Goal: Task Accomplishment & Management: Complete application form

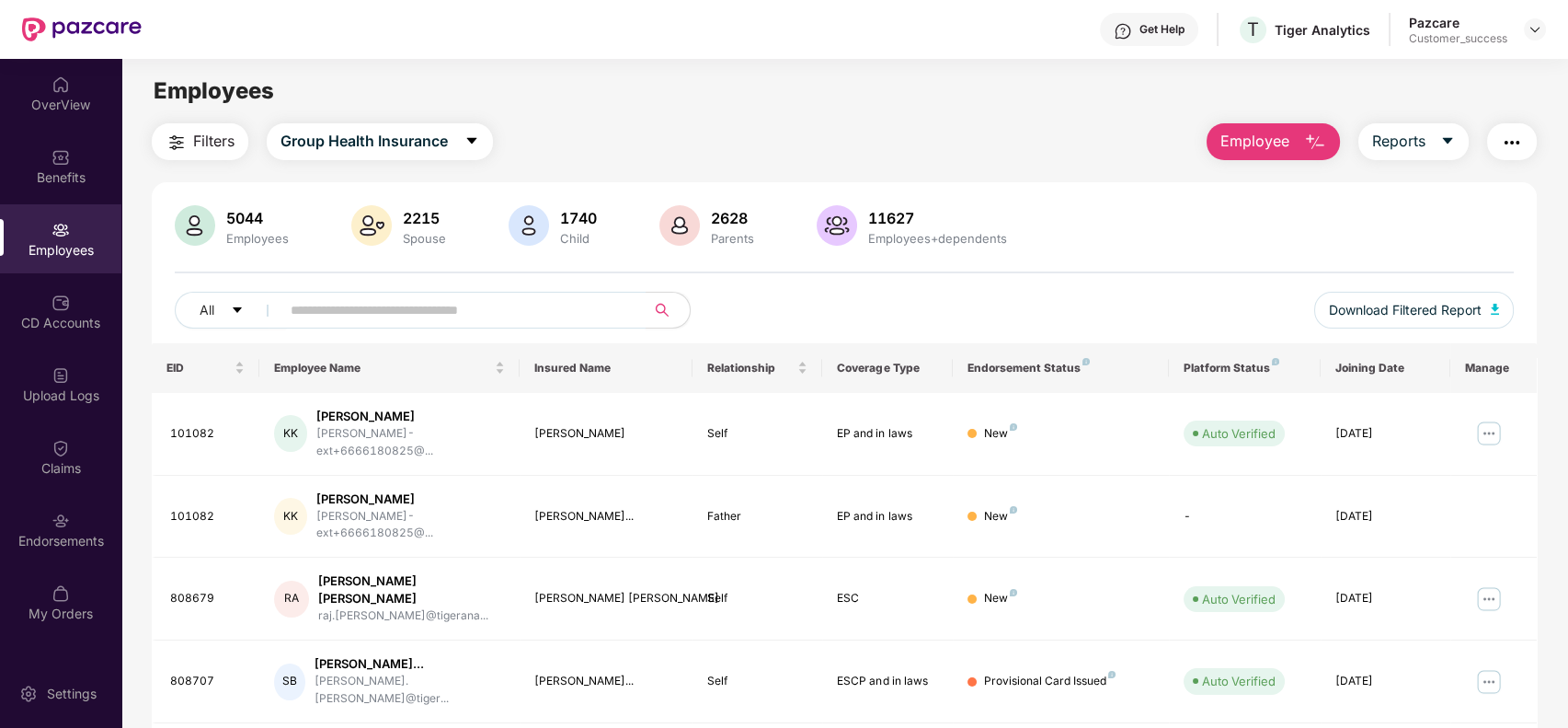
click at [534, 318] on input "text" at bounding box center [455, 310] width 330 height 28
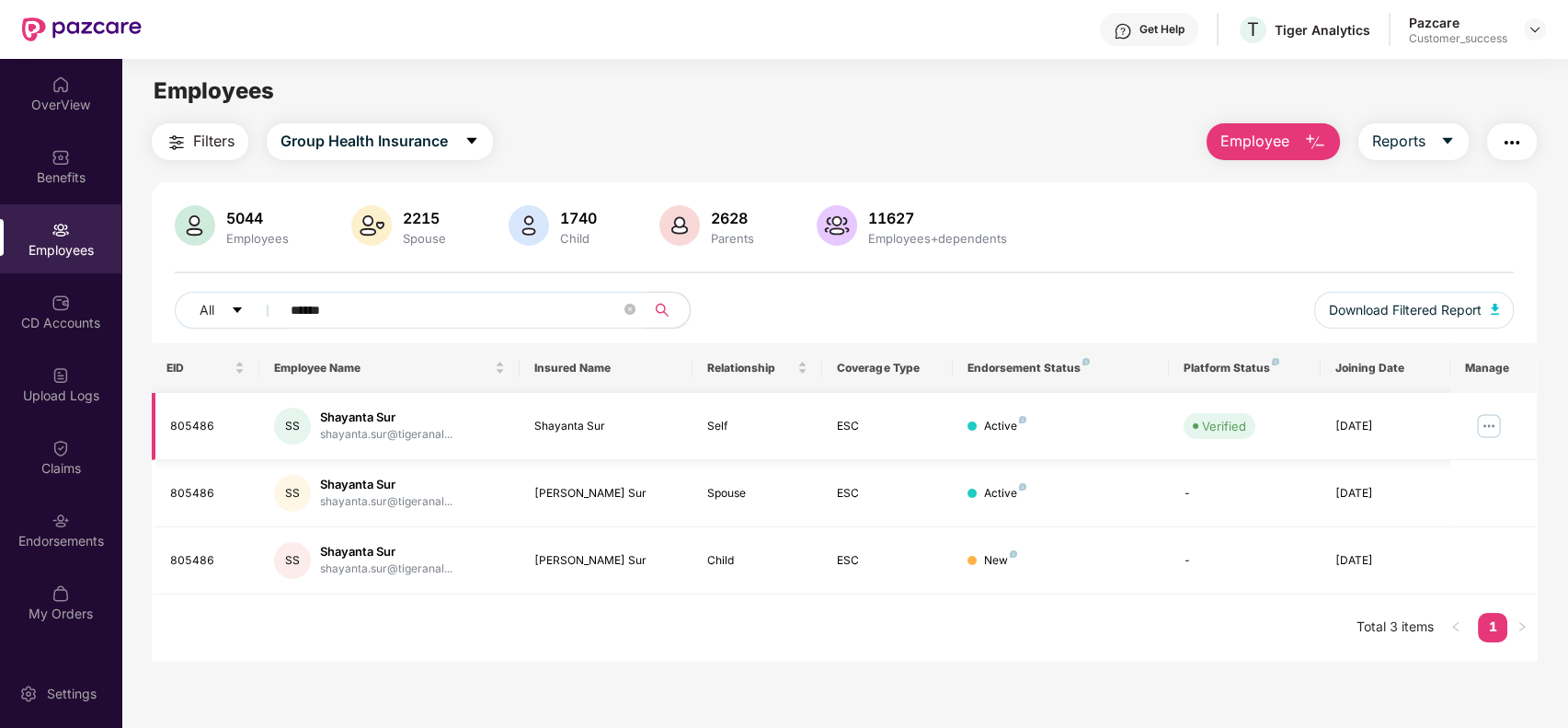
type input "******"
click at [1497, 417] on img at bounding box center [1490, 426] width 30 height 30
click at [958, 664] on main "Employees Filters Group Health Insurance Employee Reports 5044 Employees 2215 S…" at bounding box center [845, 422] width 1446 height 728
click at [632, 303] on icon "close-circle" at bounding box center [630, 308] width 11 height 11
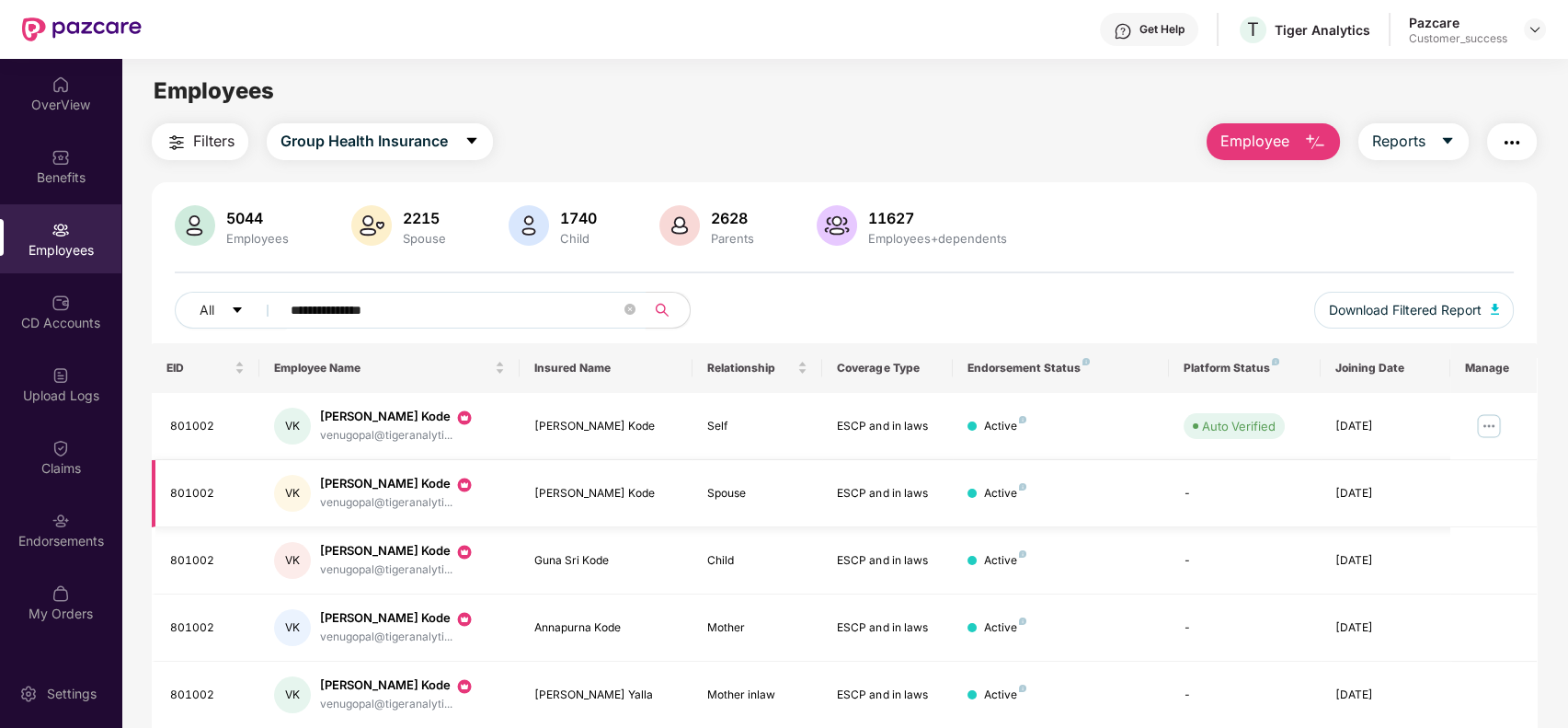
scroll to position [66, 0]
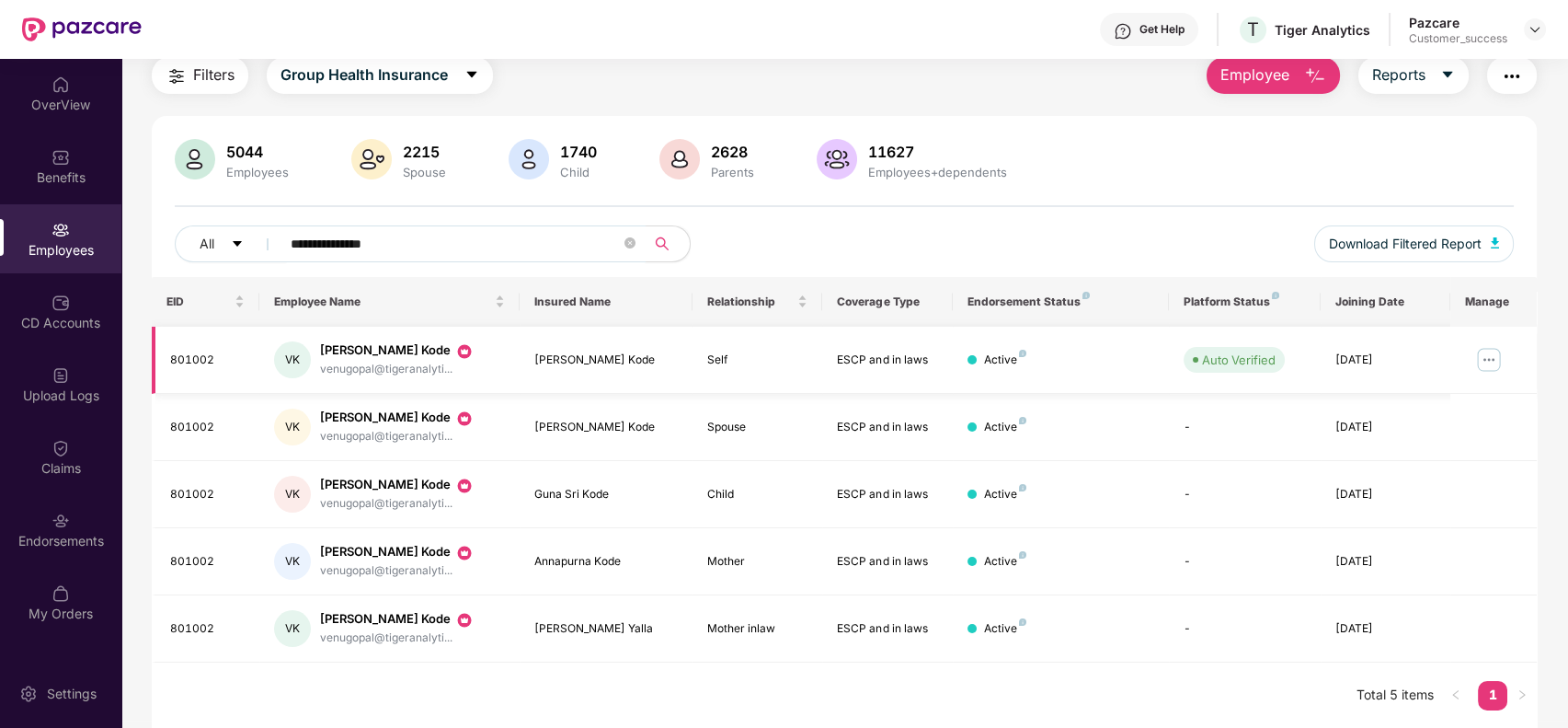
type input "**********"
click at [1496, 358] on img at bounding box center [1490, 360] width 30 height 30
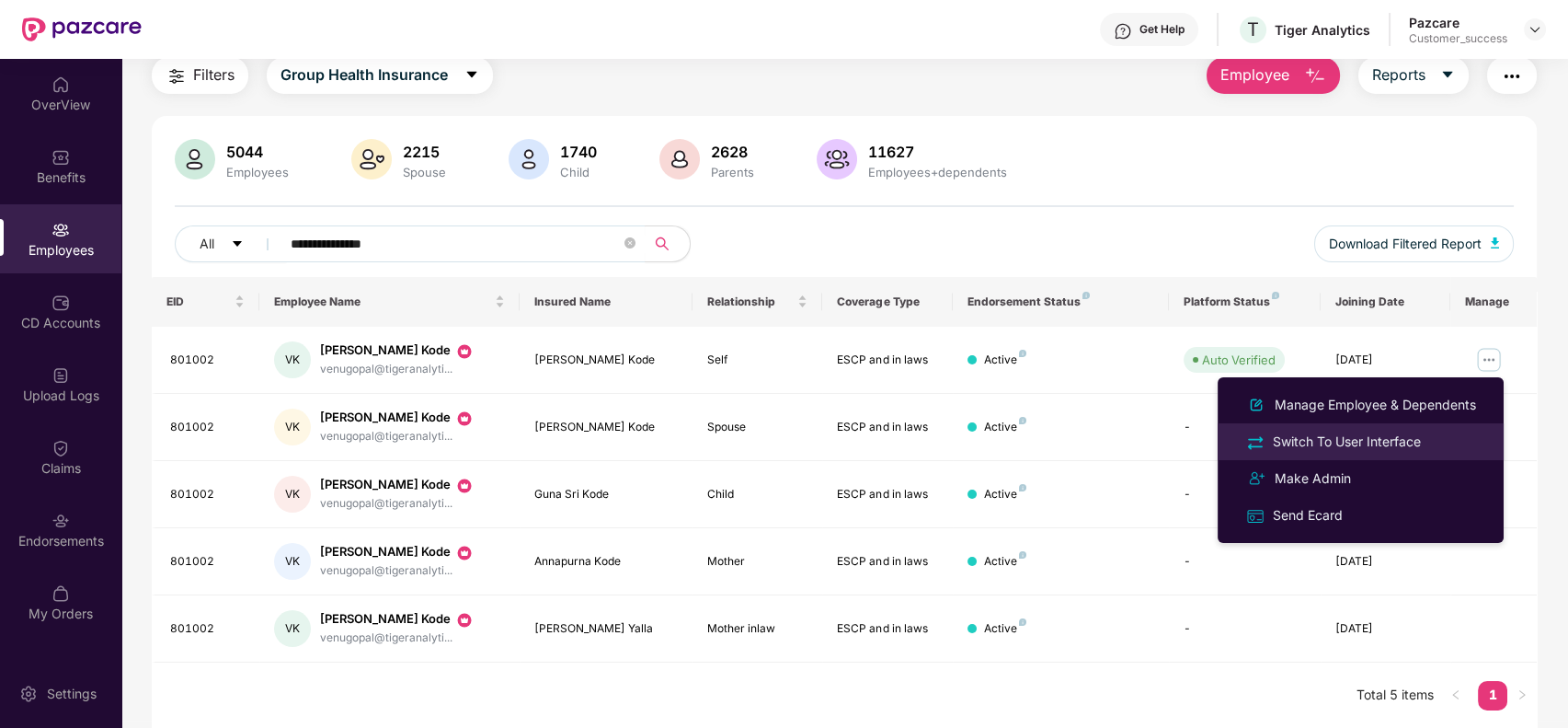
click at [1398, 432] on div "Switch To User Interface" at bounding box center [1347, 442] width 156 height 20
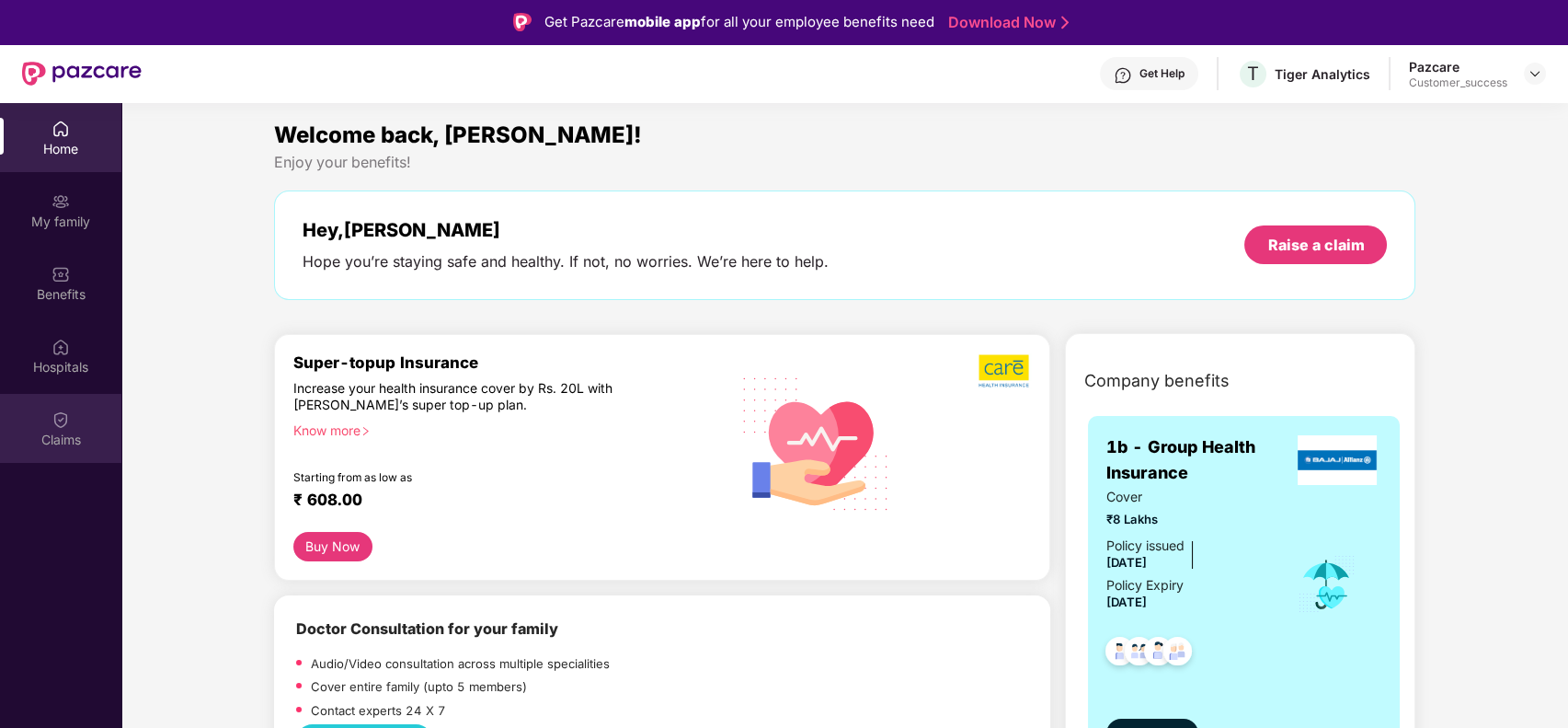
drag, startPoint x: 73, startPoint y: 392, endPoint x: 71, endPoint y: 402, distance: 10.2
click at [71, 402] on div "Home My family Benefits Hospitals Claims" at bounding box center [60, 284] width 122 height 364
click at [71, 402] on div "Claims" at bounding box center [60, 428] width 122 height 69
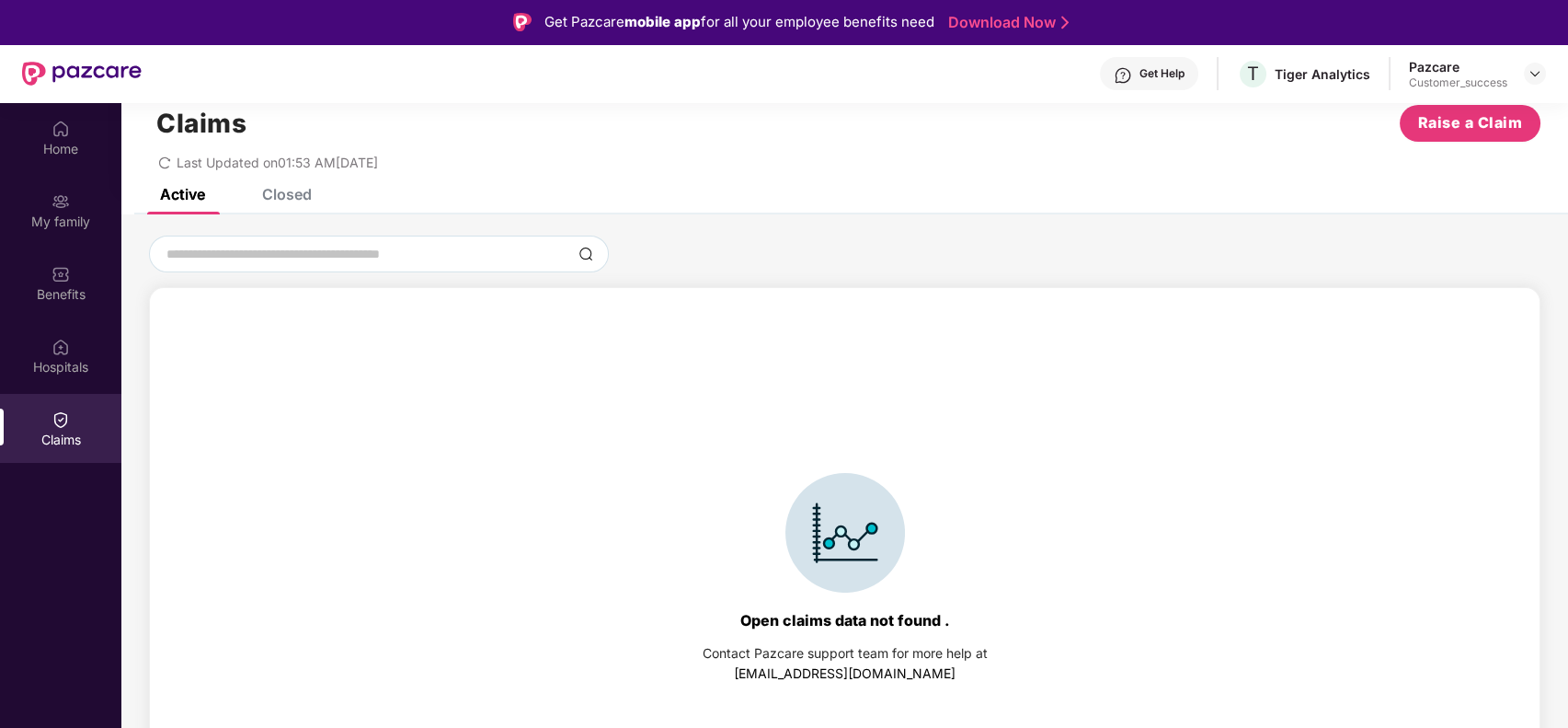
scroll to position [0, 0]
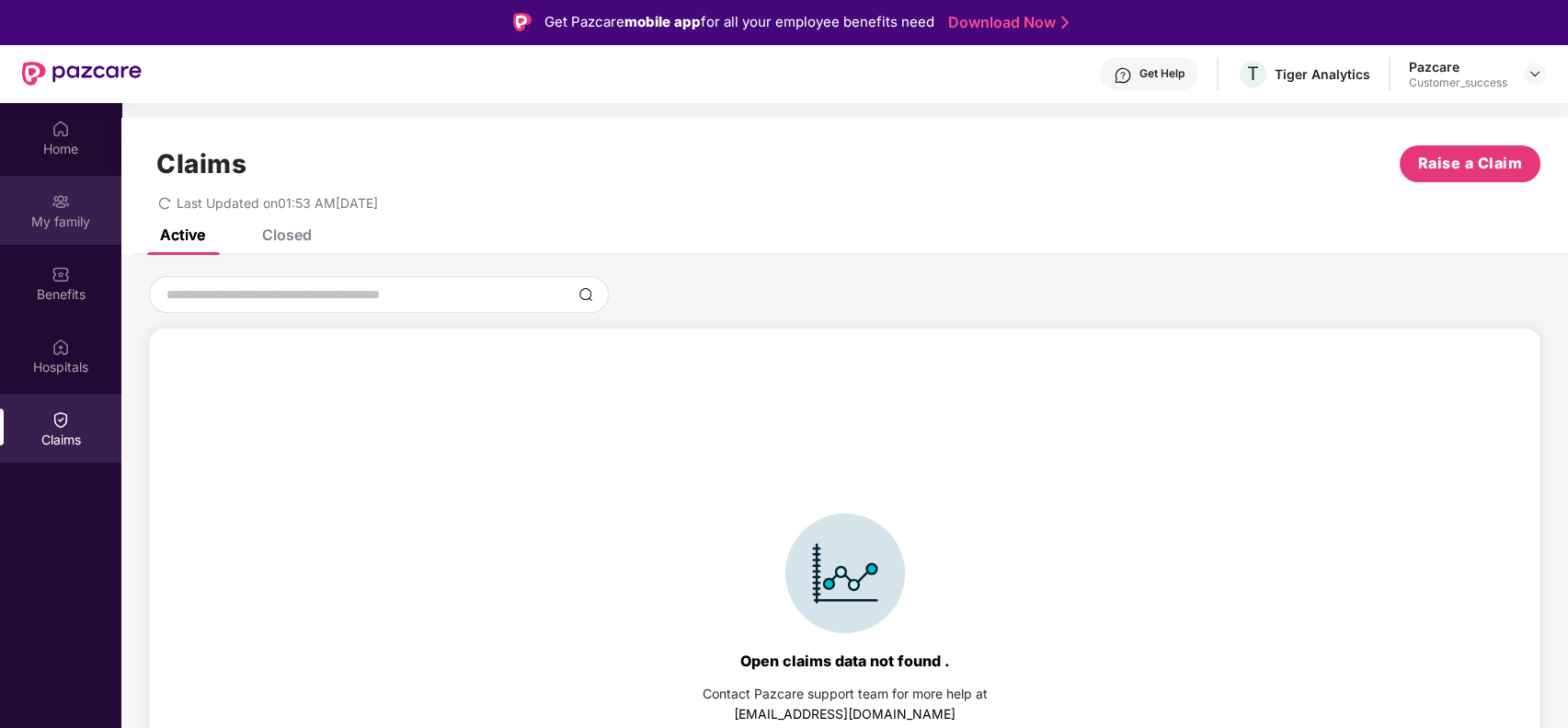
click at [71, 202] on div "My family" at bounding box center [60, 210] width 122 height 69
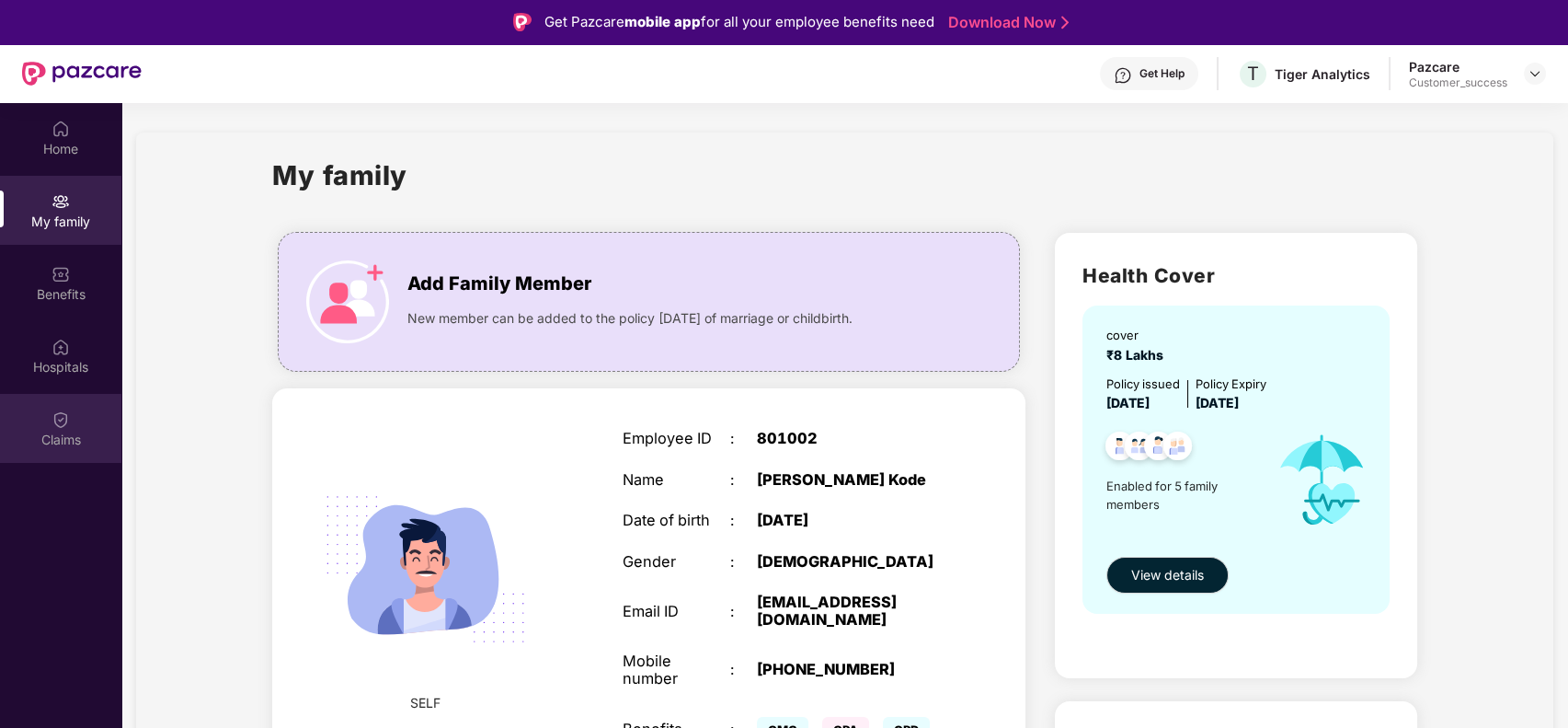
click at [66, 431] on div "Claims" at bounding box center [60, 440] width 122 height 19
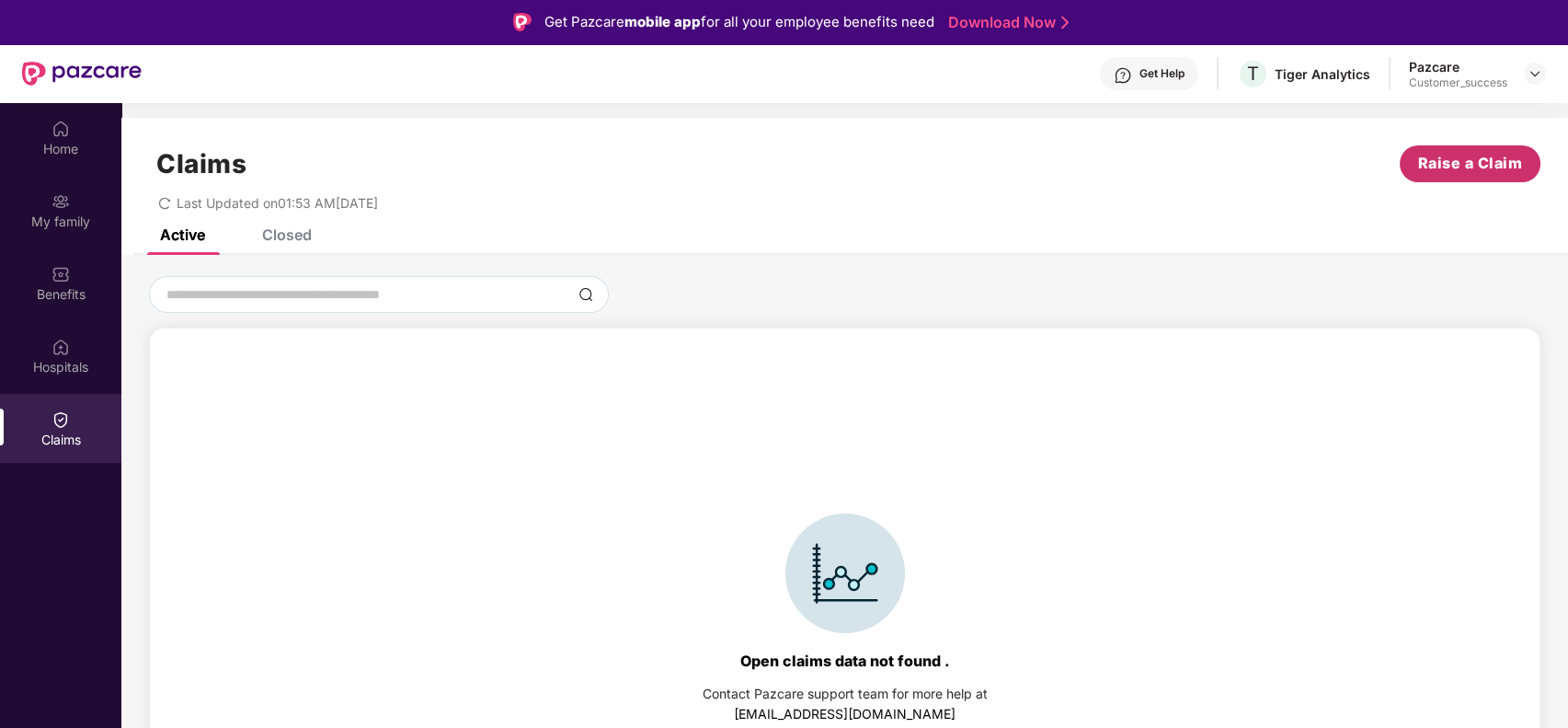
click at [1444, 156] on span "Raise a Claim" at bounding box center [1471, 162] width 105 height 23
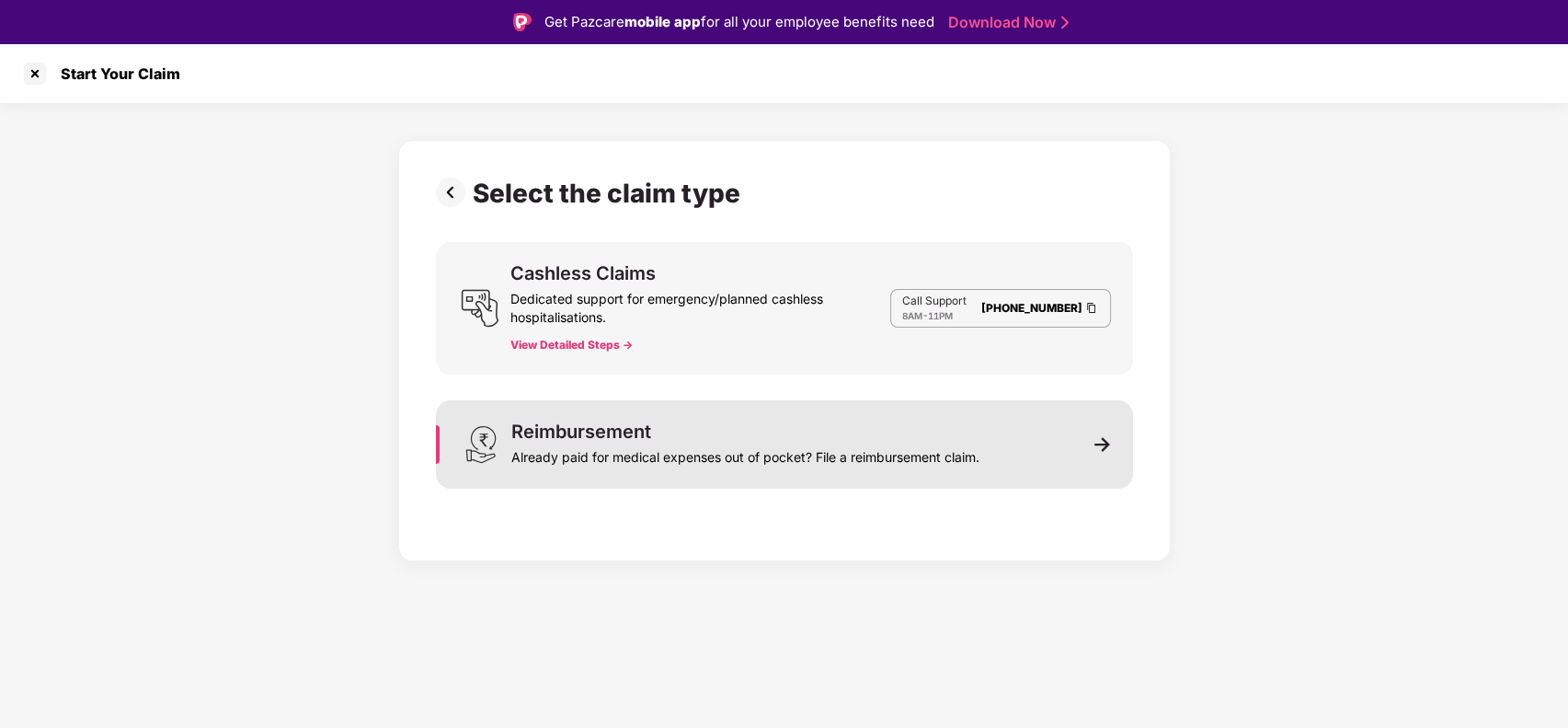
click at [765, 416] on div "Reimbursement Already paid for medical expenses out of pocket? File a reimburse…" at bounding box center [784, 444] width 697 height 88
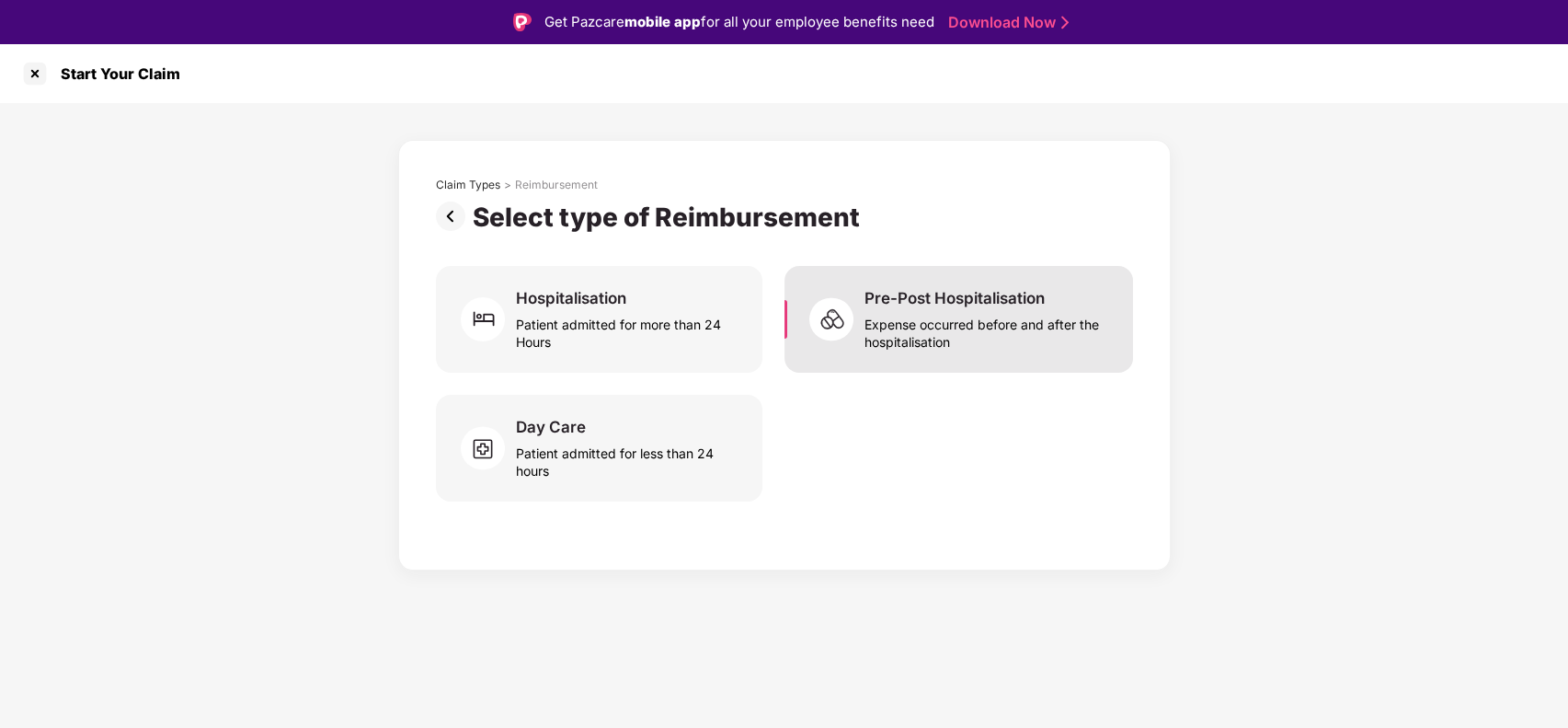
click at [942, 310] on div "Expense occurred before and after the hospitalisation" at bounding box center [988, 329] width 247 height 43
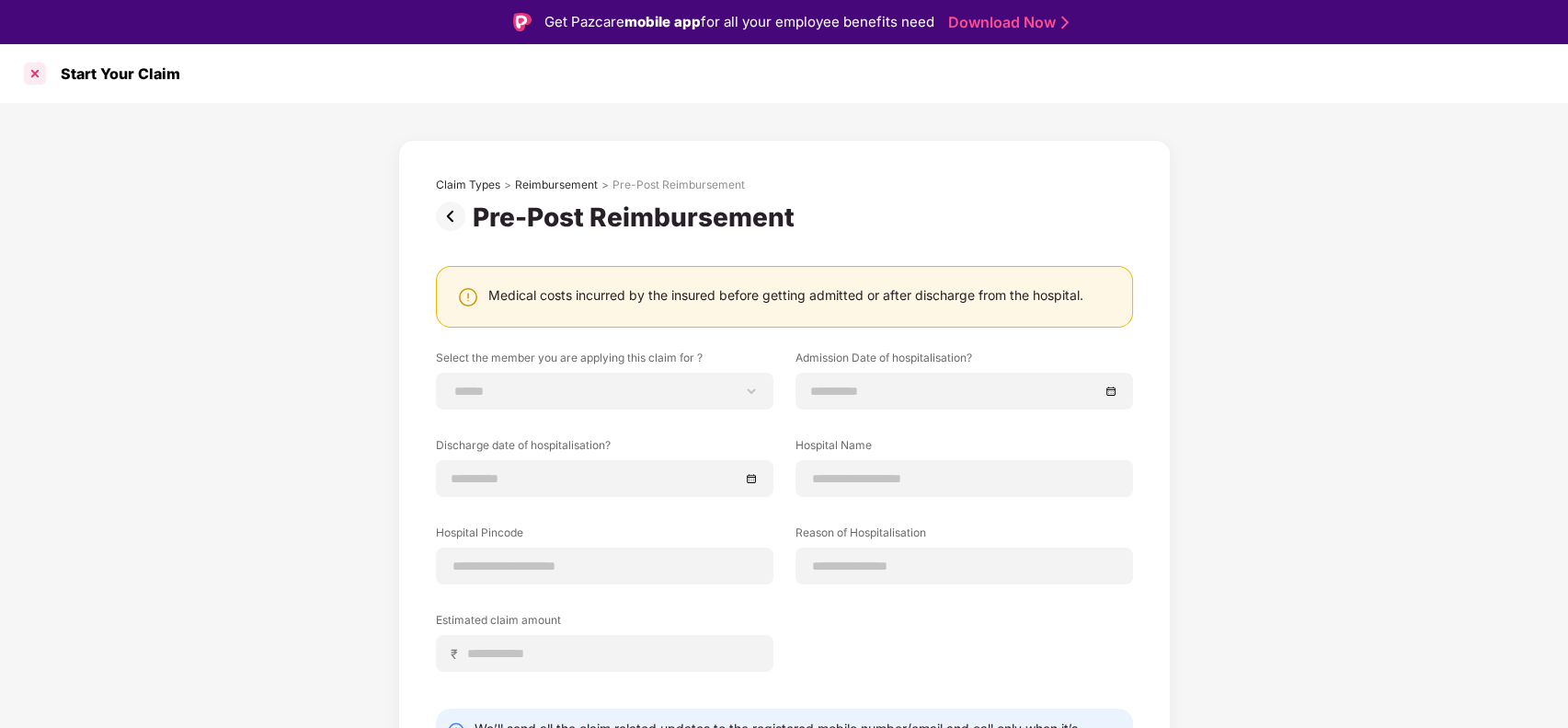
click at [40, 71] on div at bounding box center [35, 73] width 30 height 30
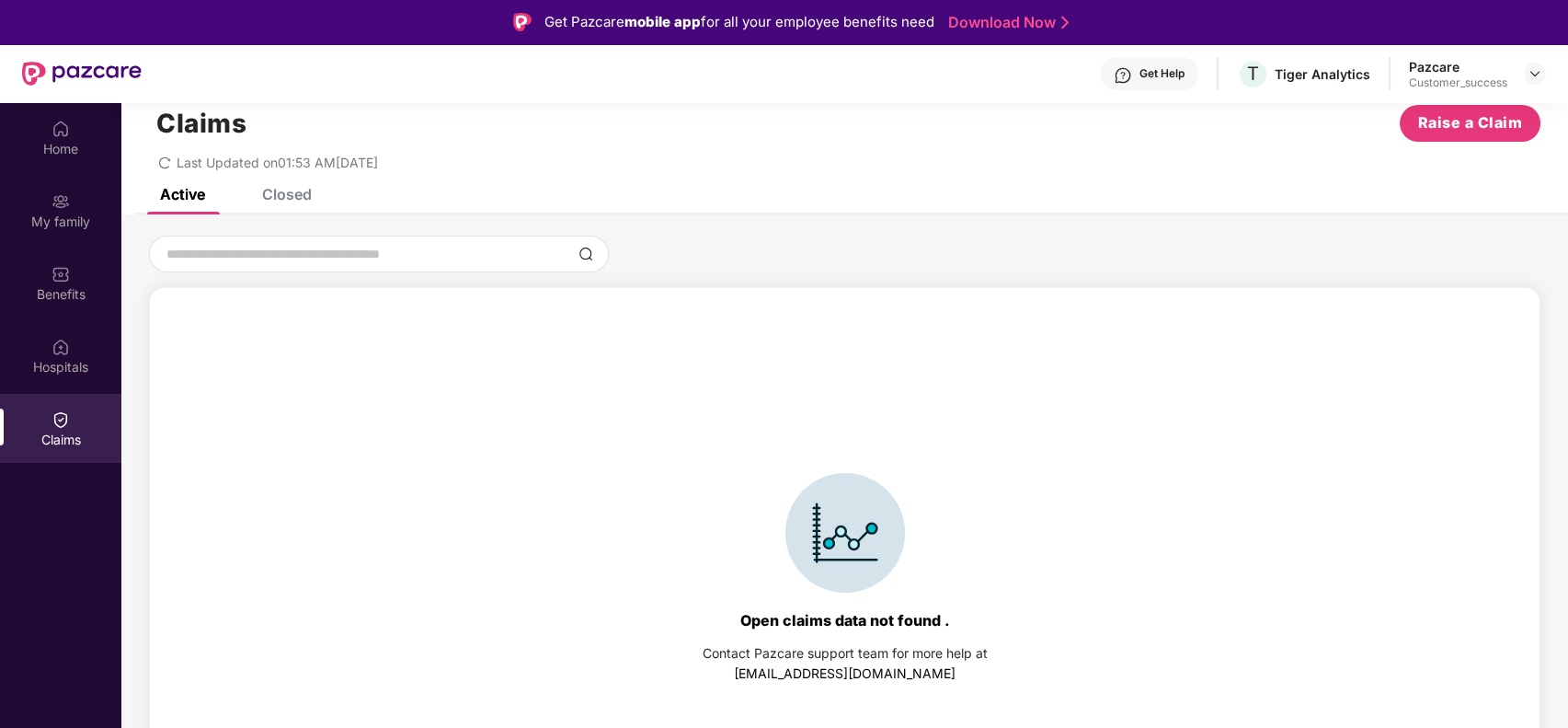
scroll to position [103, 0]
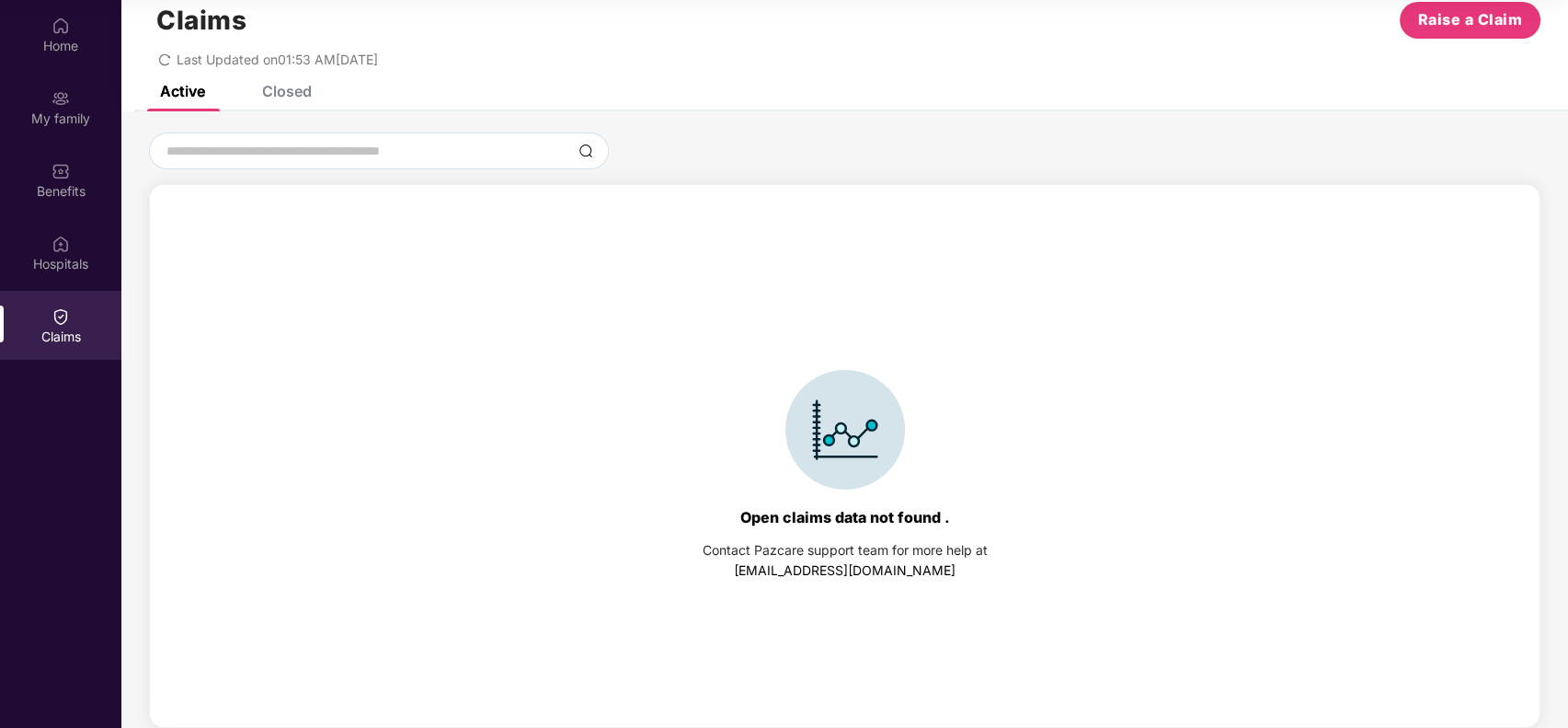
click at [299, 85] on div "Claims Raise a Claim Last Updated on 01:53 AM, 16 Aug 2025 Active Closed Open c…" at bounding box center [845, 351] width 1447 height 754
click at [299, 85] on div "Closed" at bounding box center [287, 91] width 50 height 19
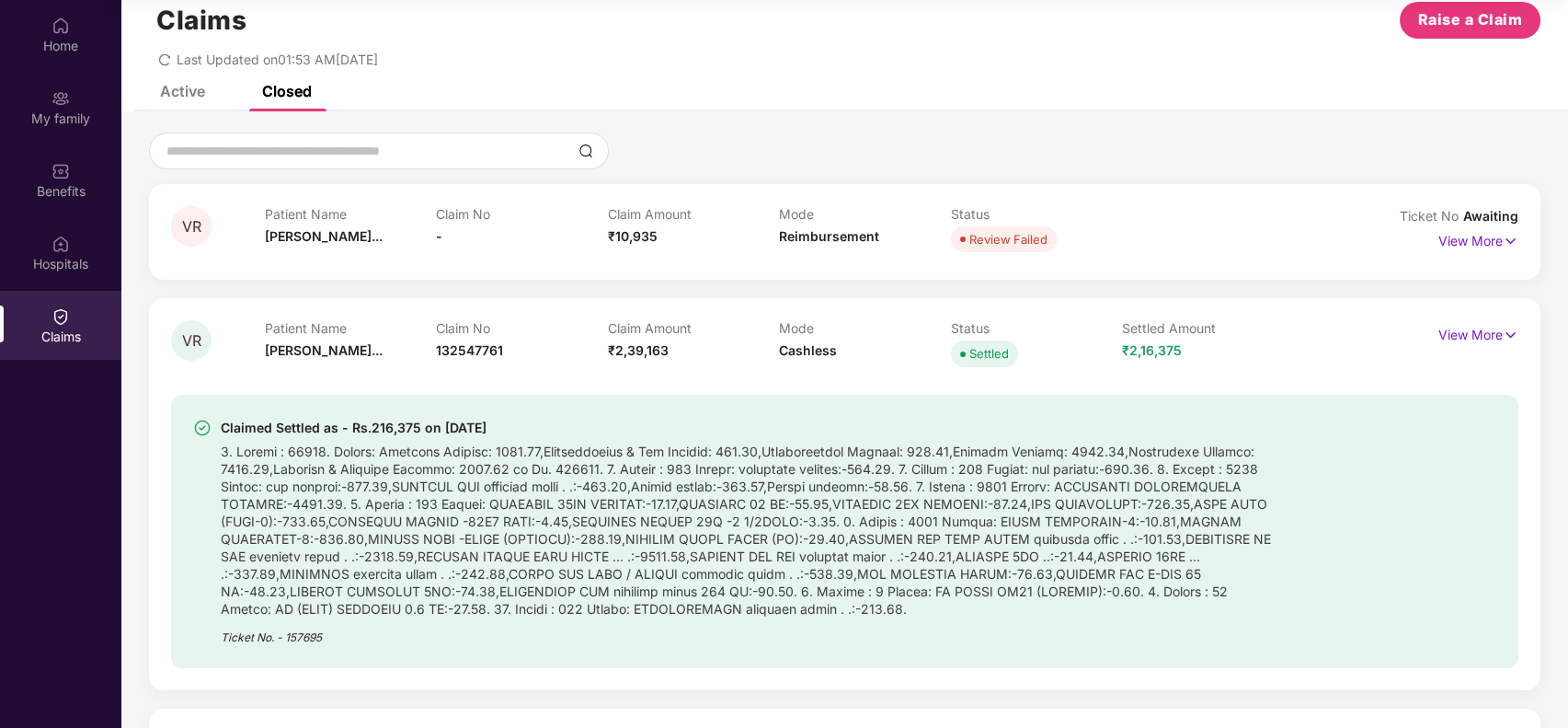
scroll to position [0, 0]
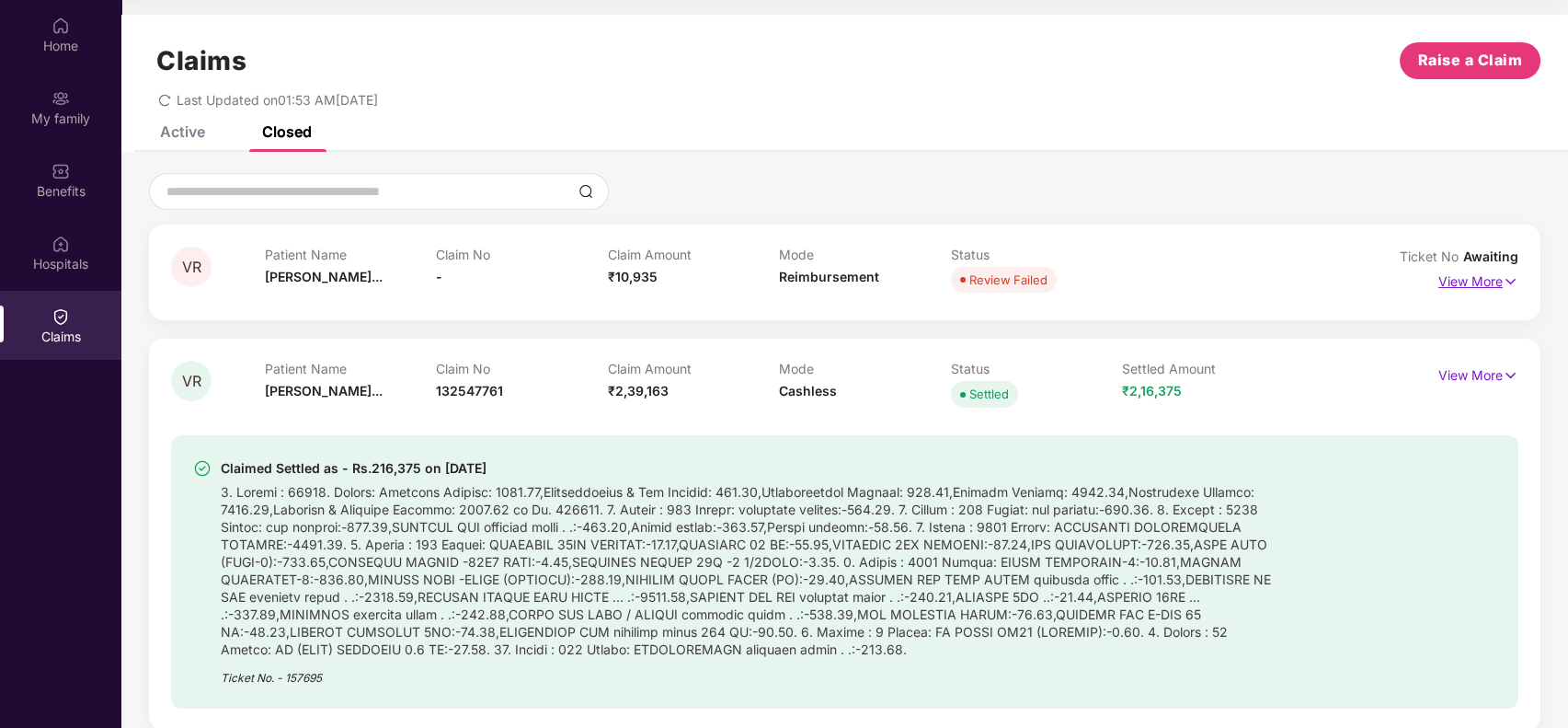
click at [1492, 288] on p "View More" at bounding box center [1478, 278] width 80 height 25
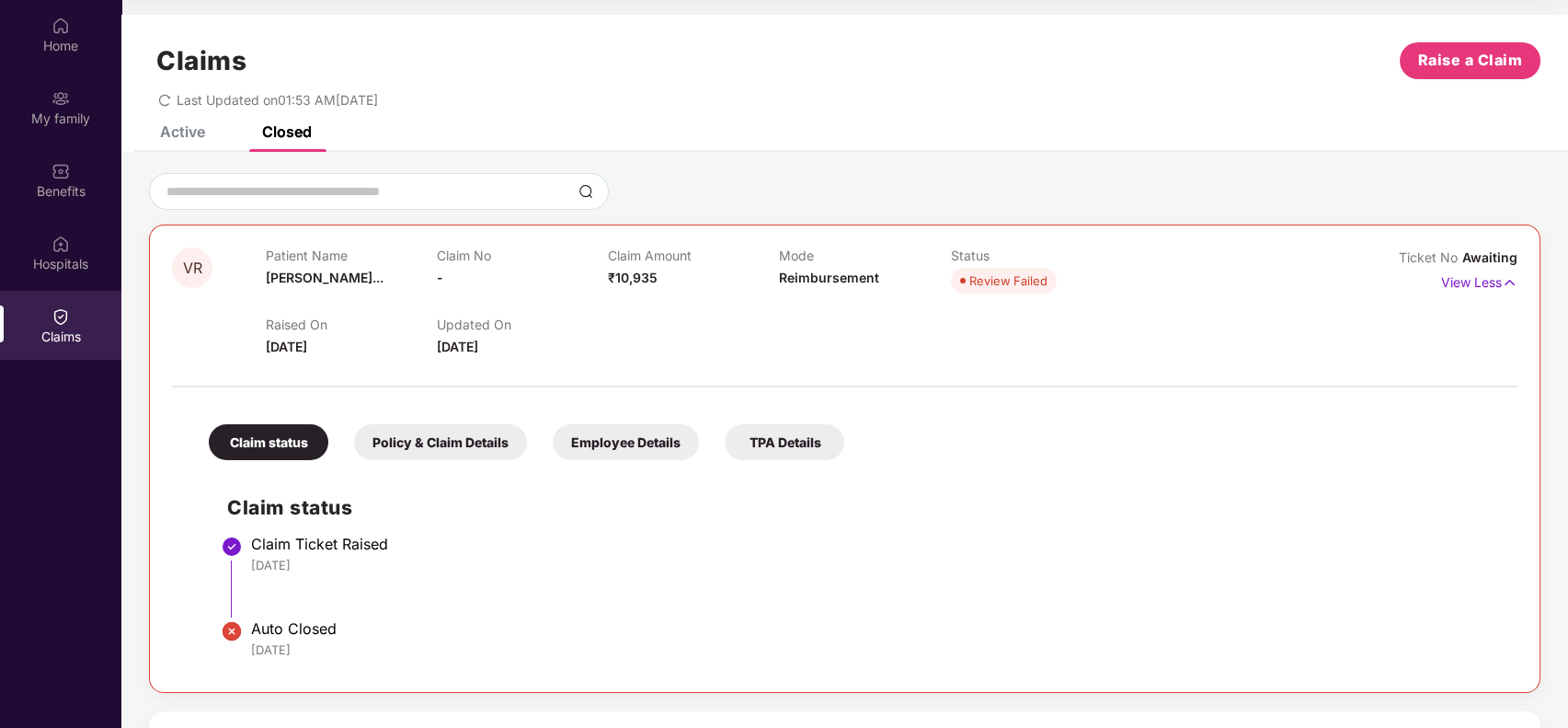
click at [186, 118] on div "Claims Raise a Claim Last Updated on 01:53 AM, 16 Aug 2025" at bounding box center [845, 70] width 1447 height 111
click at [186, 123] on div "Claims Raise a Claim Last Updated on 01:53 AM, 16 Aug 2025" at bounding box center [845, 70] width 1447 height 111
click at [187, 130] on div "Active" at bounding box center [183, 132] width 46 height 19
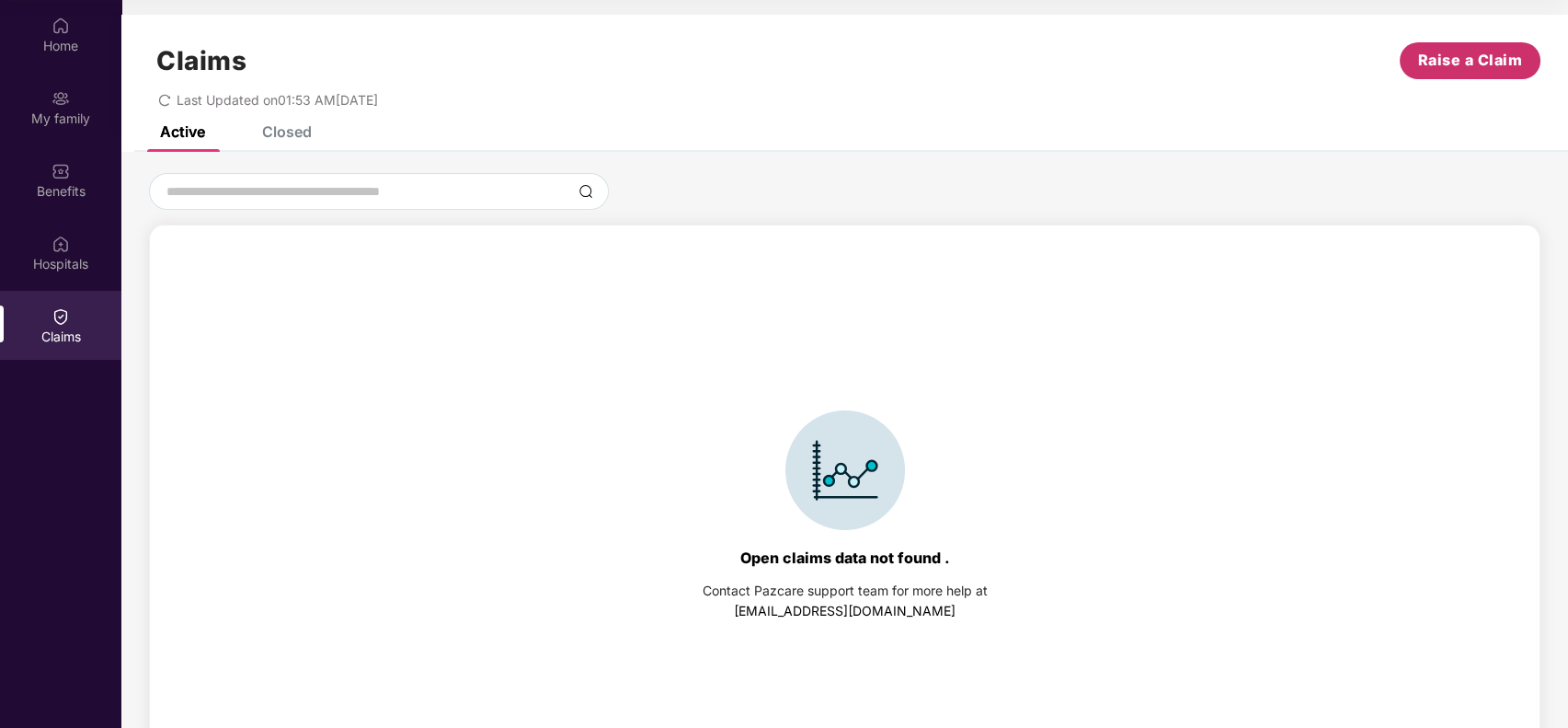
click at [1441, 58] on span "Raise a Claim" at bounding box center [1471, 59] width 105 height 23
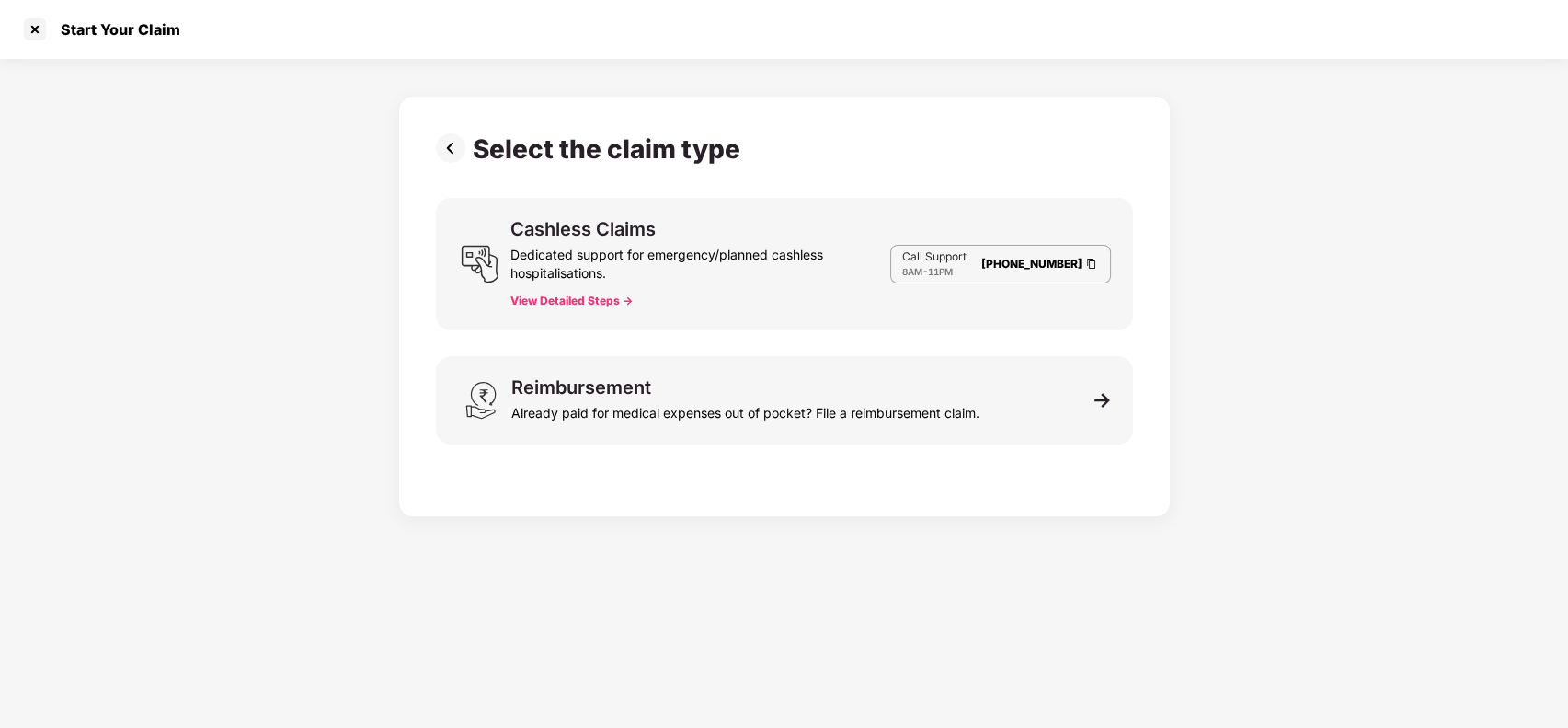
scroll to position [45, 0]
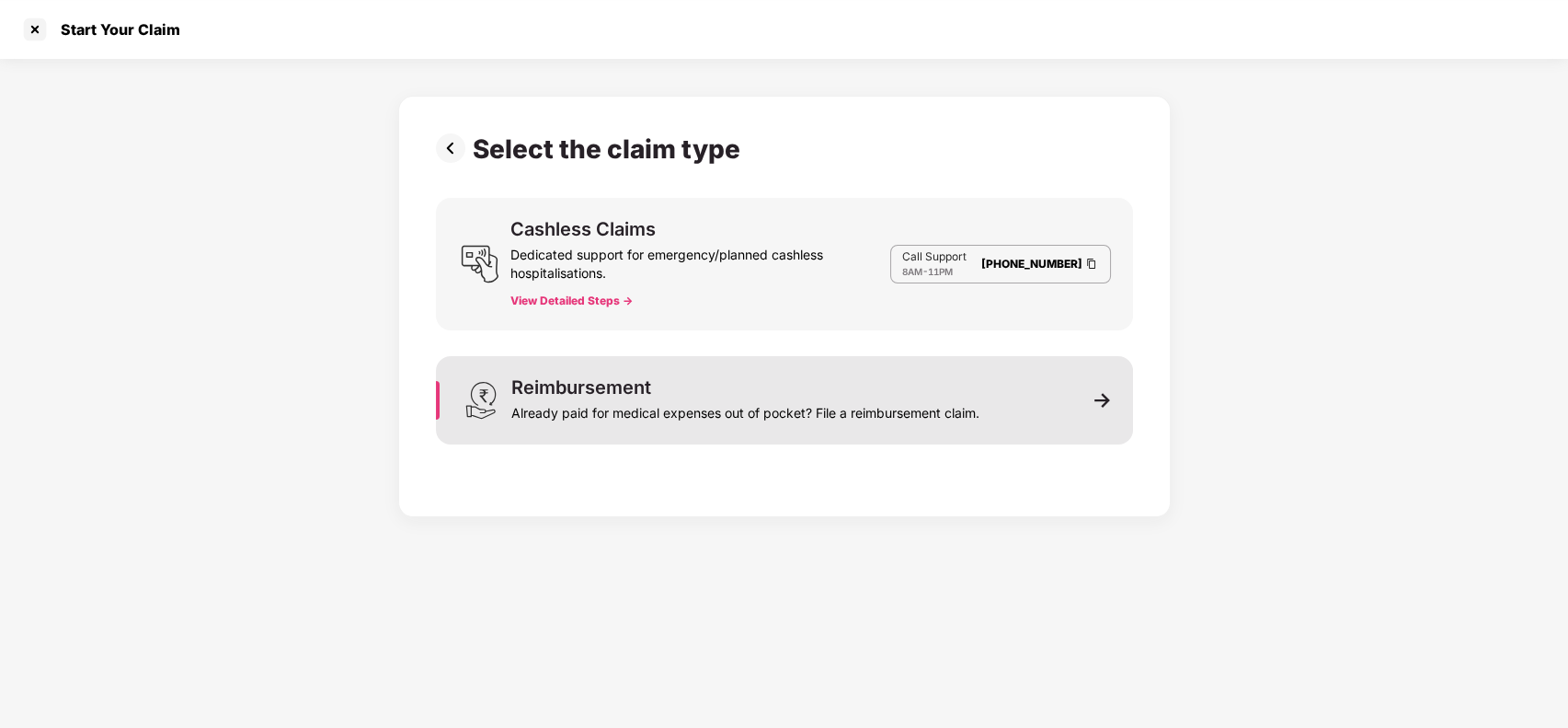
click at [728, 401] on div "Already paid for medical expenses out of pocket? File a reimbursement claim." at bounding box center [745, 409] width 469 height 26
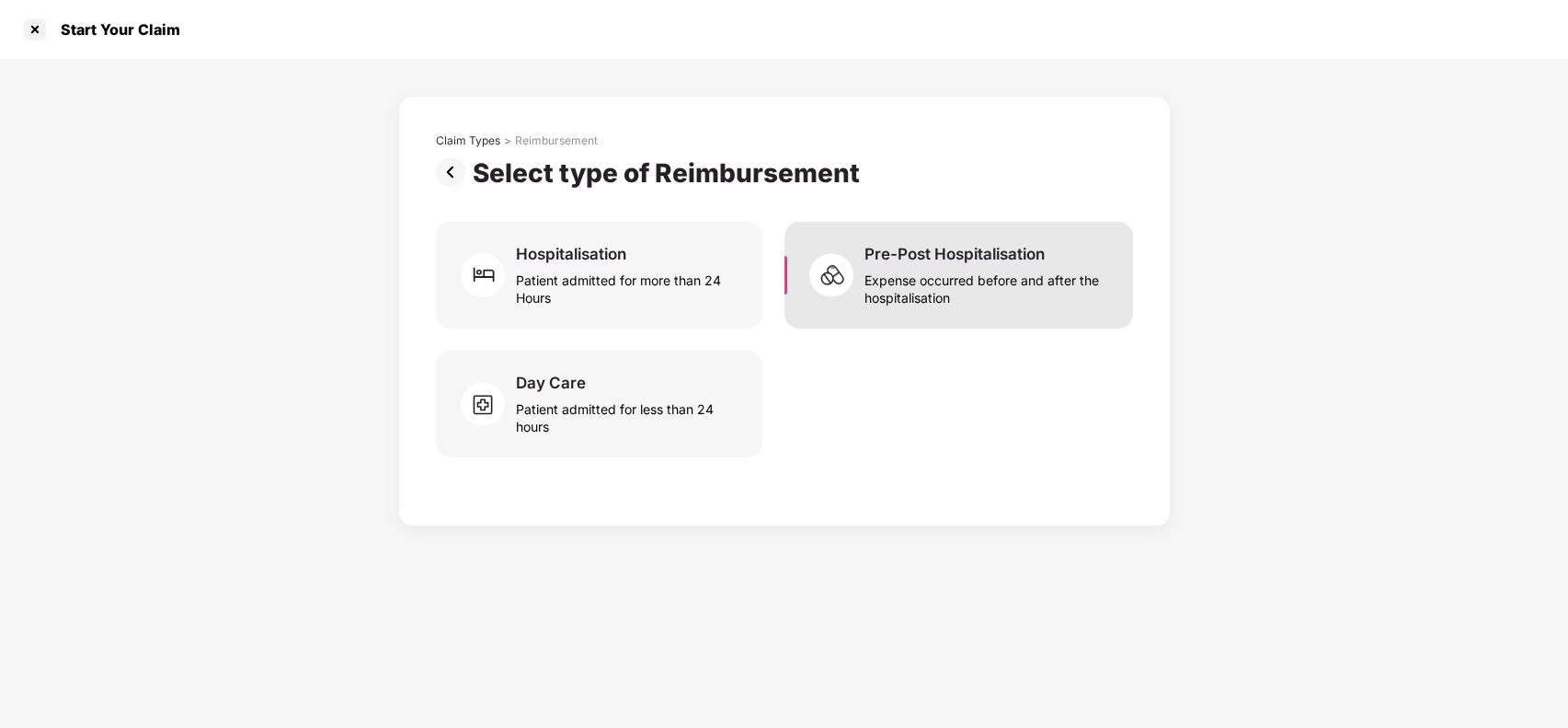
click at [905, 290] on div "Expense occurred before and after the hospitalisation" at bounding box center [988, 285] width 247 height 43
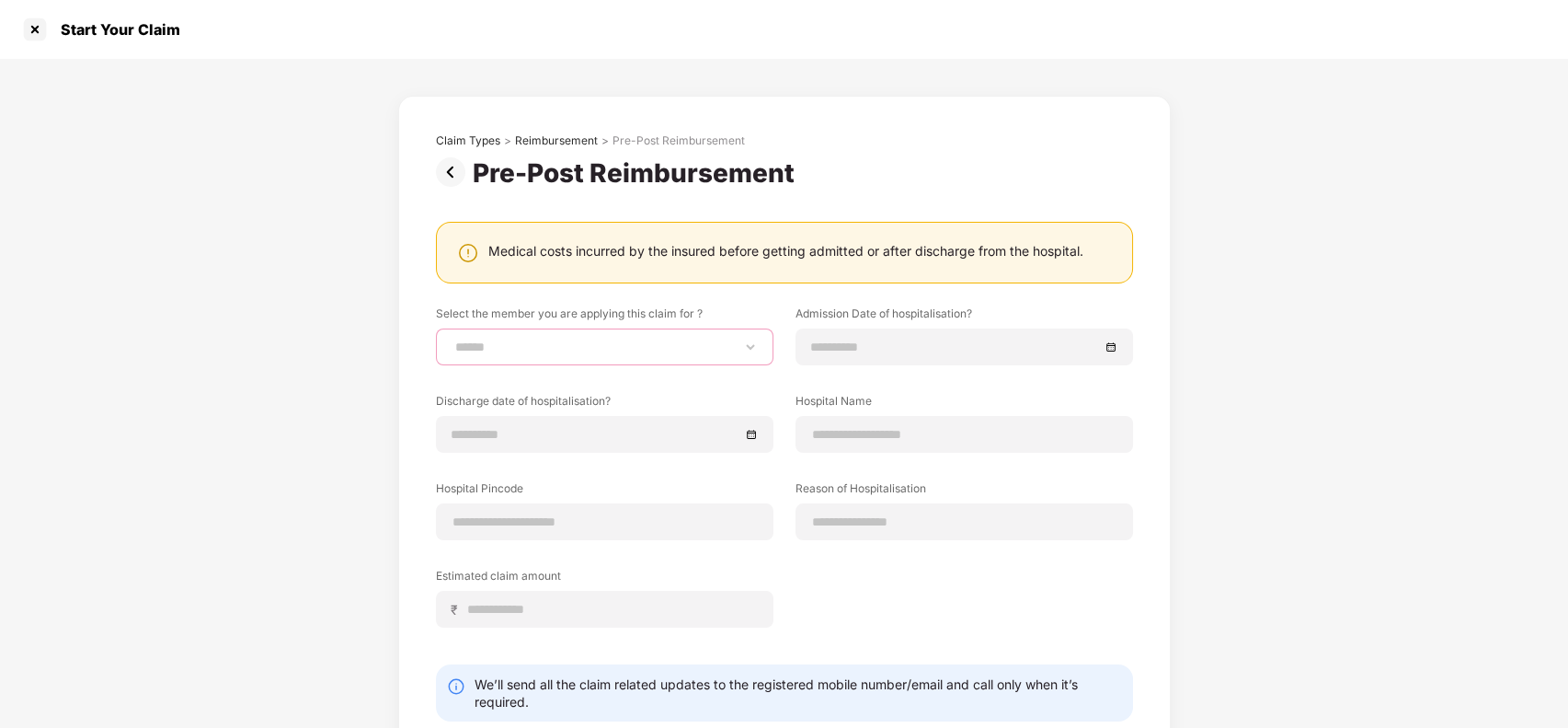
click at [664, 342] on select "**********" at bounding box center [604, 347] width 306 height 15
select select "**********"
click at [452, 340] on select "**********" at bounding box center [604, 347] width 306 height 15
click at [860, 357] on div at bounding box center [964, 347] width 338 height 37
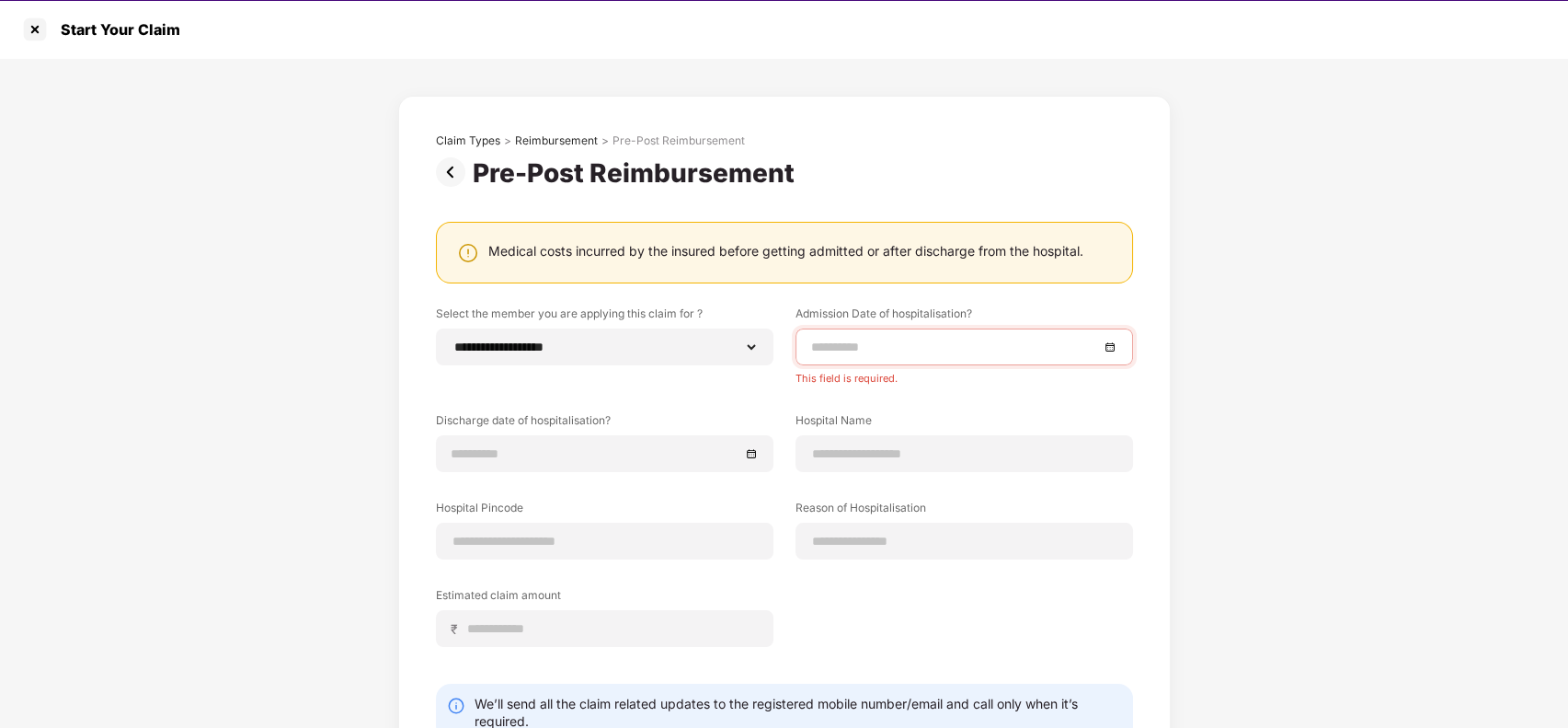
click at [1177, 475] on div "**********" at bounding box center [784, 456] width 1568 height 794
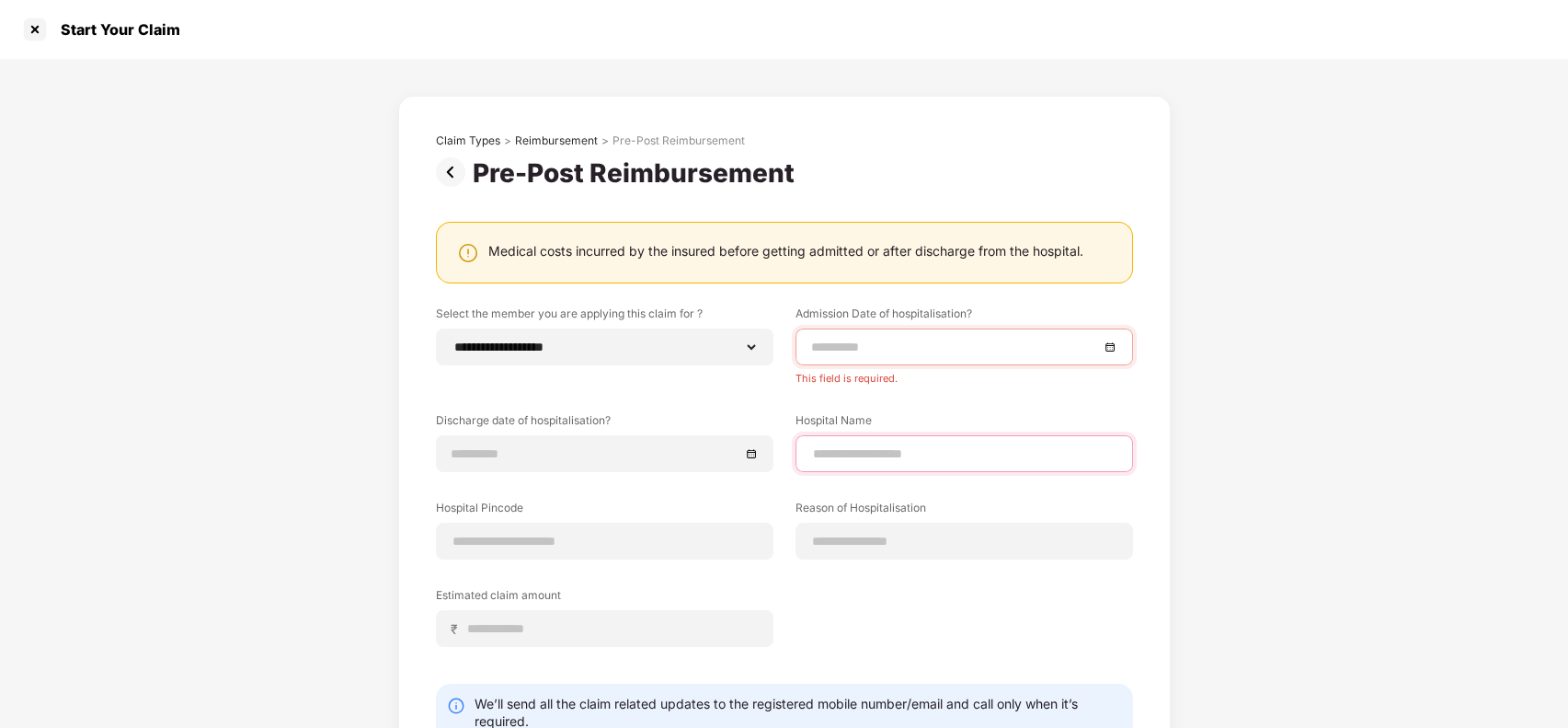
click at [966, 457] on input at bounding box center [964, 455] width 306 height 20
type input "**********"
click at [869, 540] on input at bounding box center [964, 542] width 306 height 20
type input "**********"
click at [650, 541] on input at bounding box center [604, 542] width 306 height 20
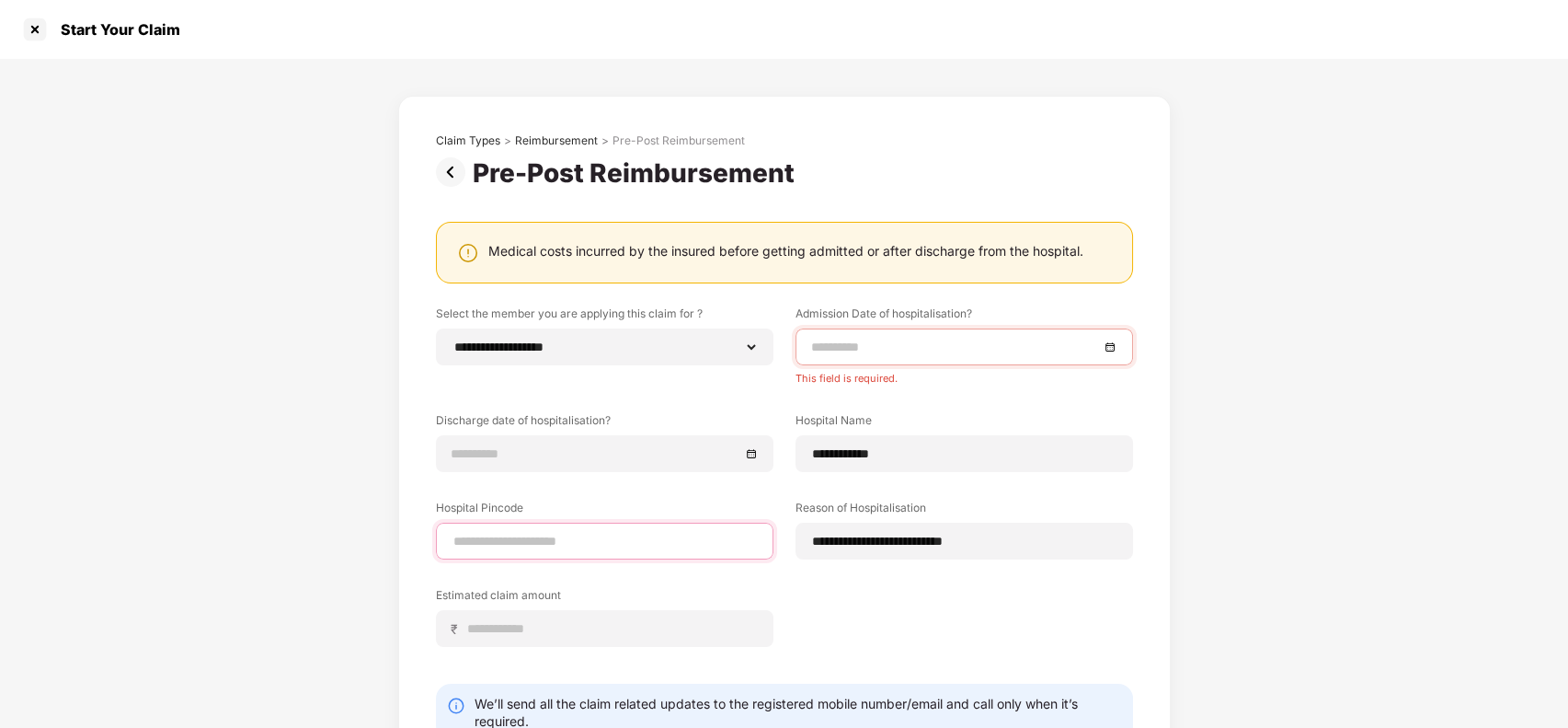
type input "******"
select select "**********"
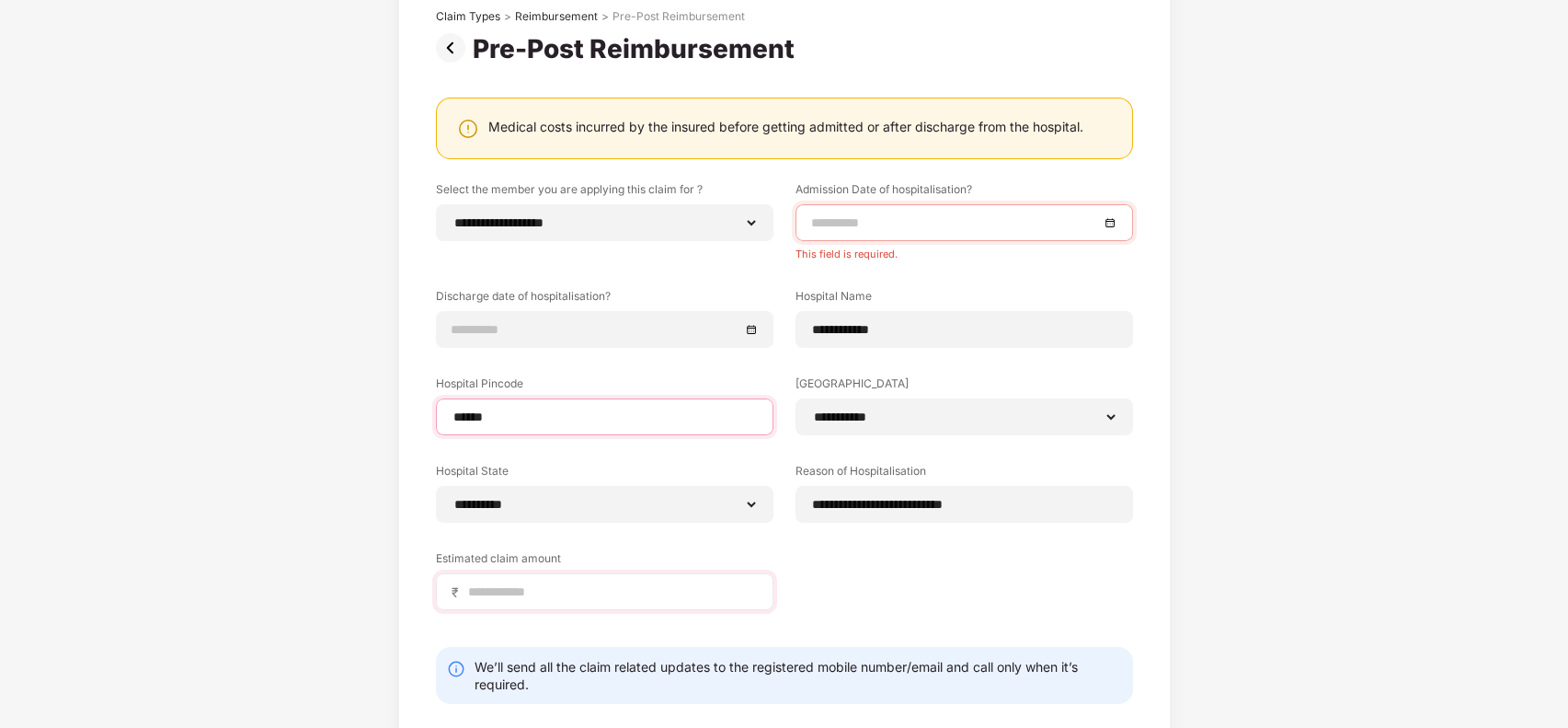
scroll to position [141, 0]
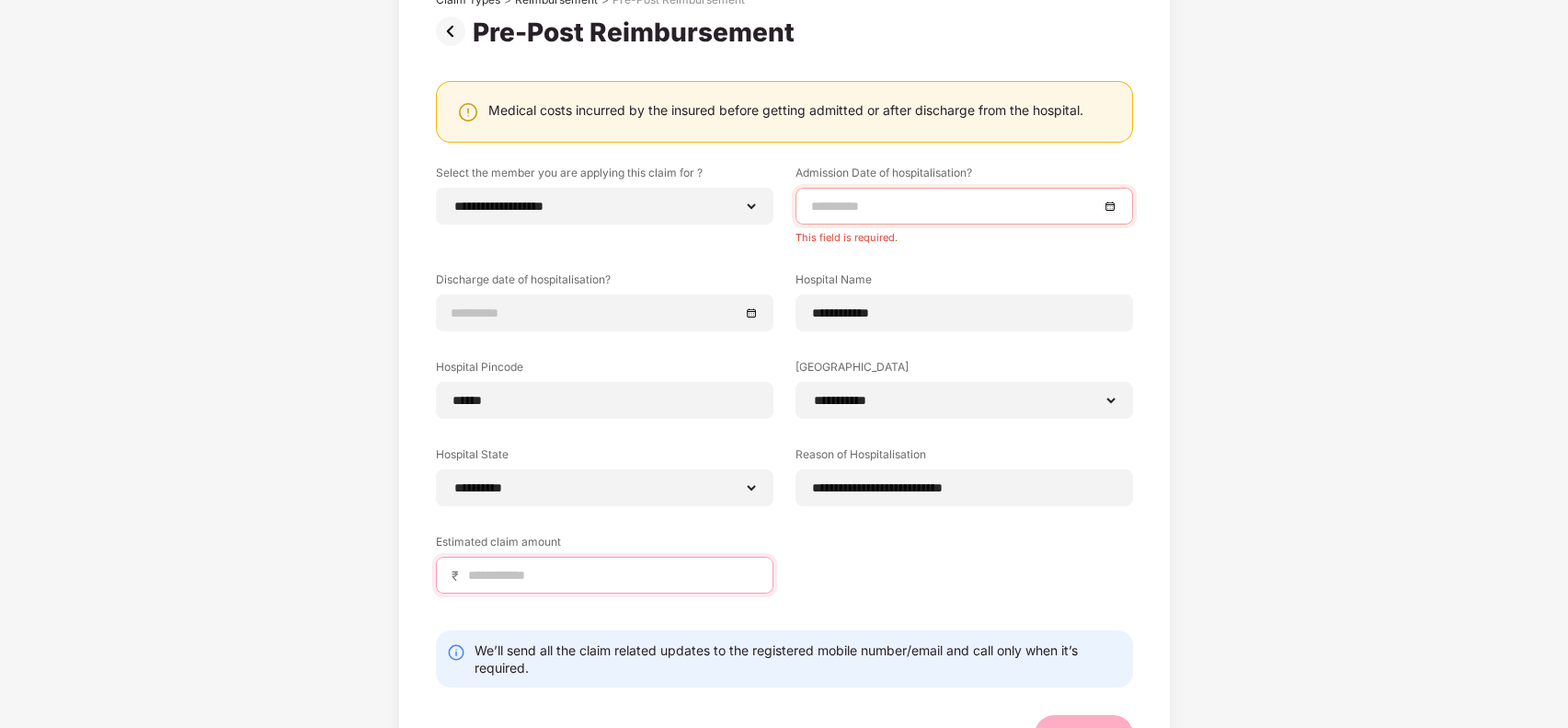
click at [618, 574] on input at bounding box center [612, 575] width 291 height 20
type input "*****"
click at [613, 317] on input at bounding box center [595, 313] width 288 height 20
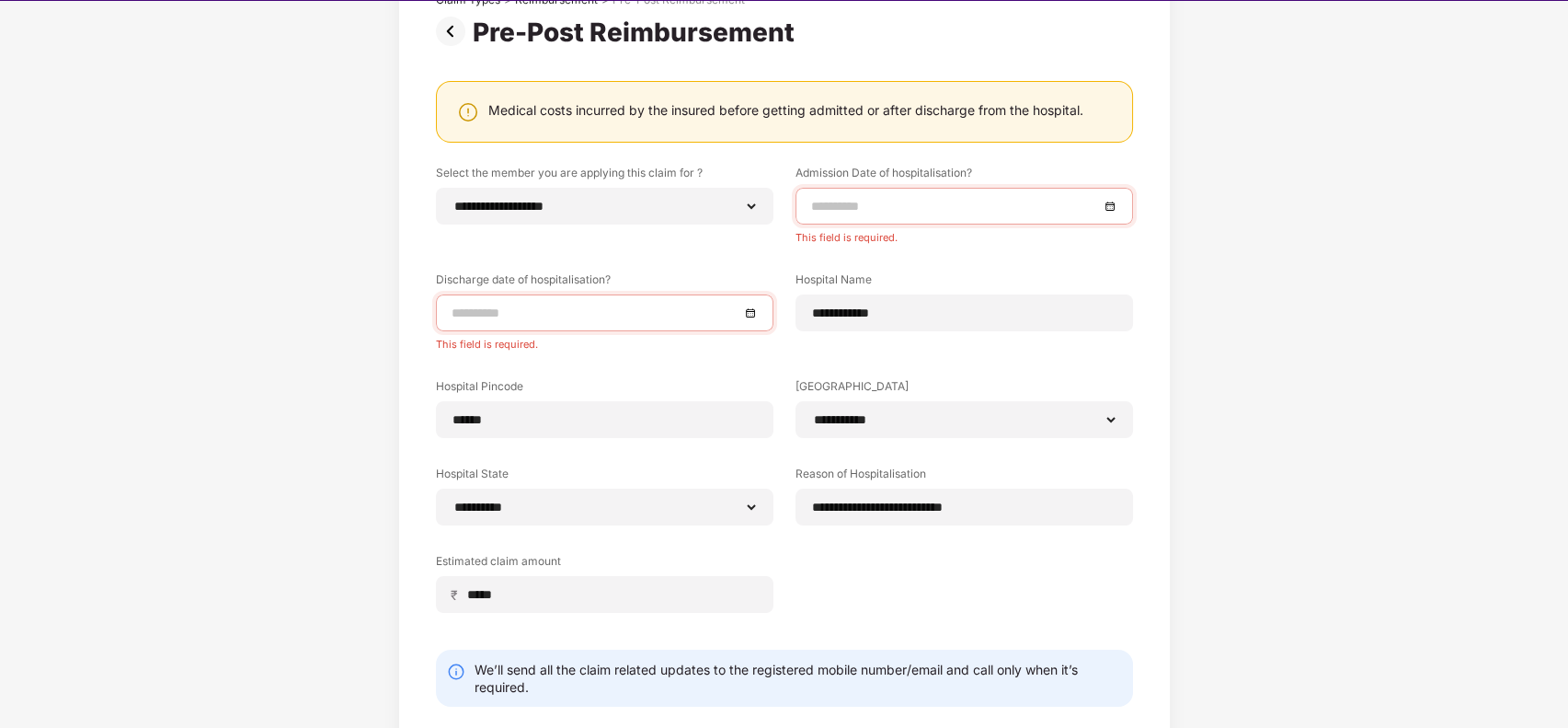
click at [819, 552] on div "**********" at bounding box center [784, 402] width 697 height 475
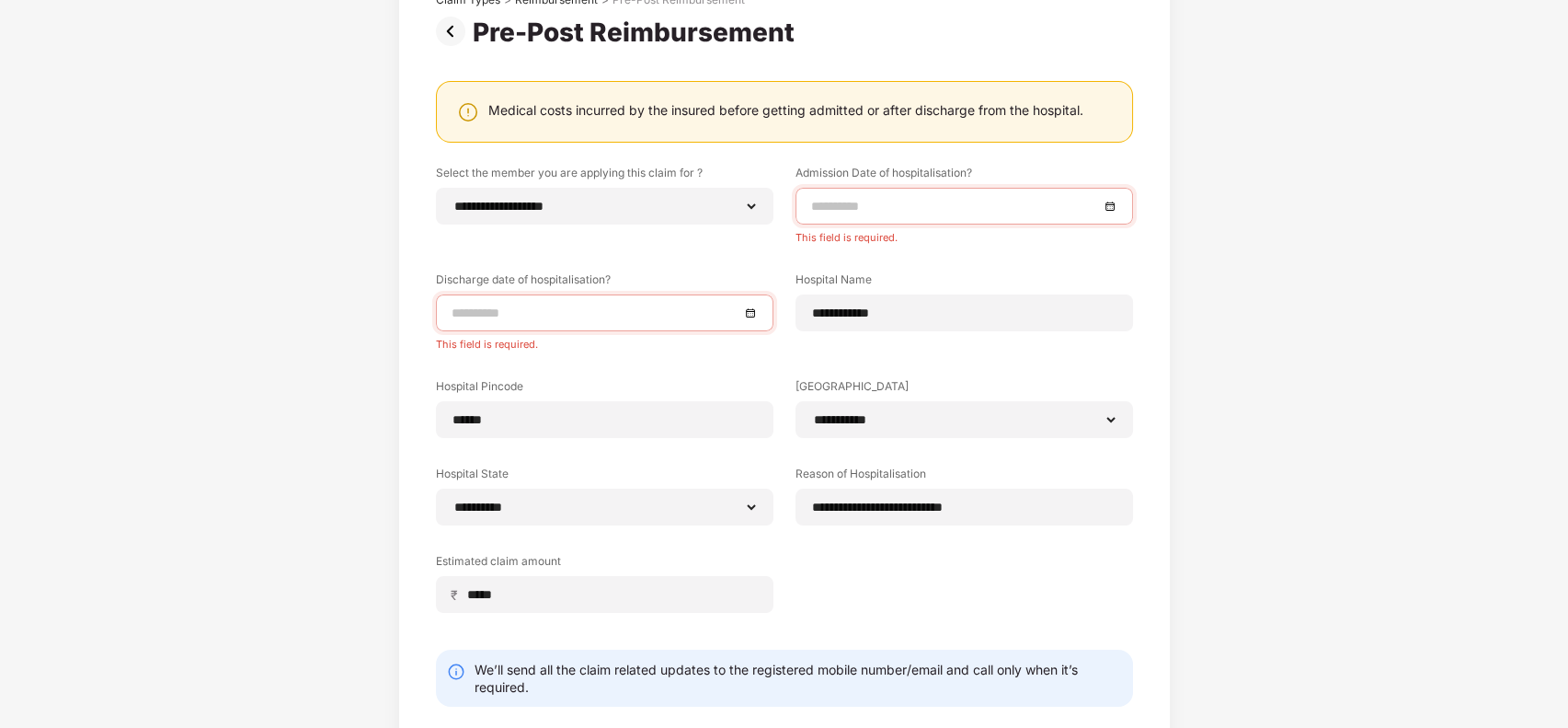
click at [895, 205] on input at bounding box center [955, 206] width 288 height 20
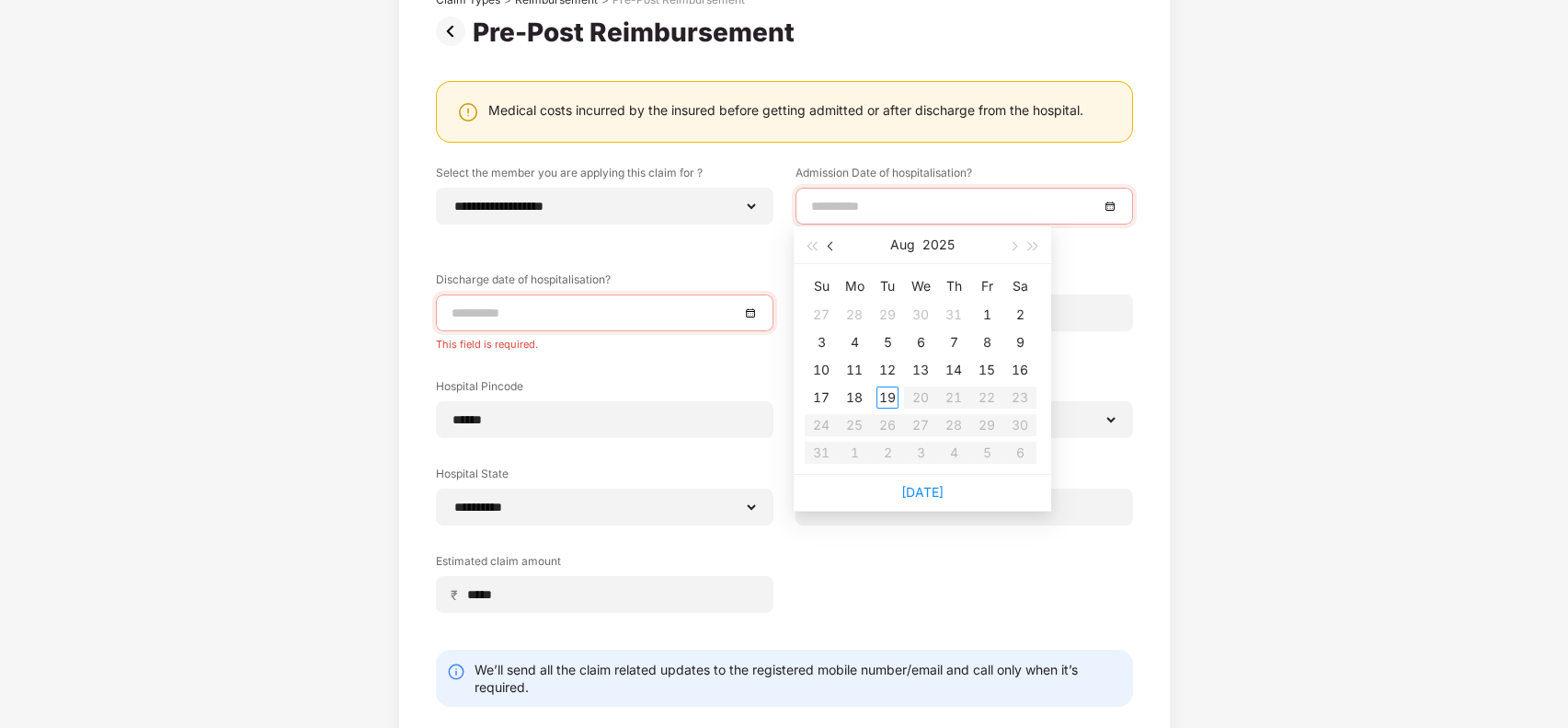
click at [829, 247] on span "button" at bounding box center [832, 246] width 9 height 9
type input "**********"
click at [989, 348] on div "11" at bounding box center [987, 342] width 22 height 22
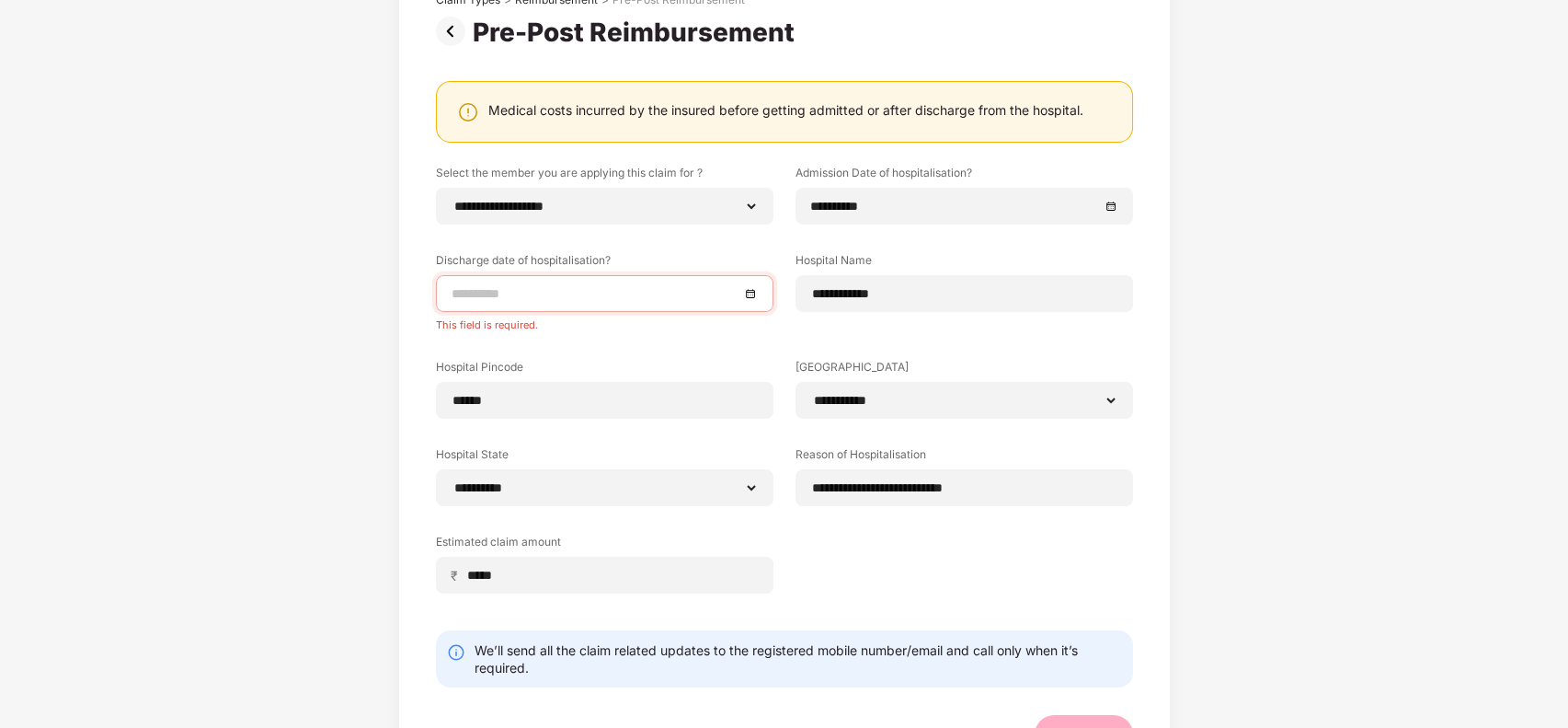
click at [599, 288] on input at bounding box center [595, 293] width 288 height 20
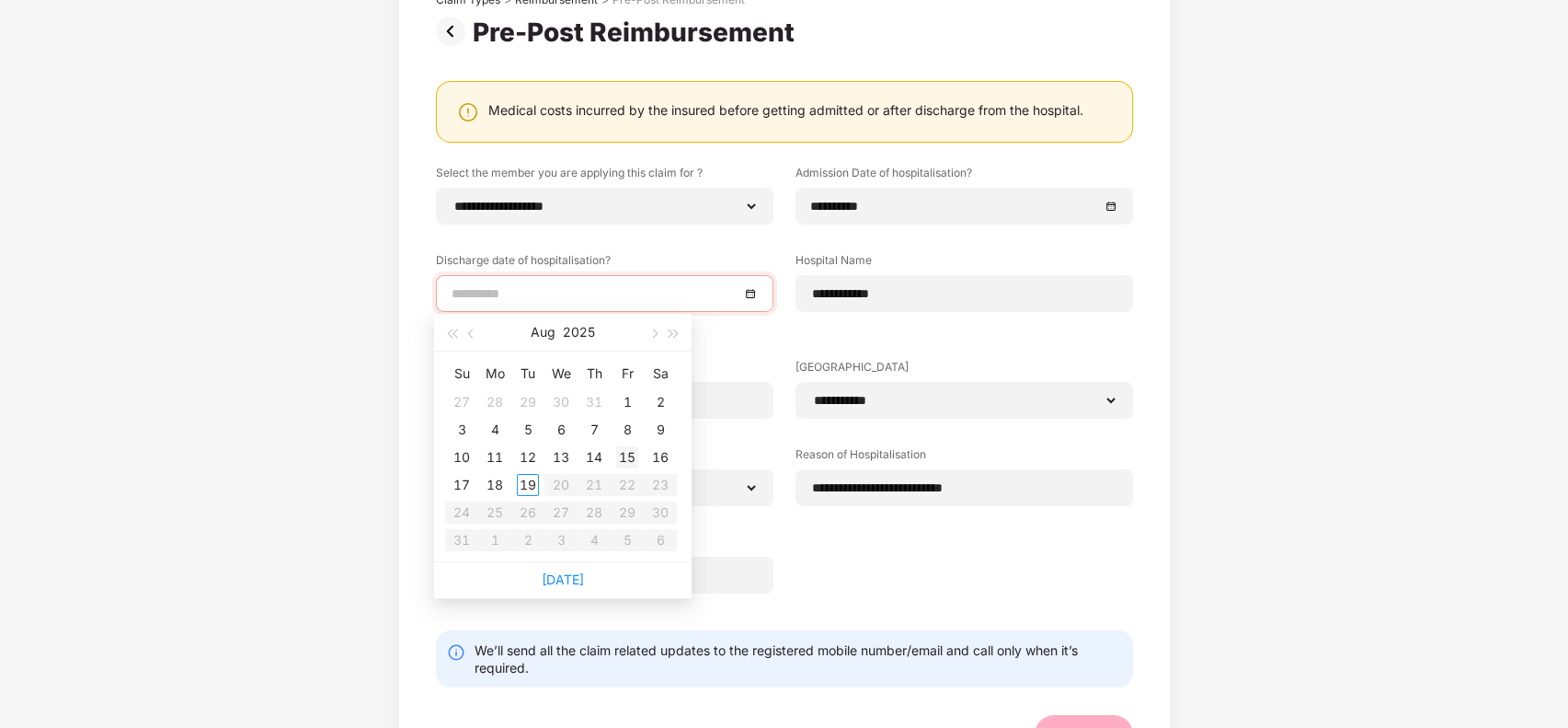
type input "**********"
click at [627, 453] on div "15" at bounding box center [627, 457] width 22 height 22
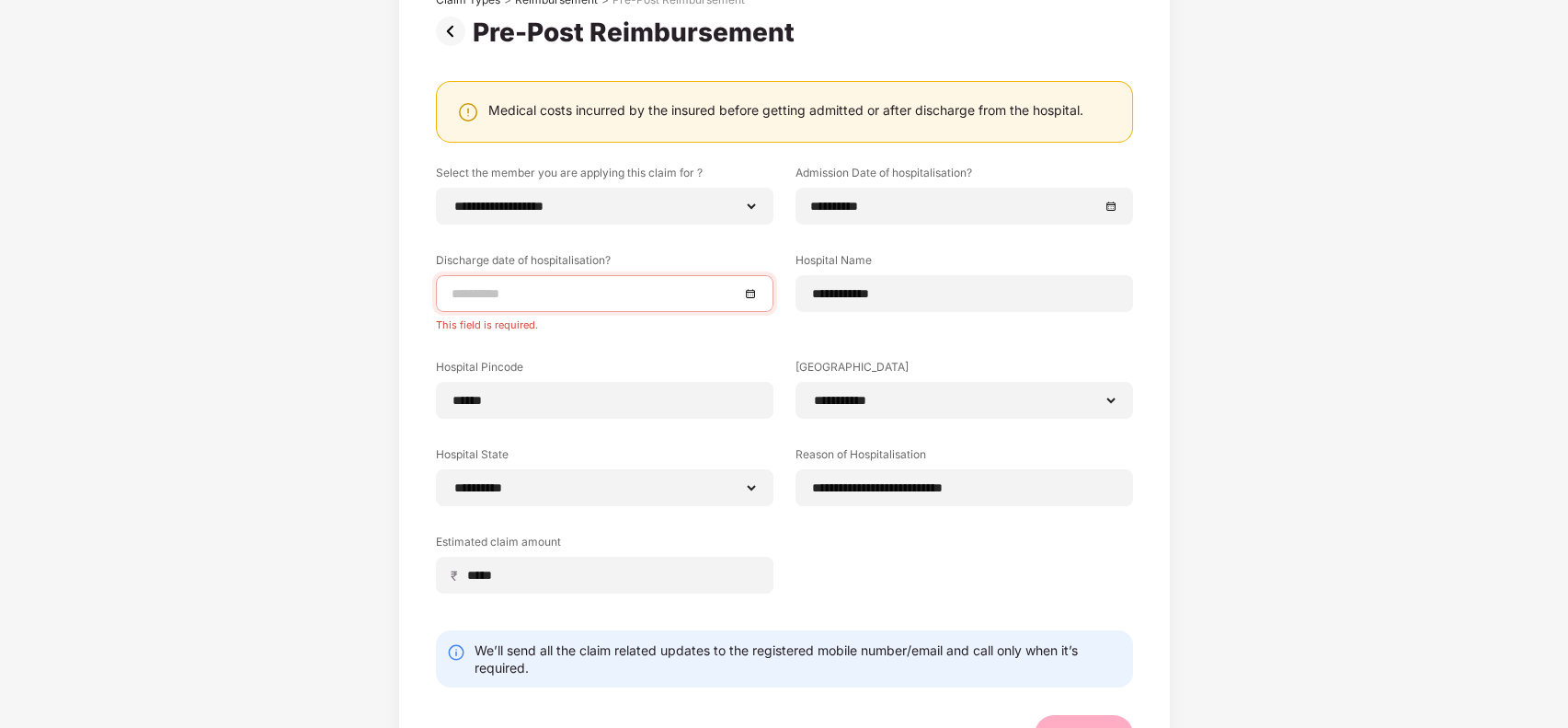
click at [661, 293] on input at bounding box center [595, 293] width 288 height 20
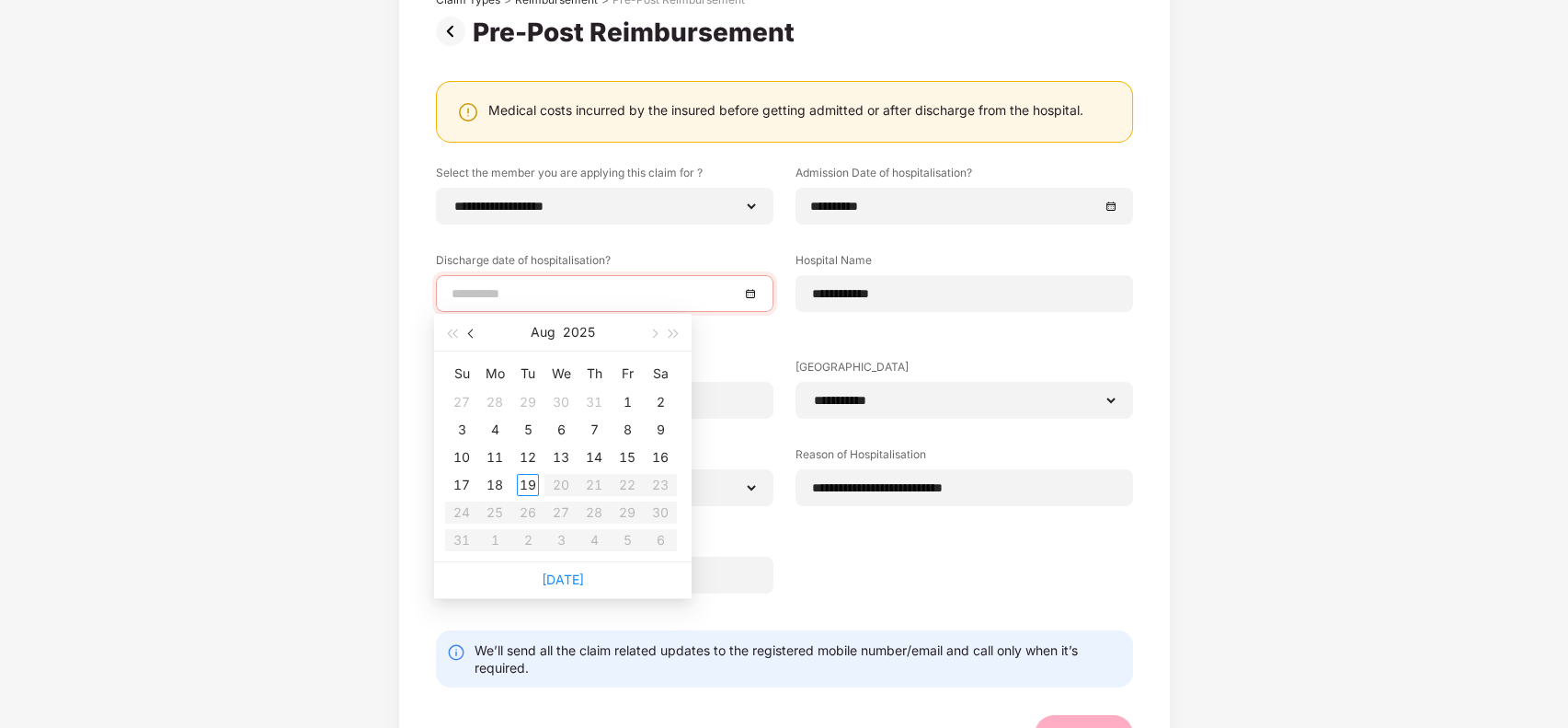
click at [471, 326] on button "button" at bounding box center [471, 332] width 20 height 37
type input "**********"
click at [530, 456] on div "15" at bounding box center [528, 457] width 22 height 22
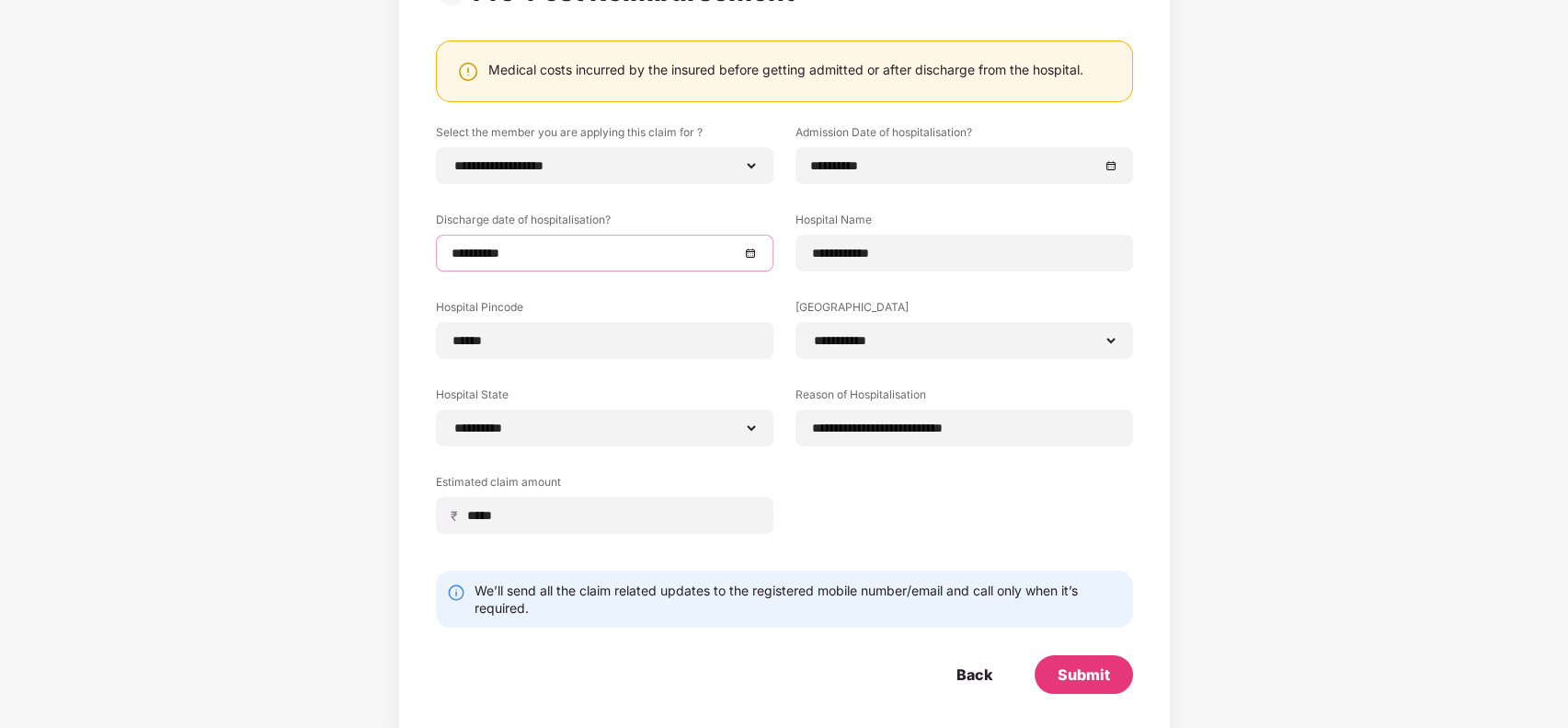
scroll to position [192, 0]
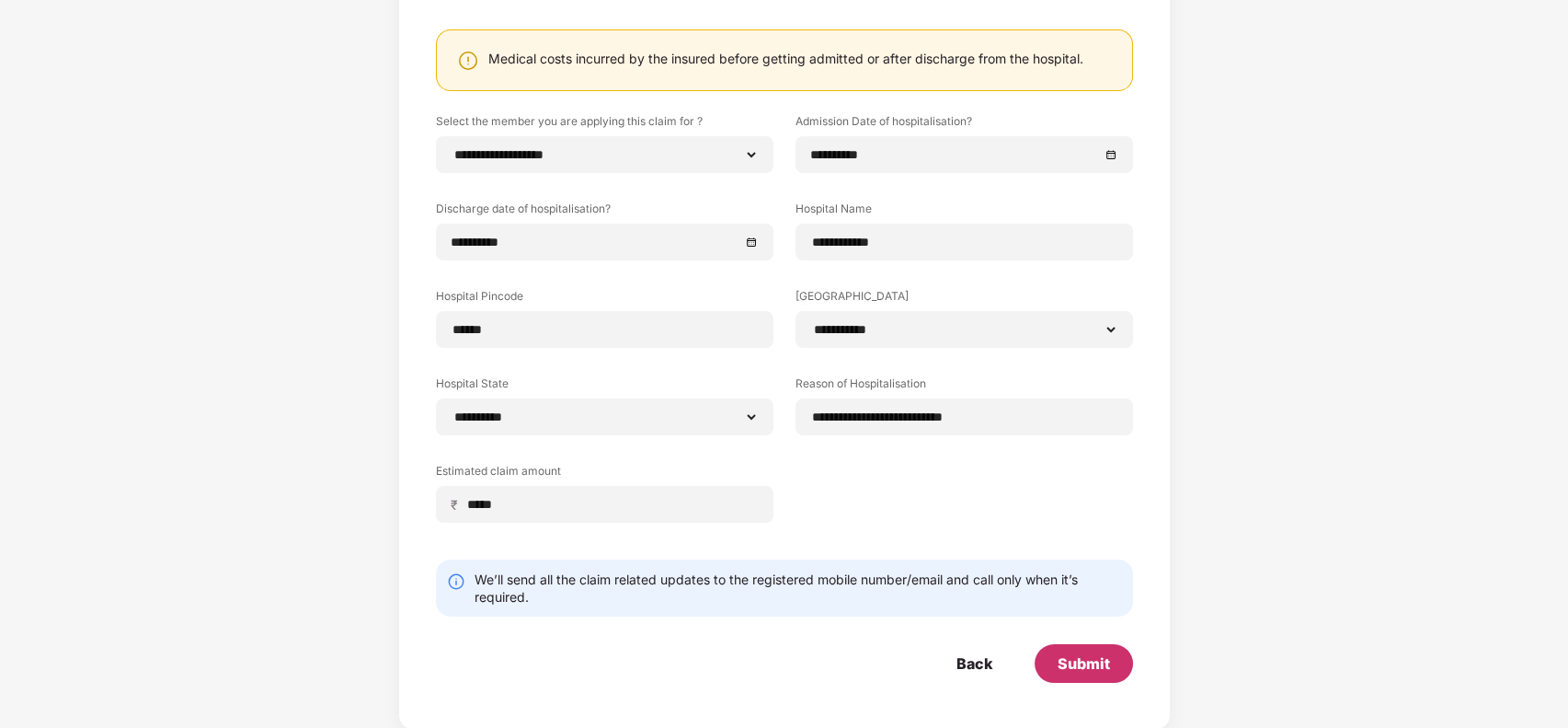
click at [1089, 663] on div "Submit" at bounding box center [1084, 663] width 52 height 20
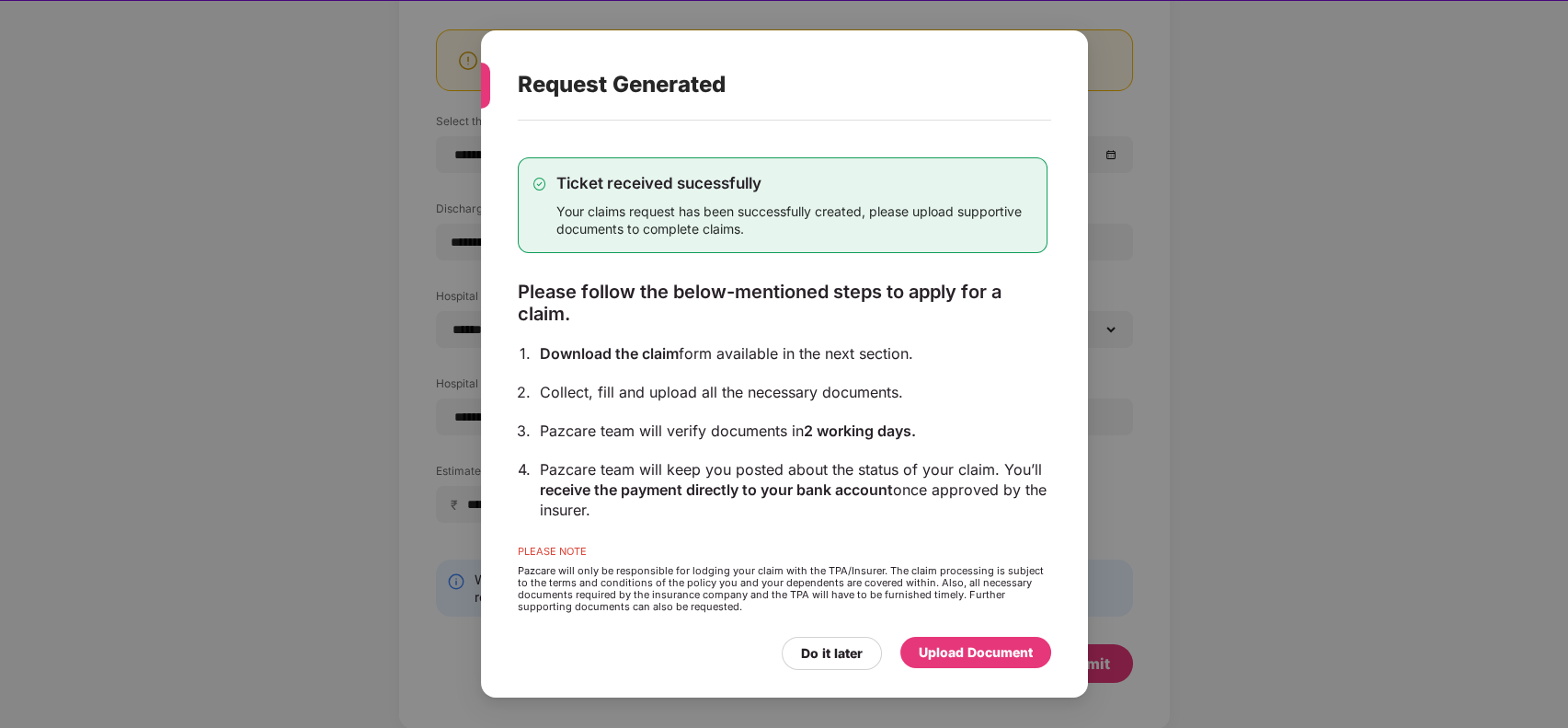
click at [972, 648] on div "Upload Document" at bounding box center [976, 652] width 114 height 20
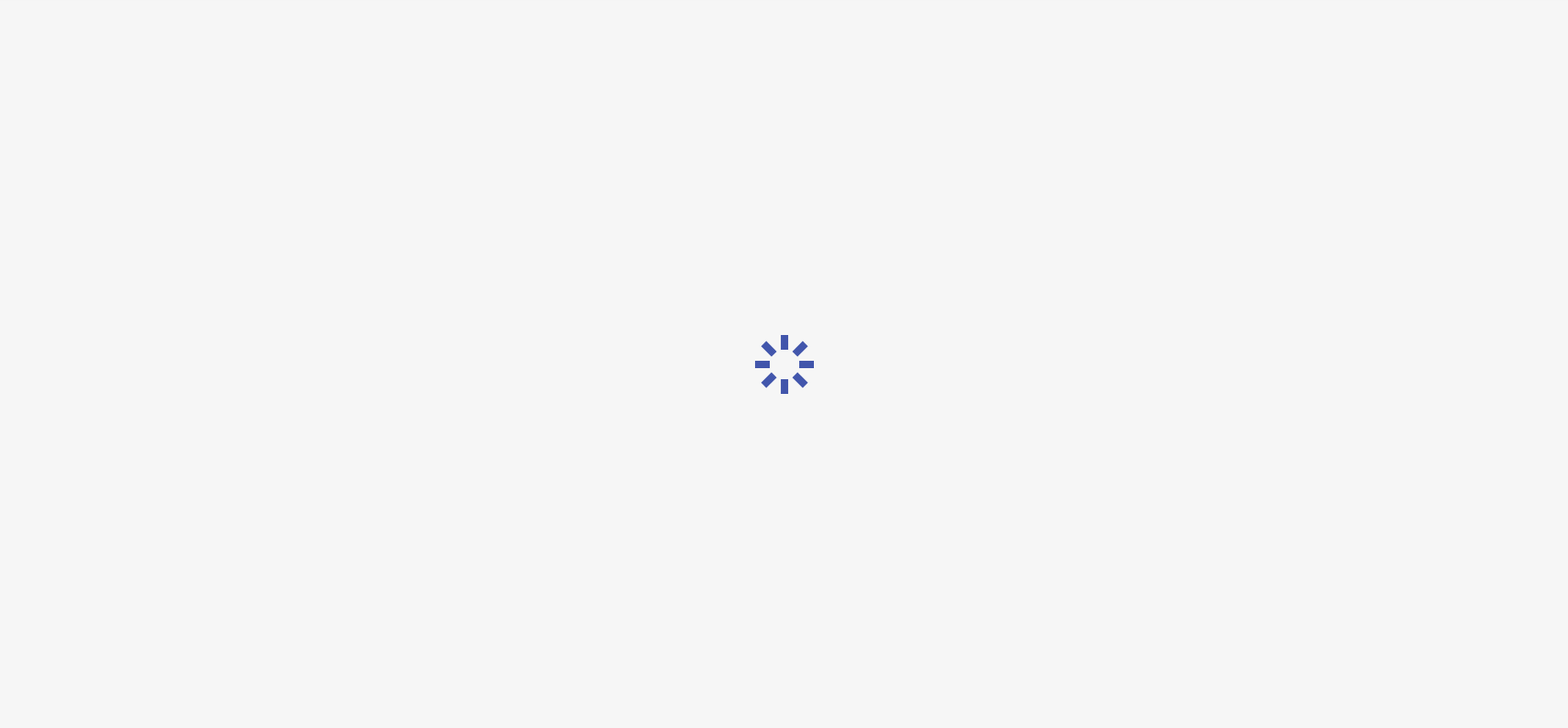
scroll to position [0, 0]
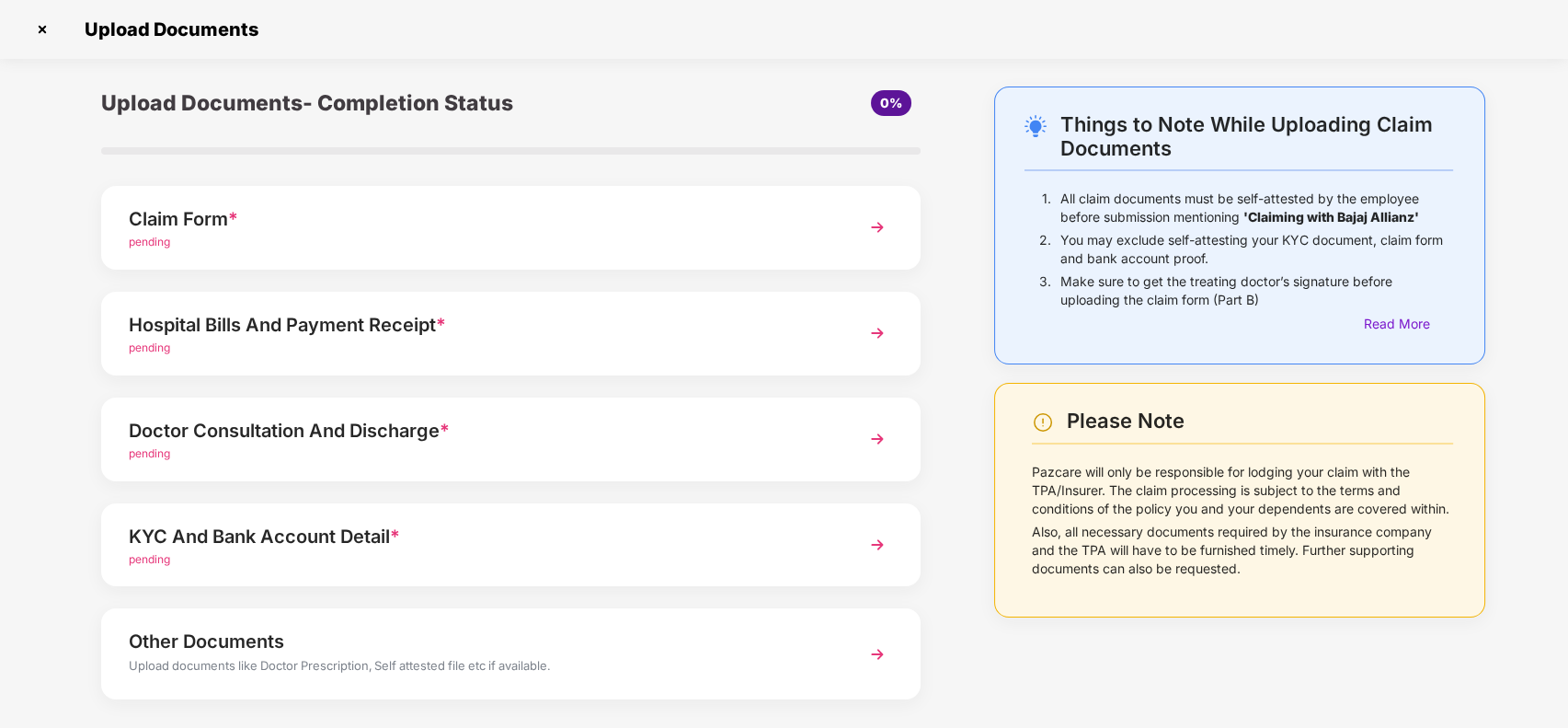
click at [236, 223] on span "*" at bounding box center [233, 219] width 10 height 22
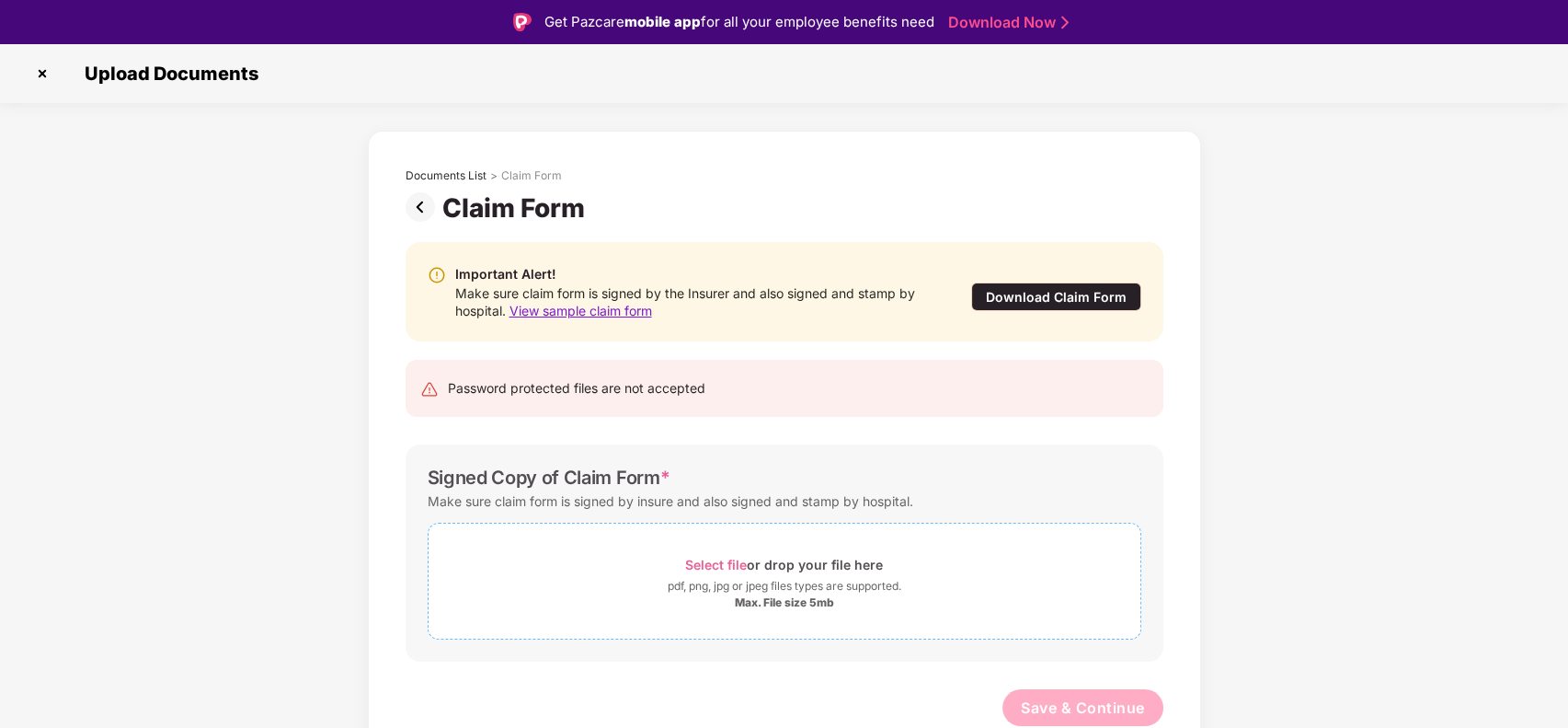
click at [714, 563] on span "Select file" at bounding box center [716, 565] width 61 height 16
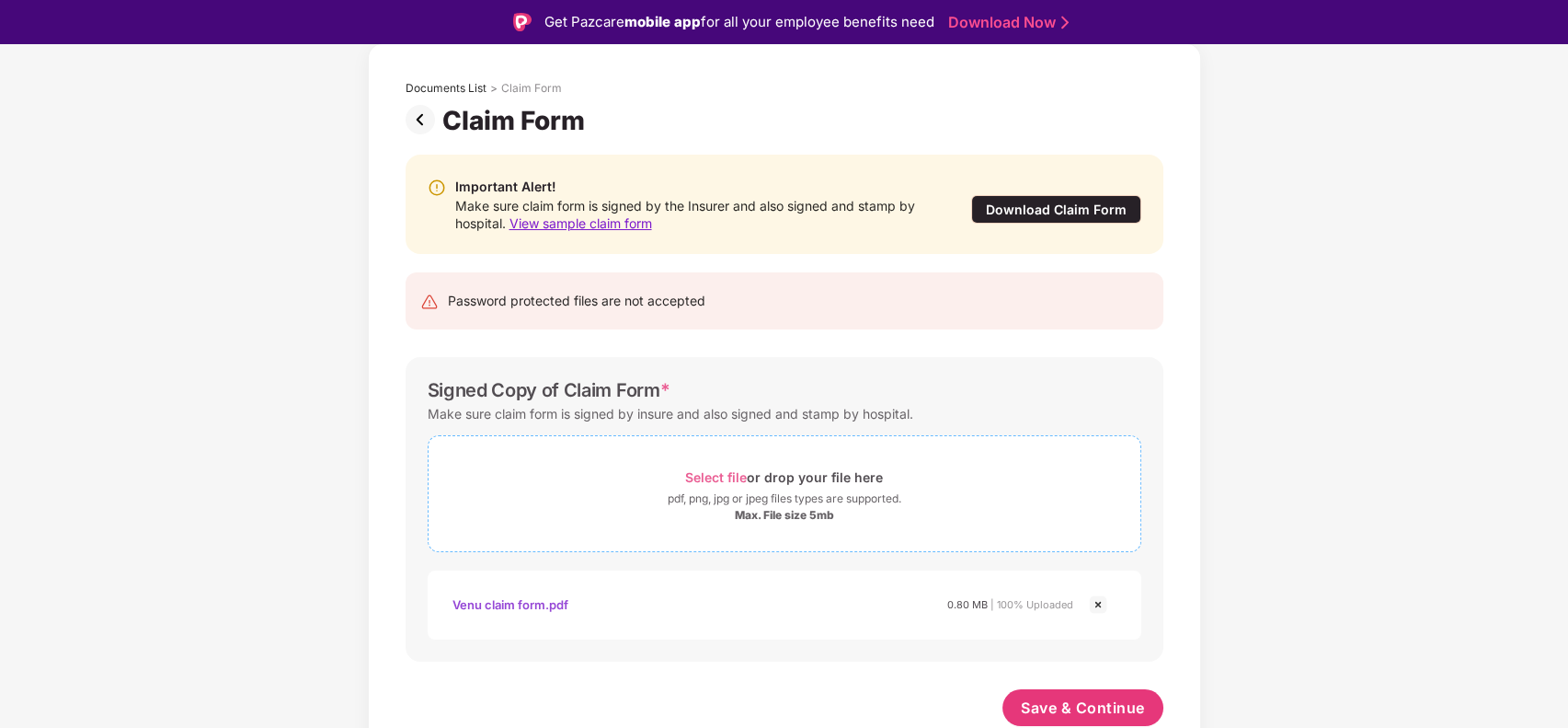
scroll to position [45, 0]
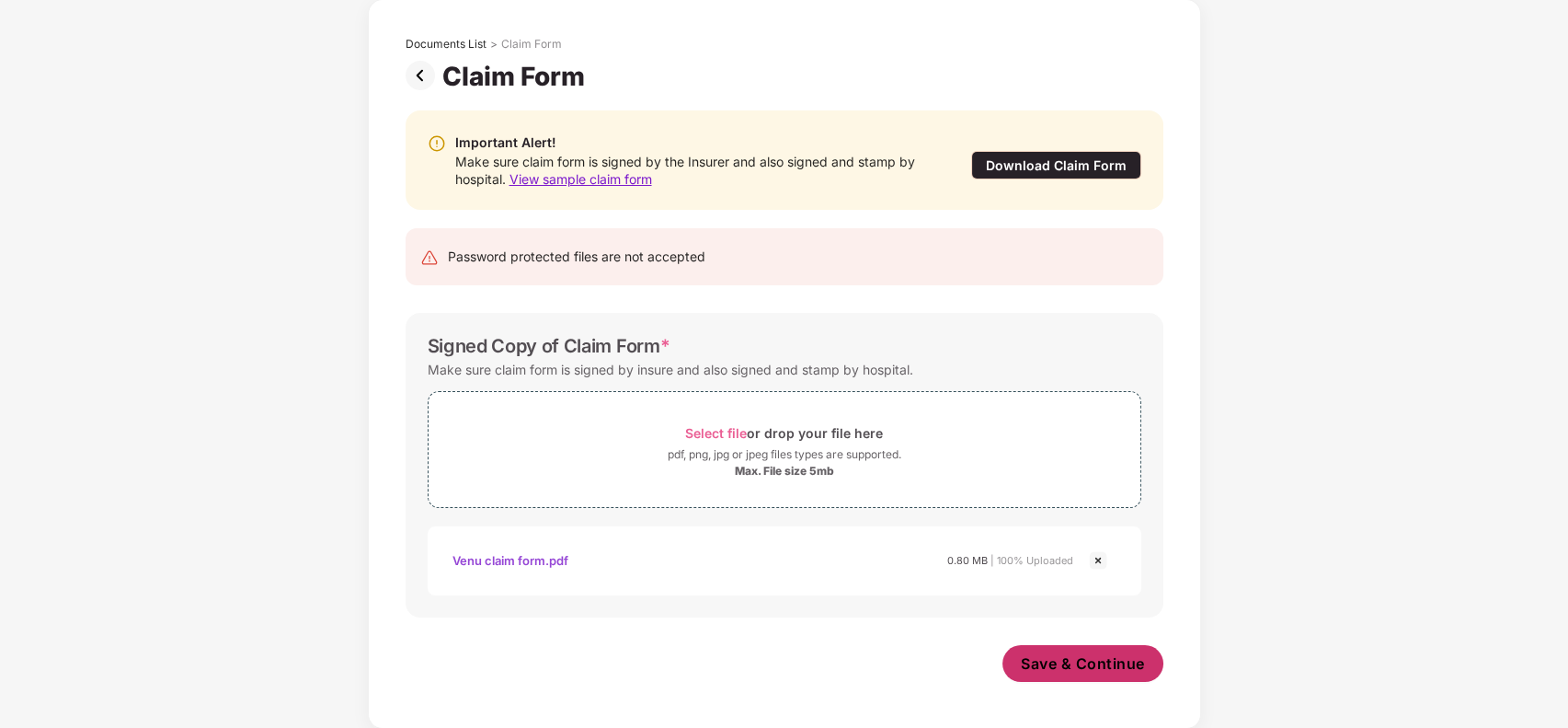
click at [1052, 665] on span "Save & Continue" at bounding box center [1083, 663] width 124 height 20
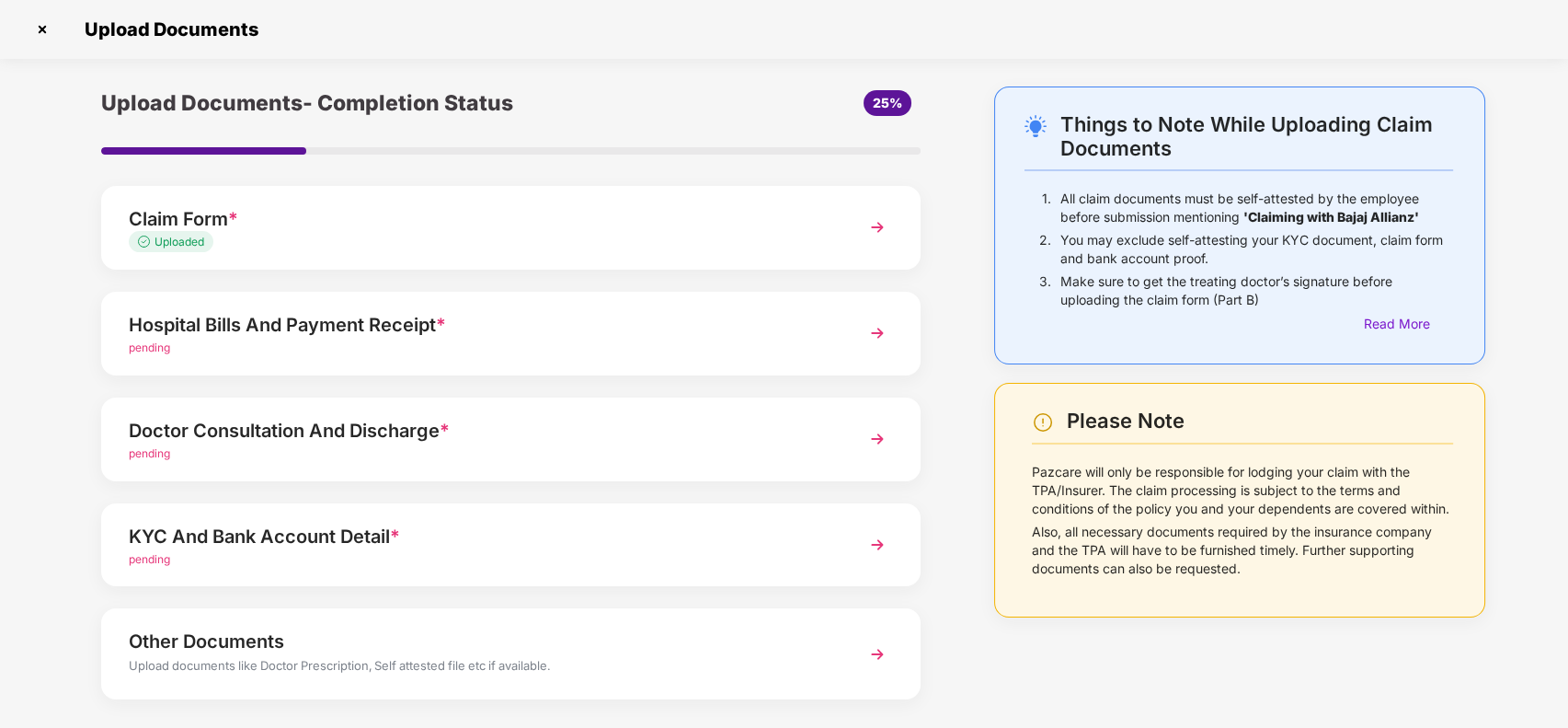
scroll to position [84, 0]
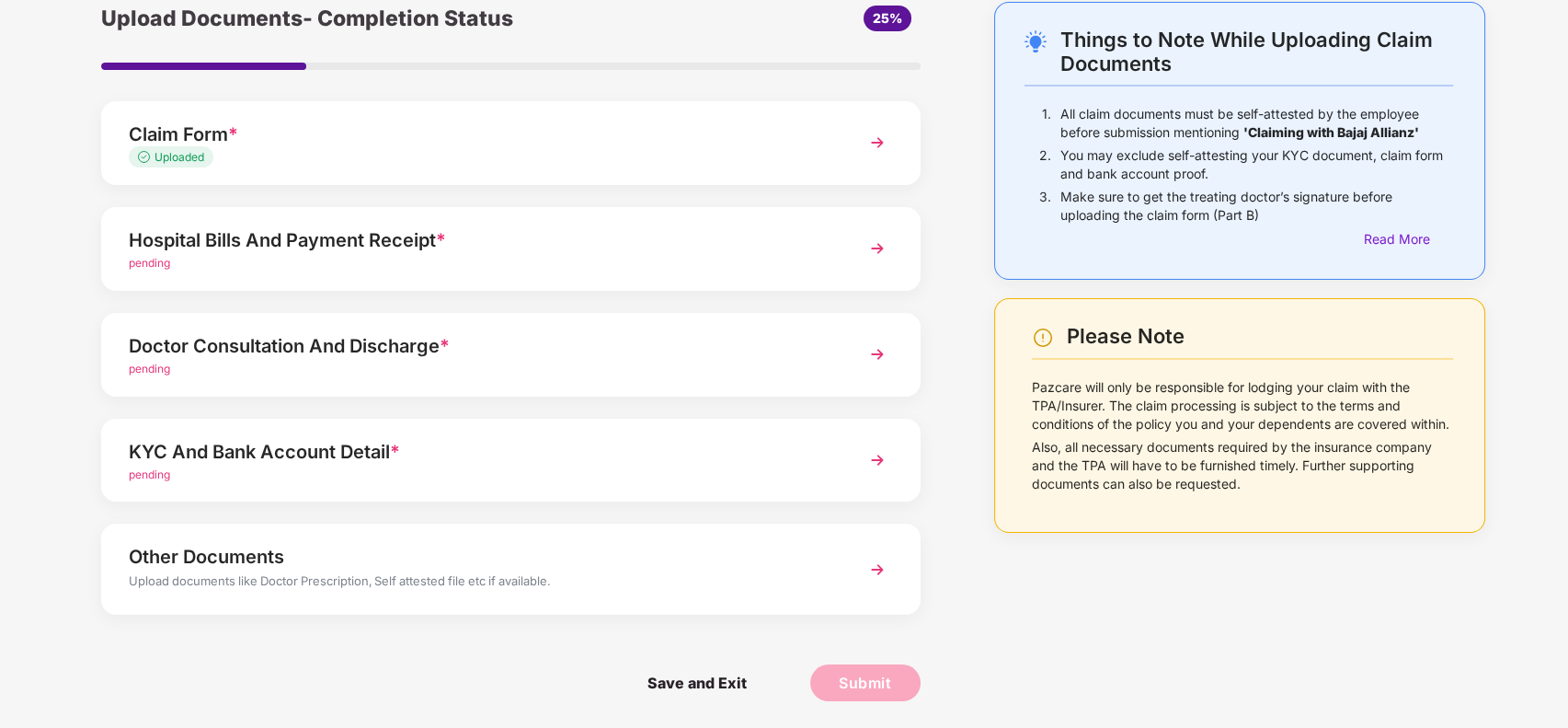
click at [528, 231] on div "Hospital Bills And Payment Receipt *" at bounding box center [478, 241] width 700 height 30
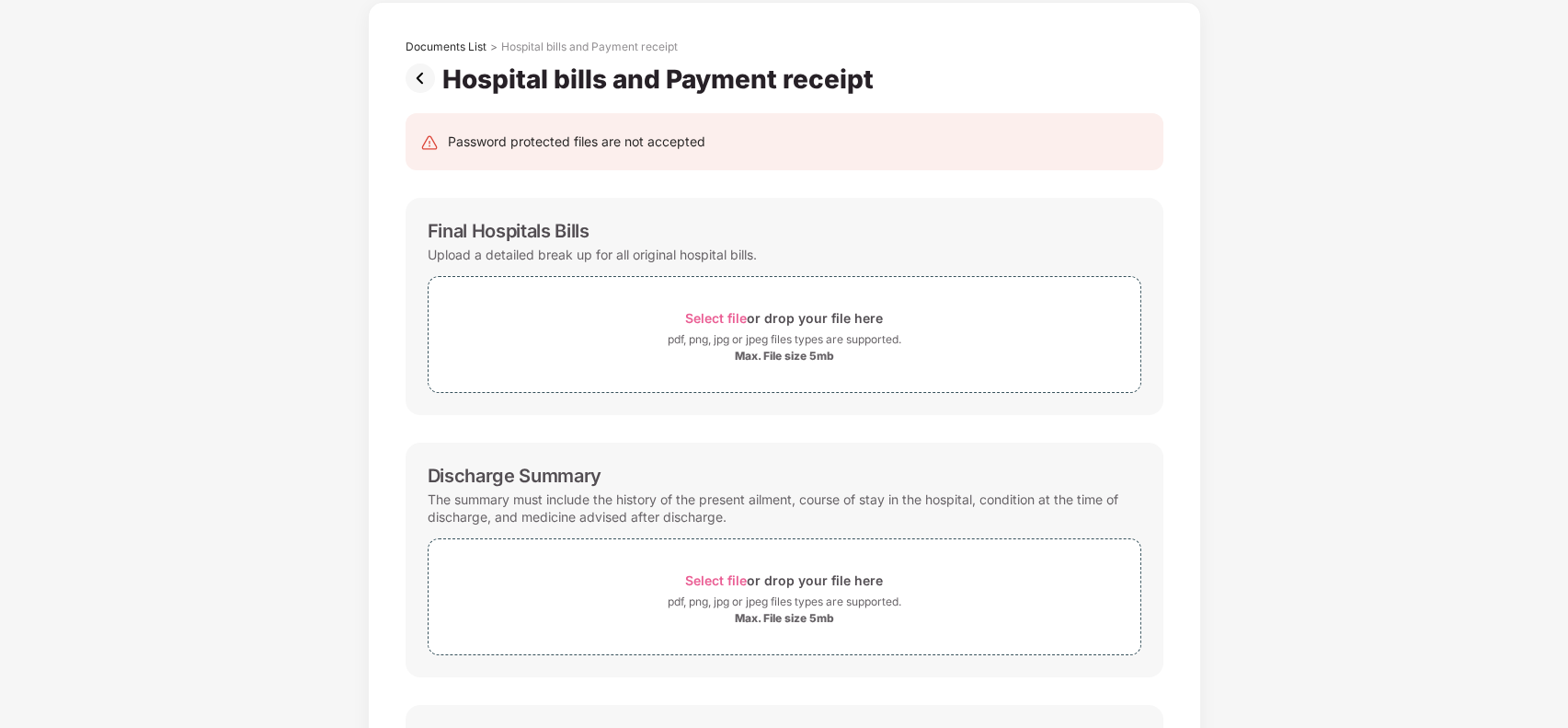
scroll to position [0, 0]
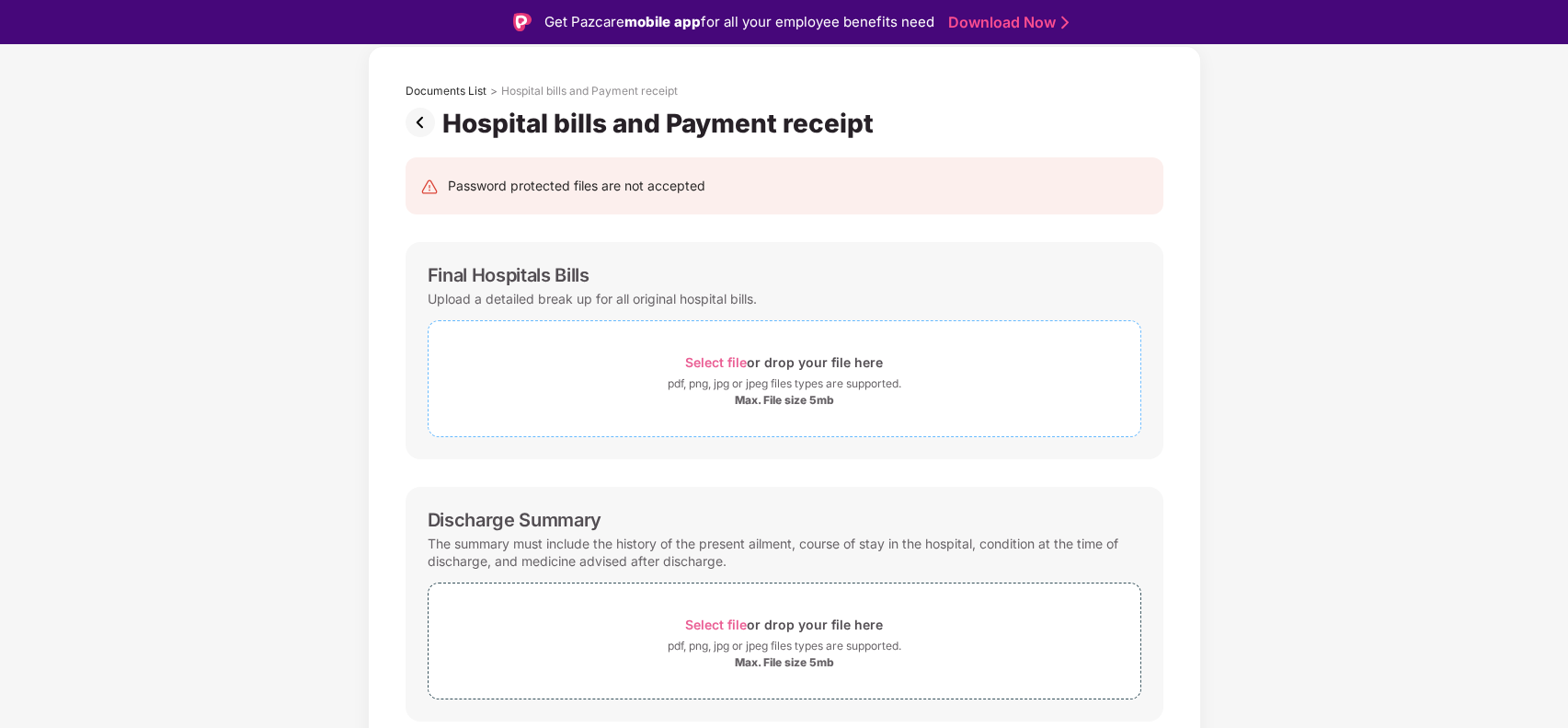
click at [730, 357] on span "Select file" at bounding box center [716, 363] width 61 height 16
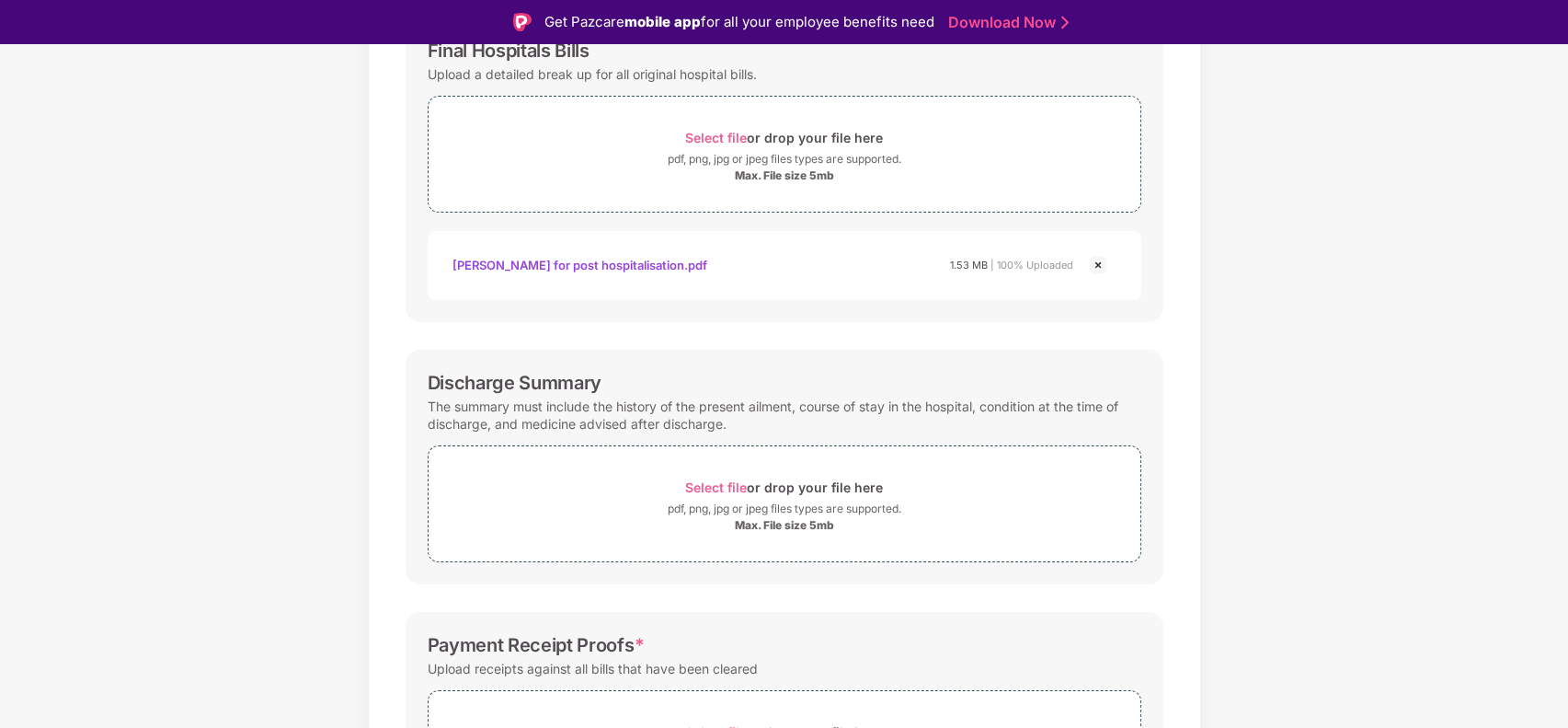
scroll to position [312, 0]
click at [720, 476] on span "Select file" at bounding box center [716, 484] width 61 height 16
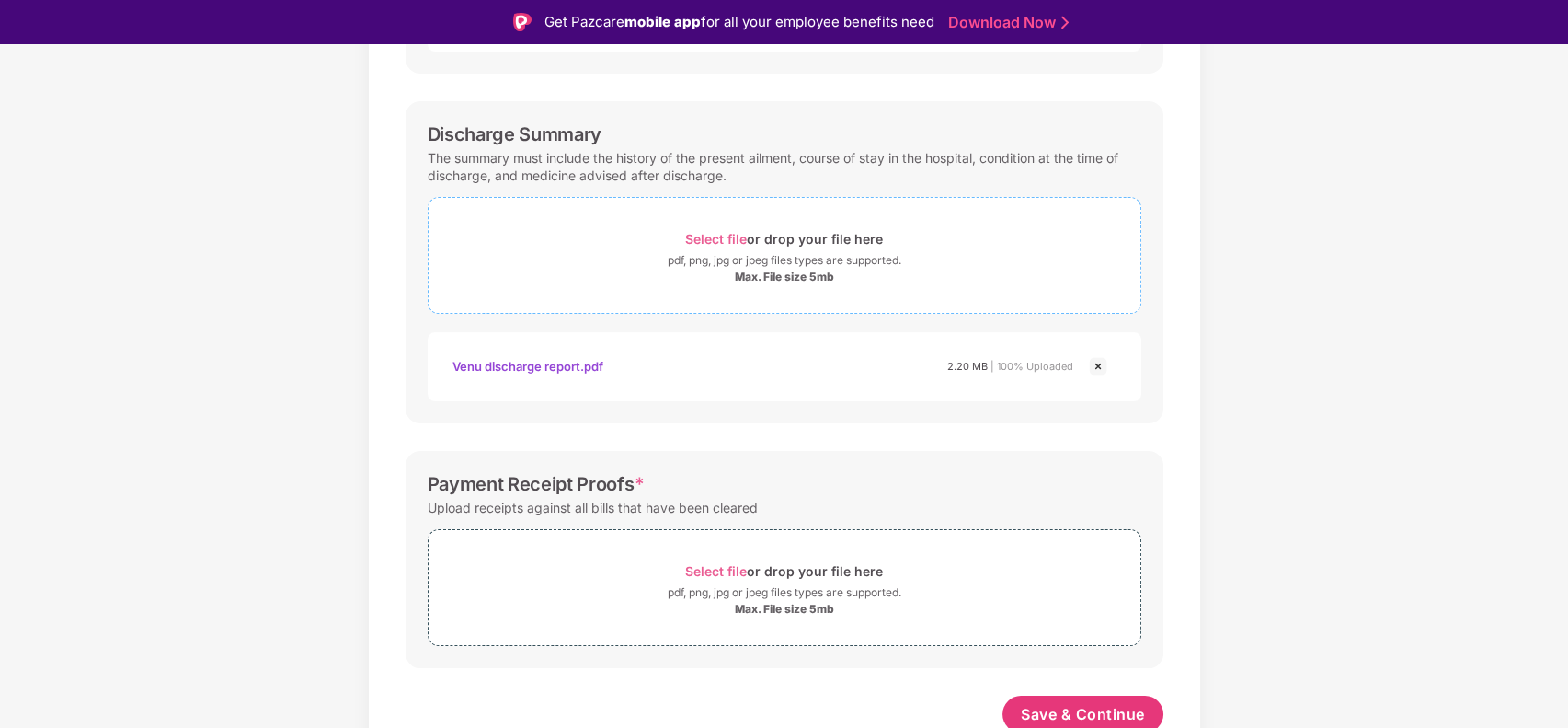
scroll to position [564, 0]
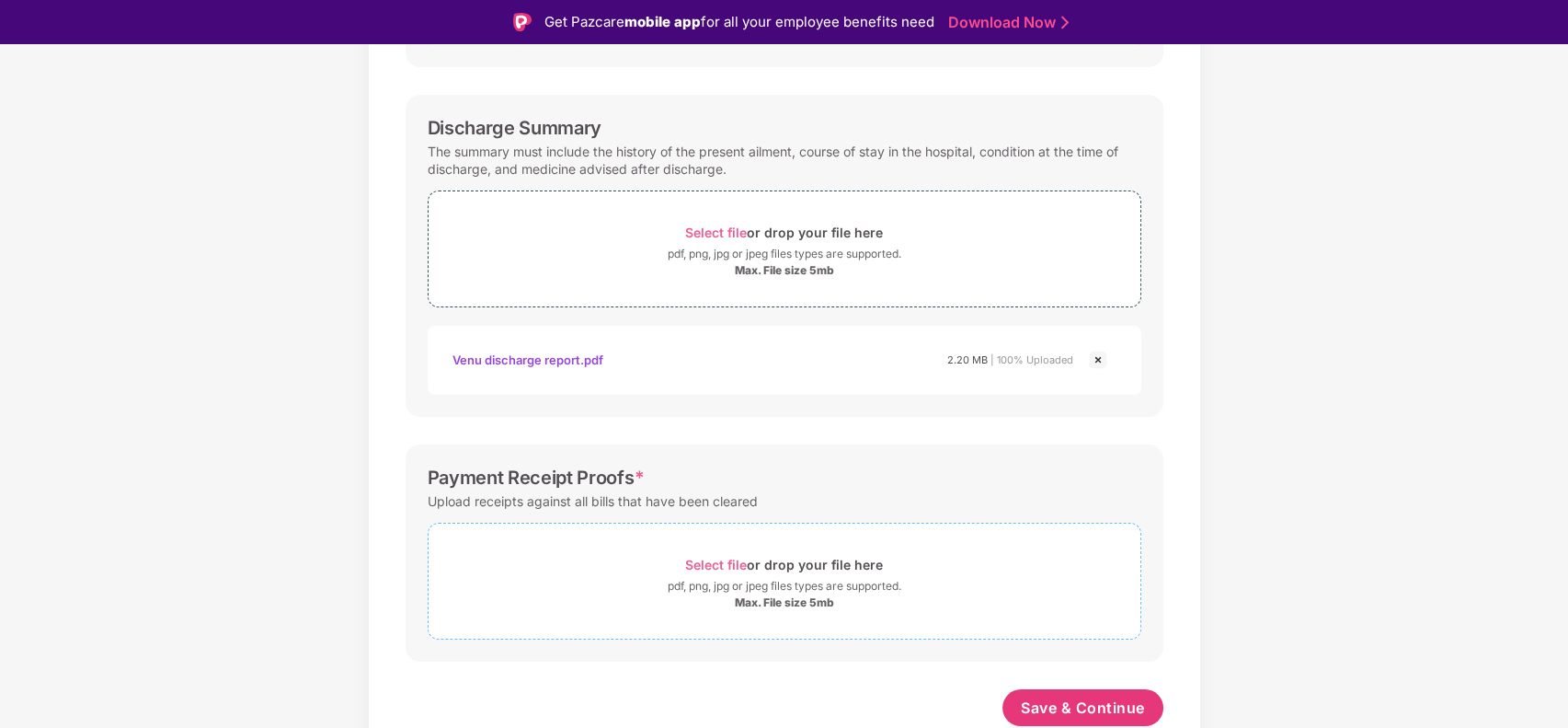
click at [736, 560] on span "Select file" at bounding box center [716, 565] width 61 height 16
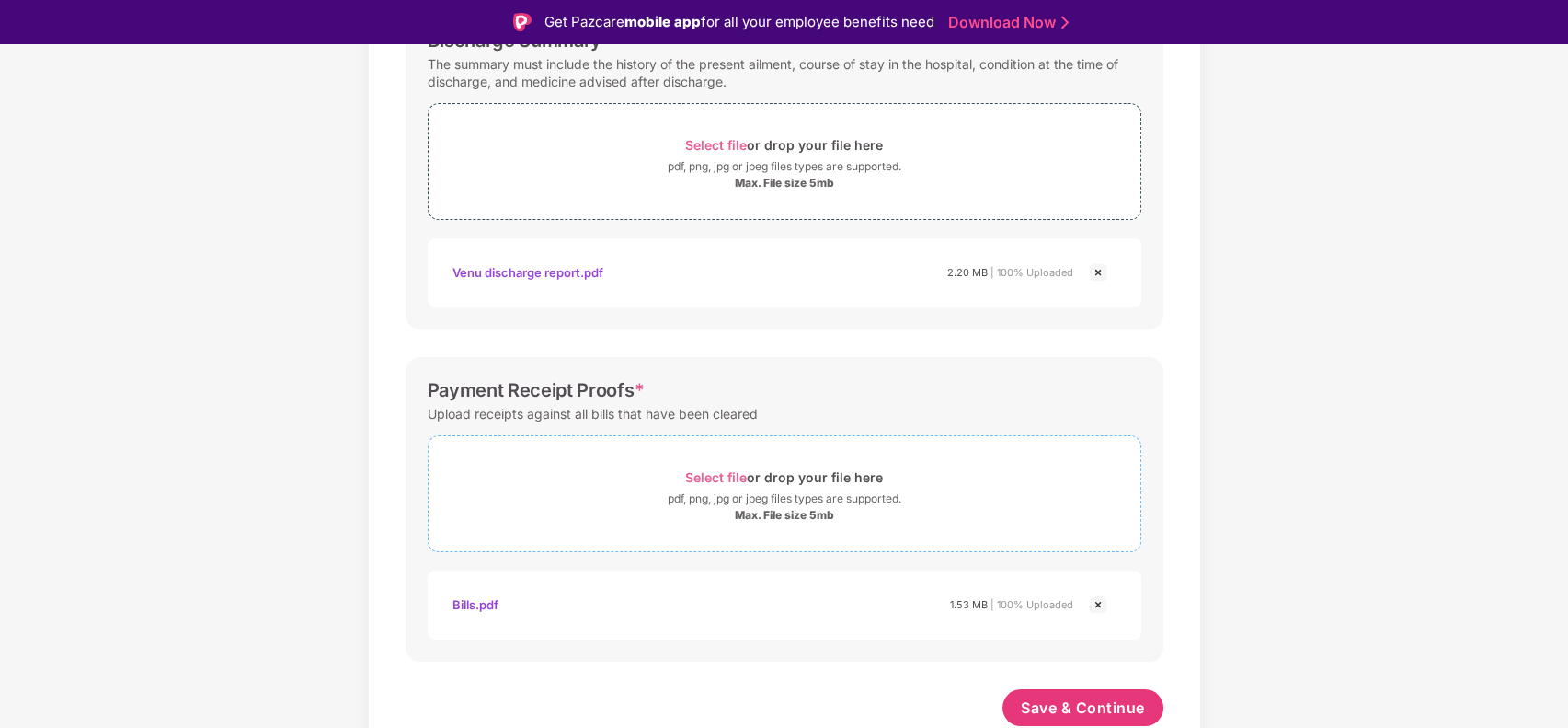
scroll to position [45, 0]
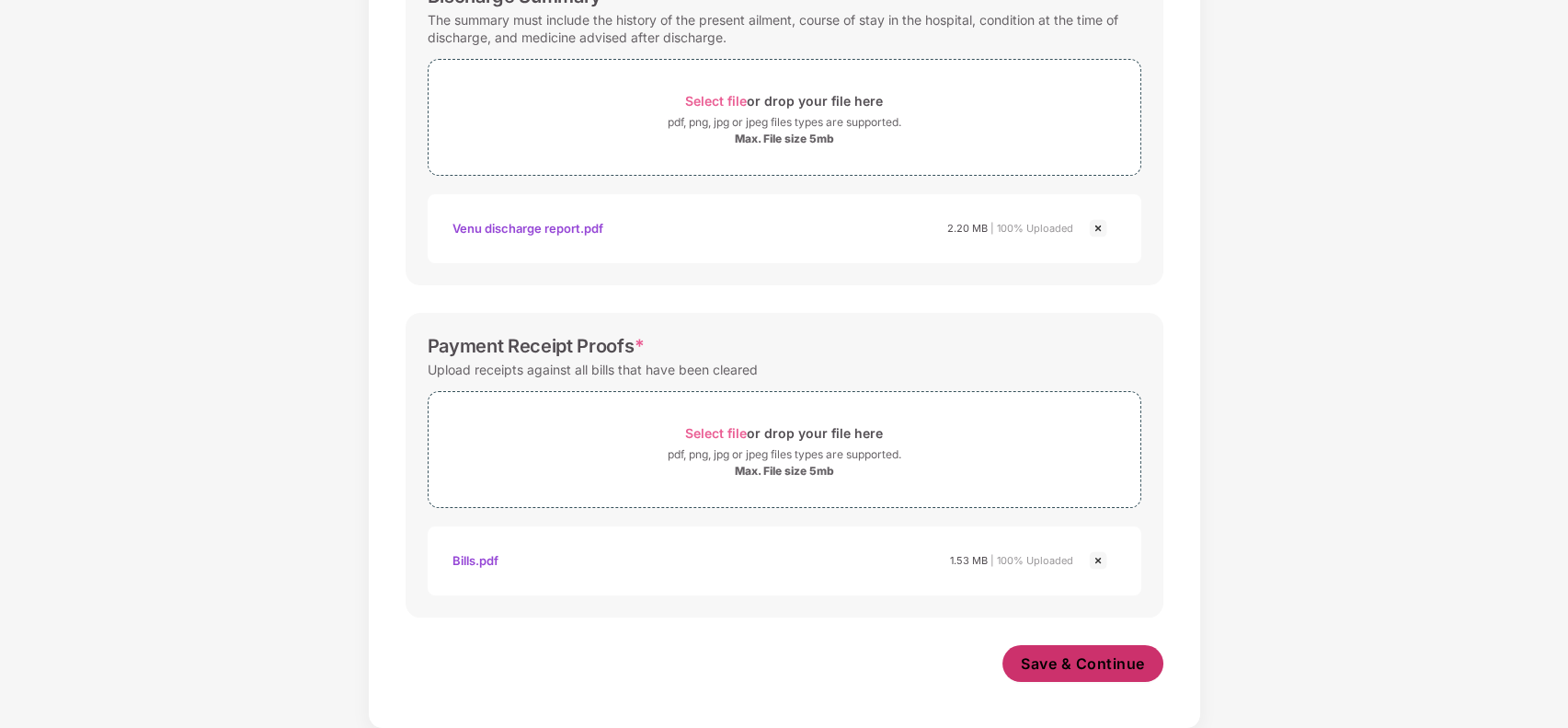
click at [1052, 664] on span "Save & Continue" at bounding box center [1083, 663] width 124 height 20
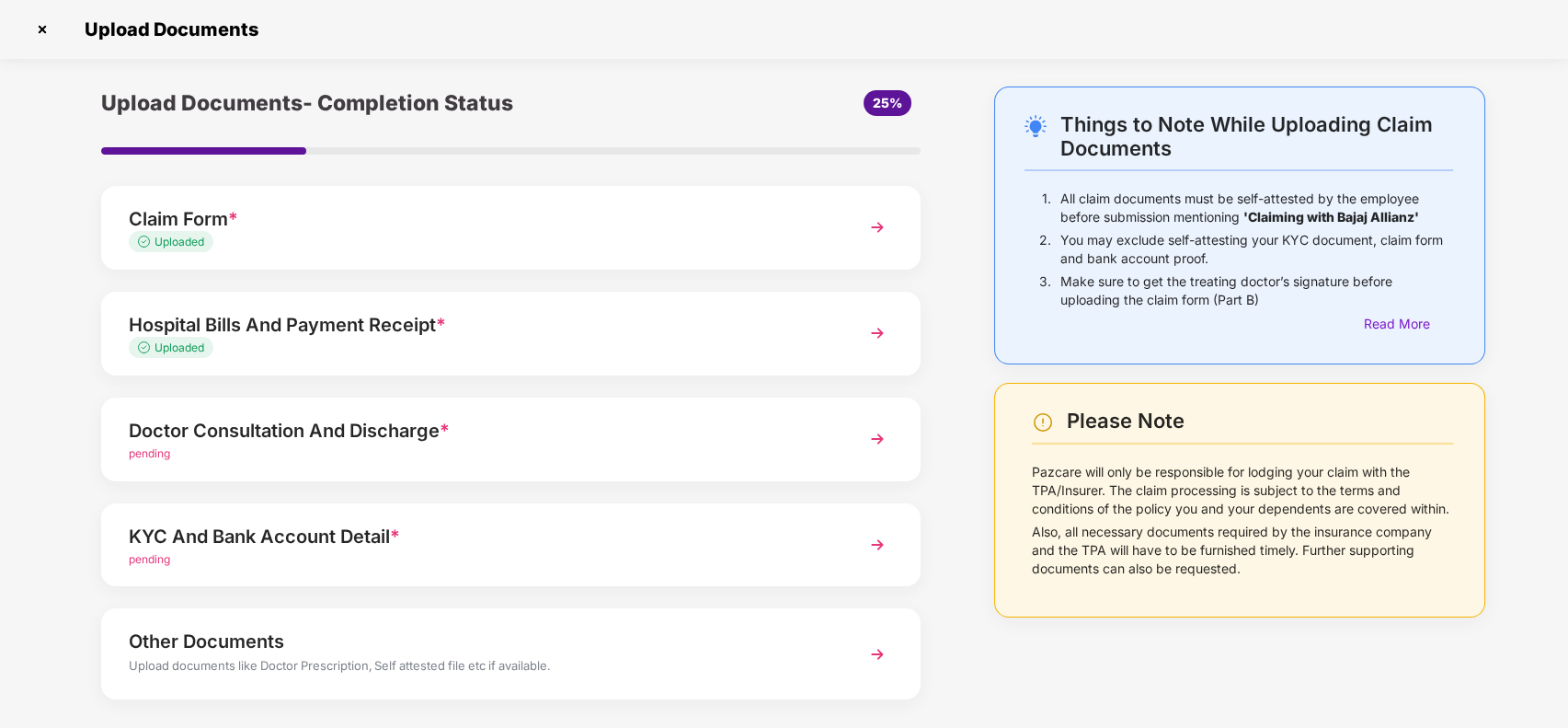
scroll to position [84, 0]
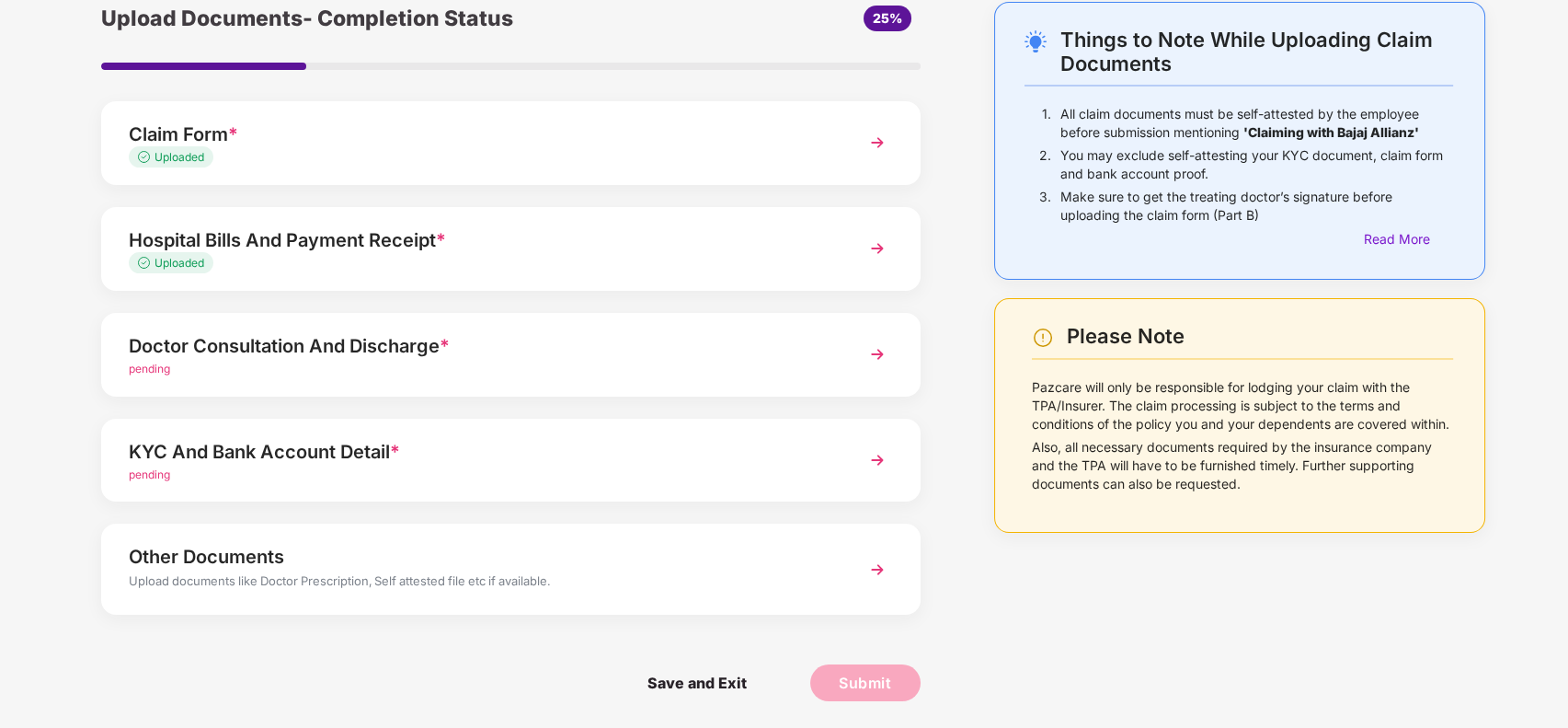
click at [615, 361] on div "pending" at bounding box center [478, 369] width 700 height 18
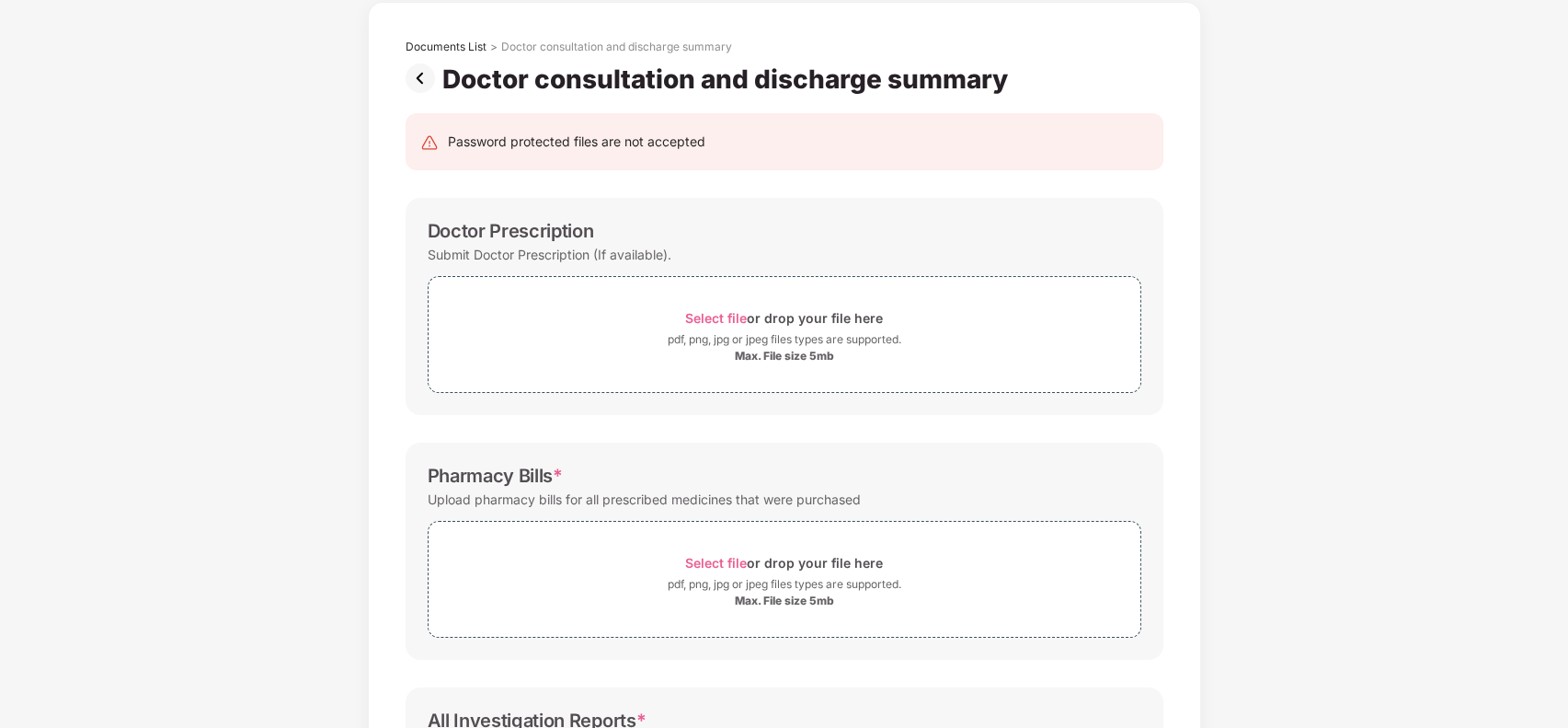
scroll to position [0, 0]
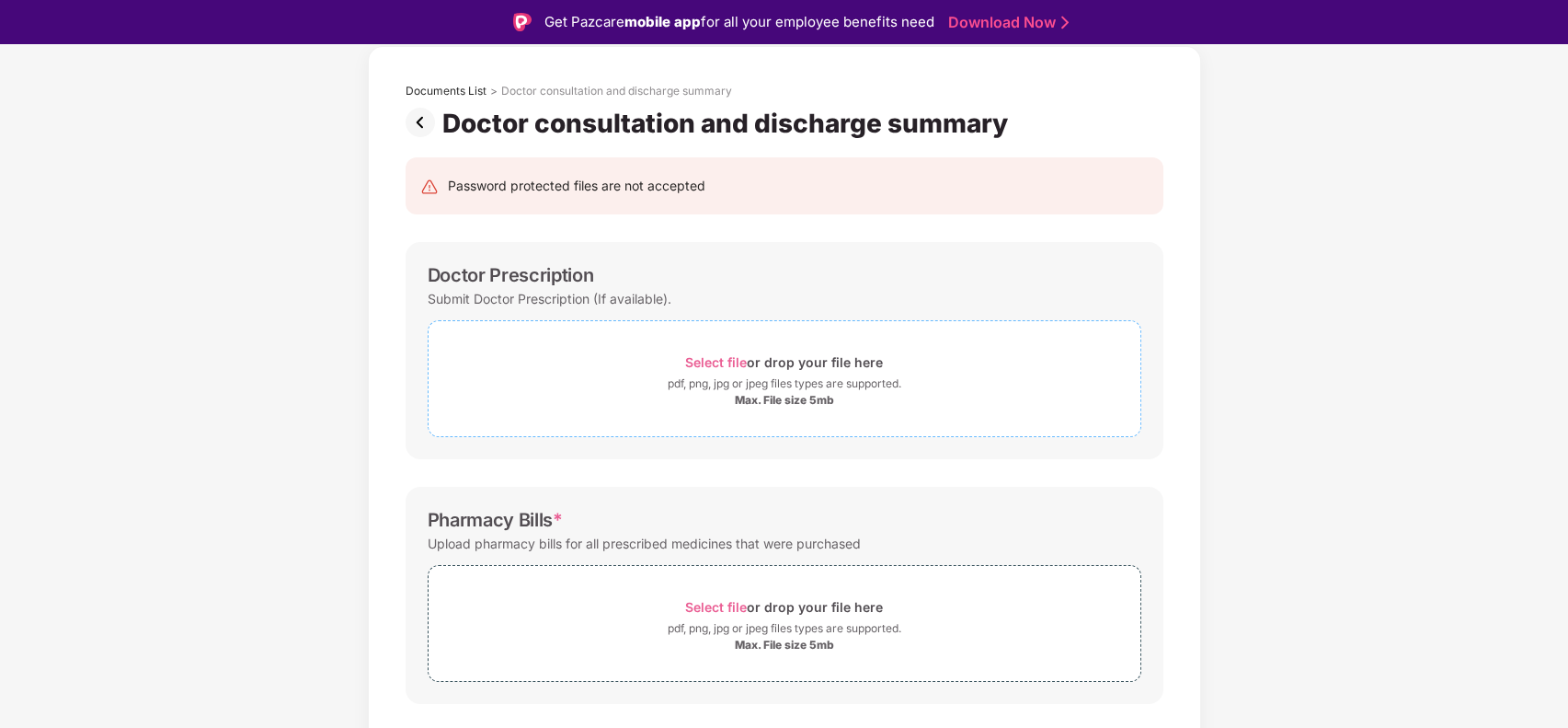
click at [727, 358] on span "Select file" at bounding box center [716, 363] width 61 height 16
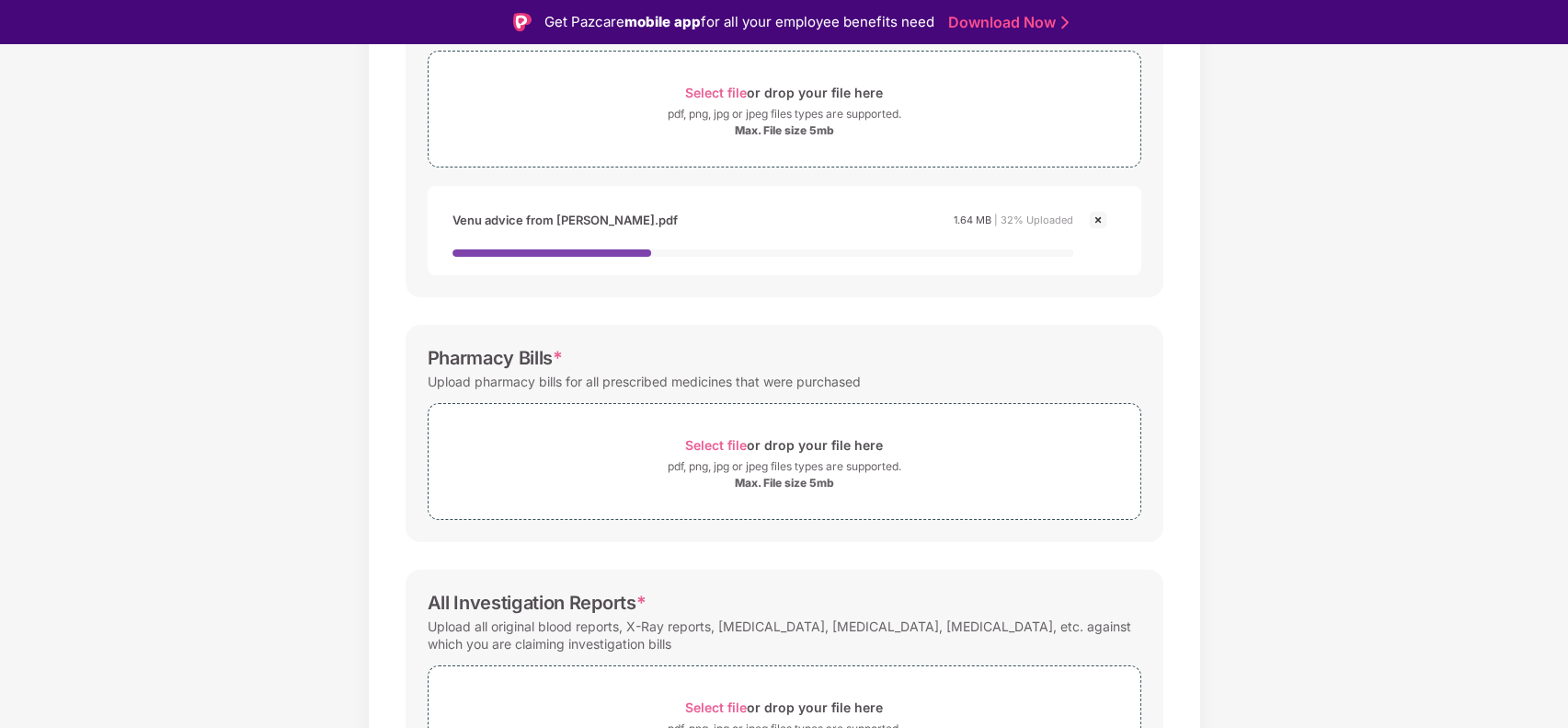
scroll to position [362, 0]
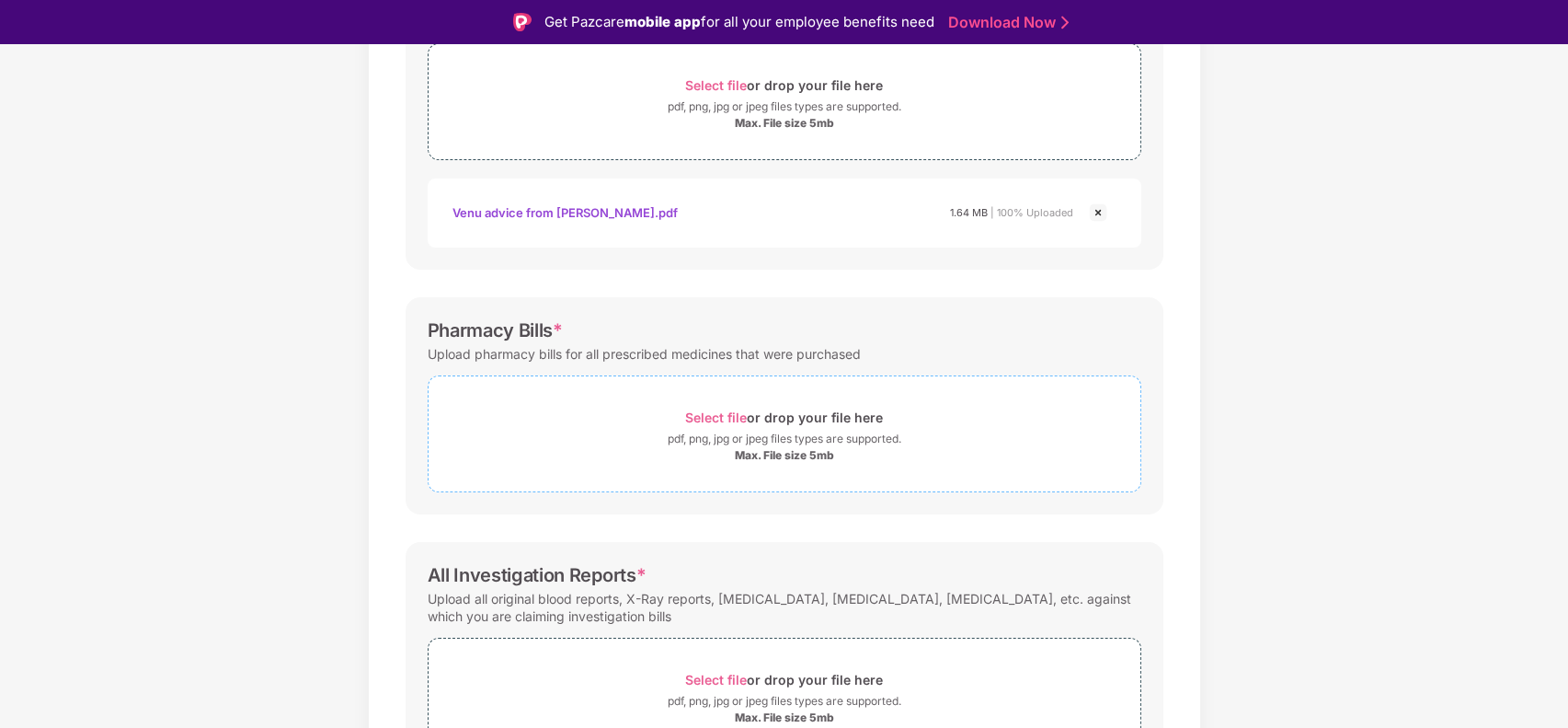
click at [706, 417] on span "Select file" at bounding box center [716, 417] width 61 height 16
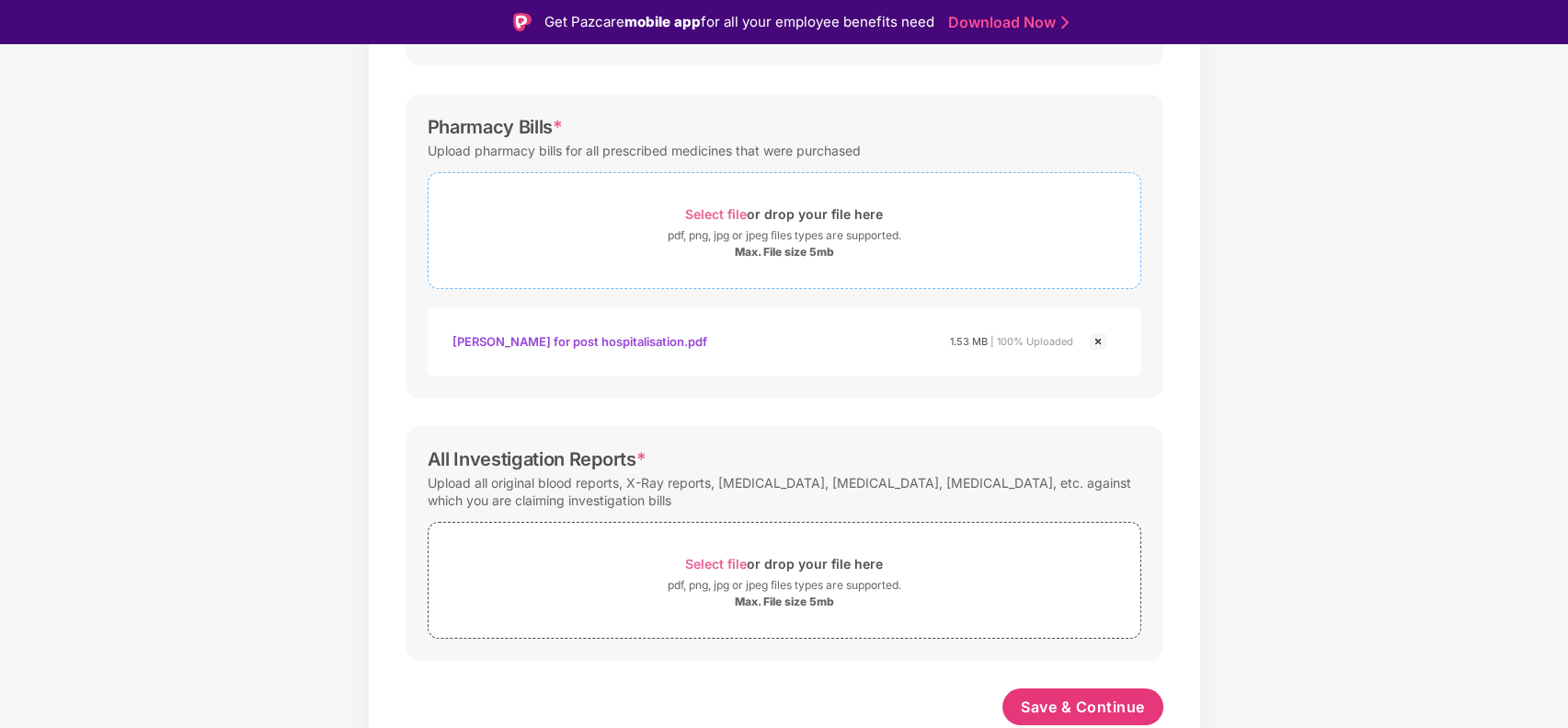
scroll to position [564, 0]
click at [719, 548] on span "Select file or drop your file here pdf, png, jpg or jpeg files types are suppor…" at bounding box center [784, 580] width 712 height 87
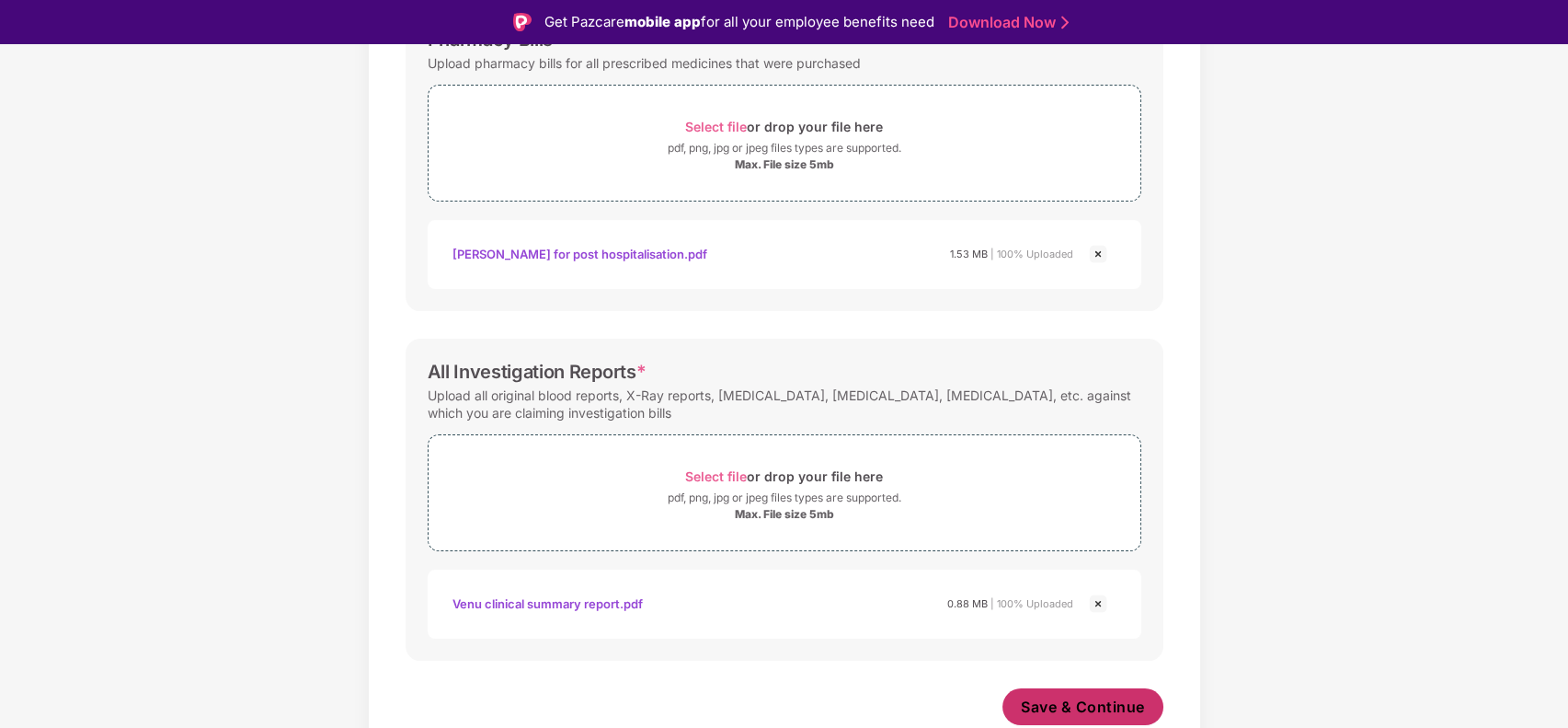
scroll to position [651, 0]
click at [1076, 698] on span "Save & Continue" at bounding box center [1083, 707] width 124 height 20
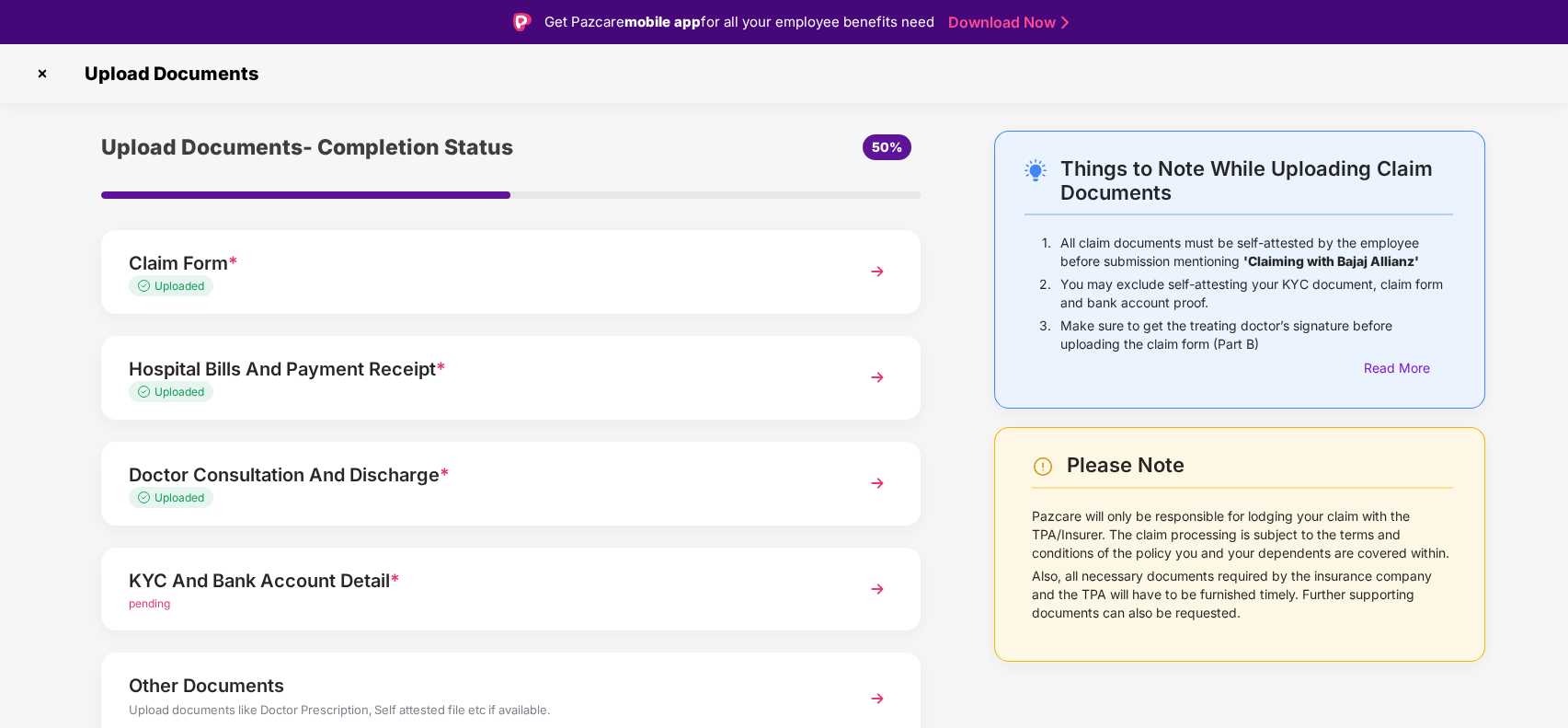
scroll to position [84, 0]
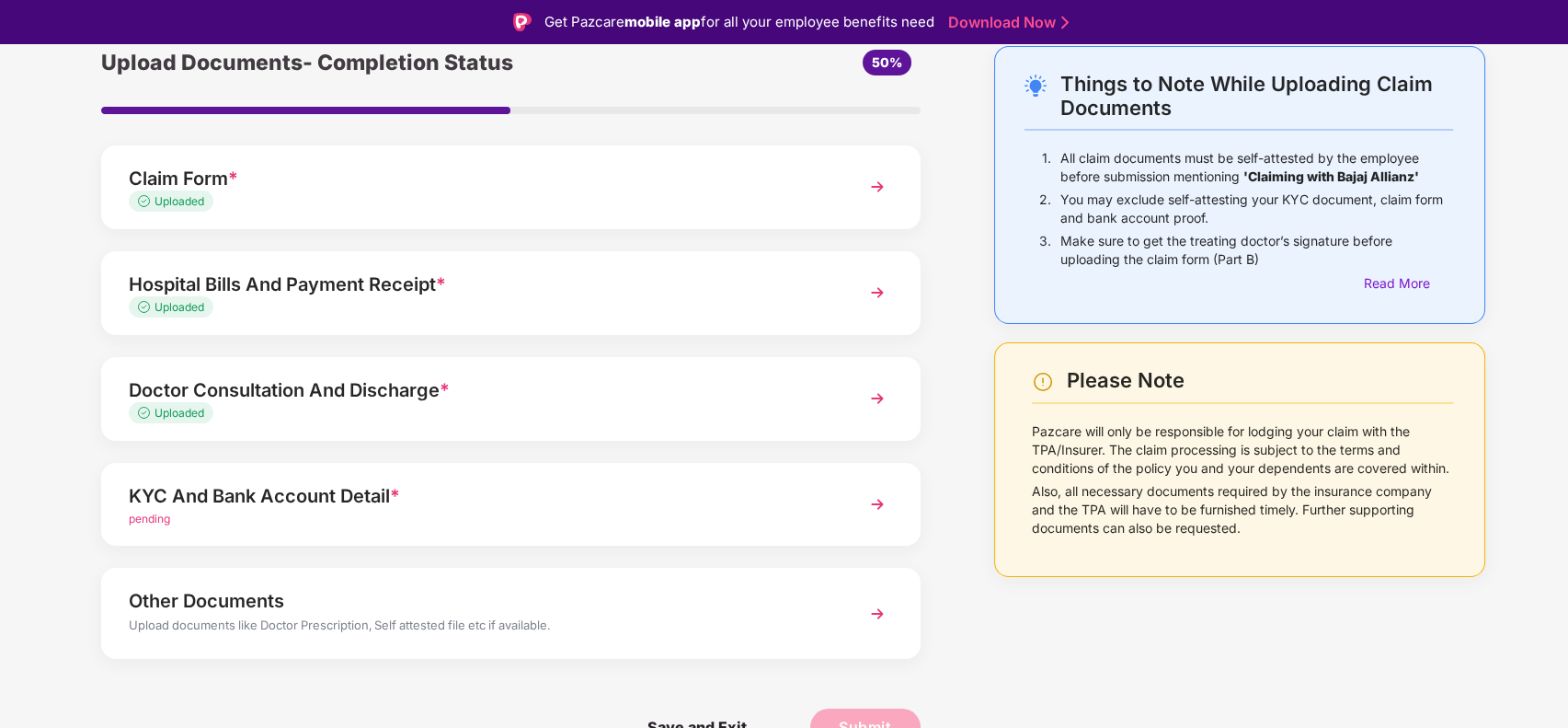
click at [655, 510] on div "pending" at bounding box center [478, 519] width 700 height 18
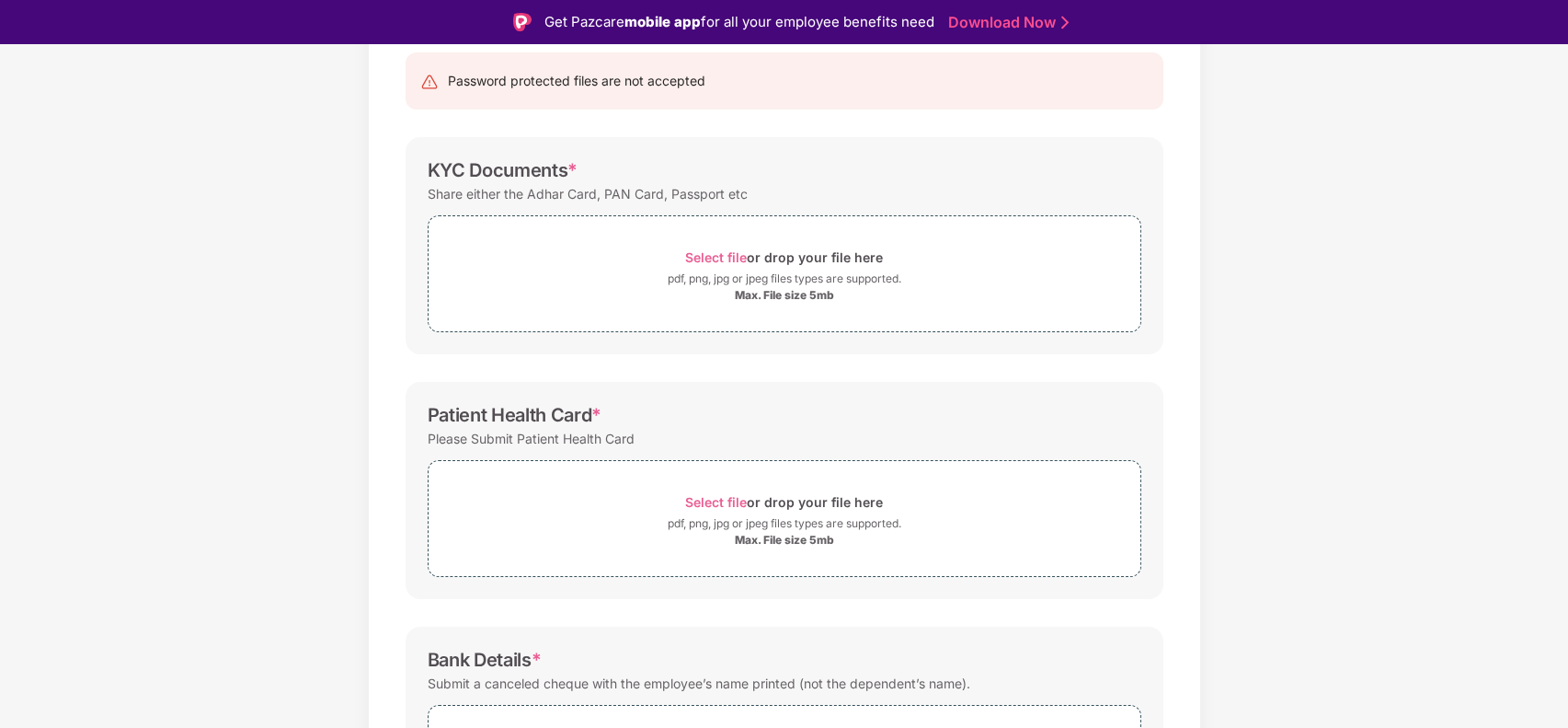
scroll to position [187, 0]
click at [723, 254] on span "Select file" at bounding box center [716, 260] width 61 height 16
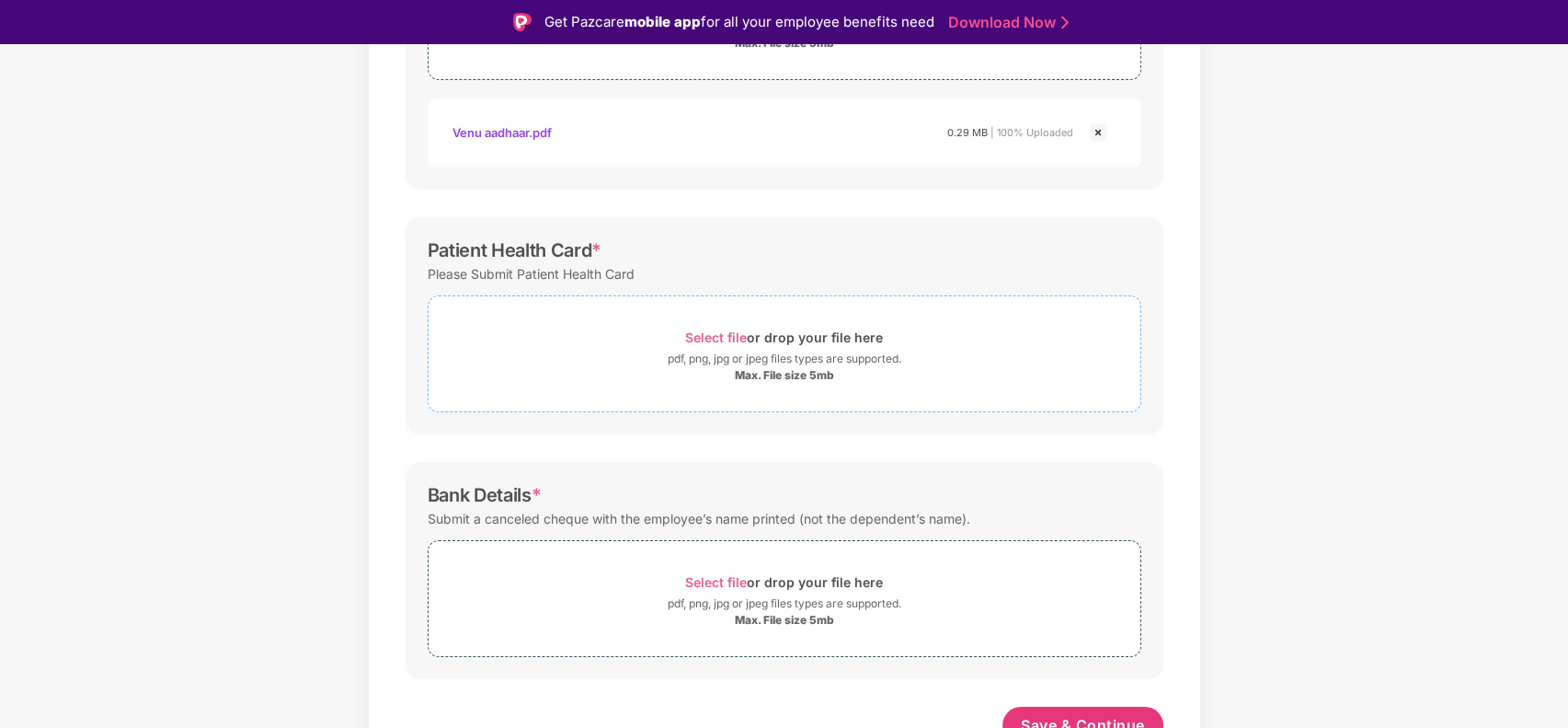
scroll to position [458, 0]
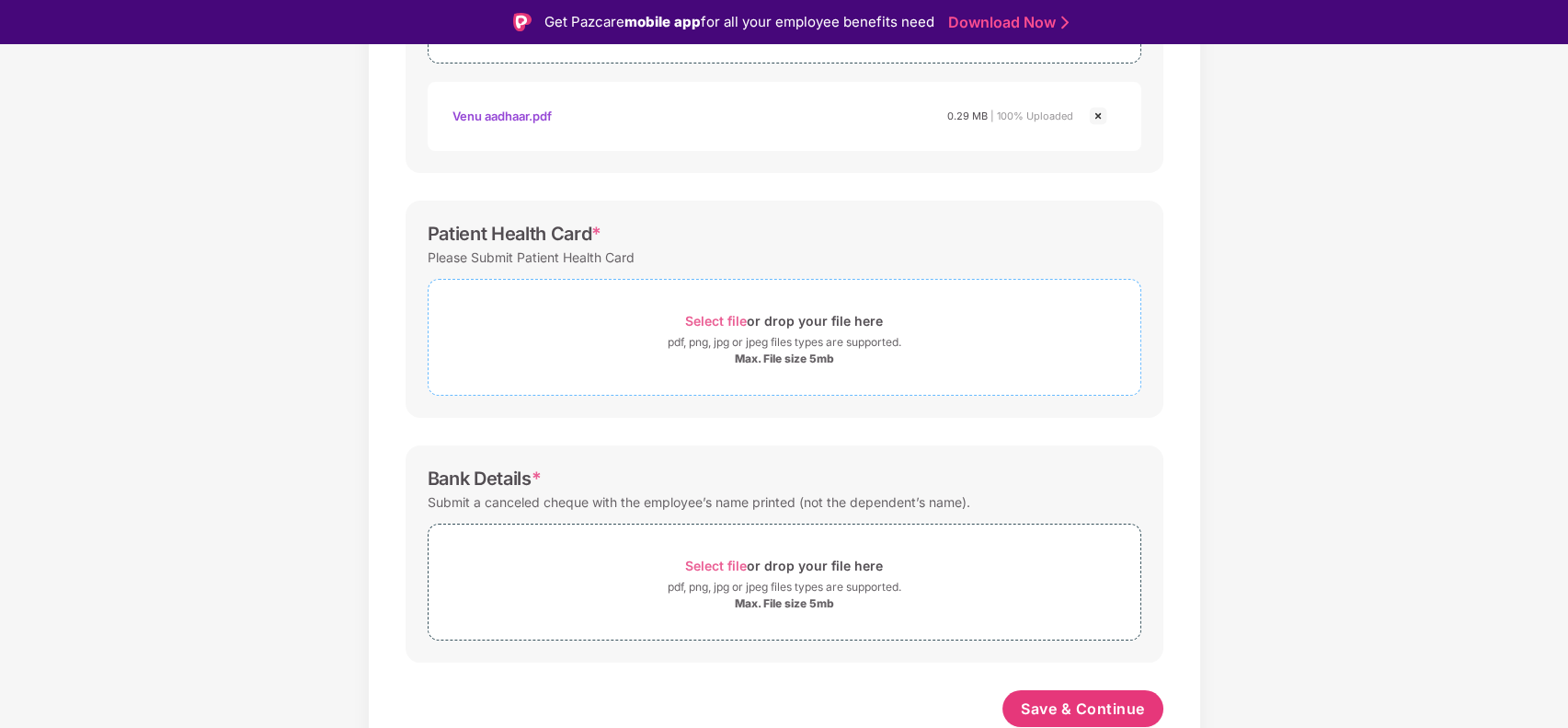
click at [706, 313] on span "Select file" at bounding box center [716, 321] width 61 height 16
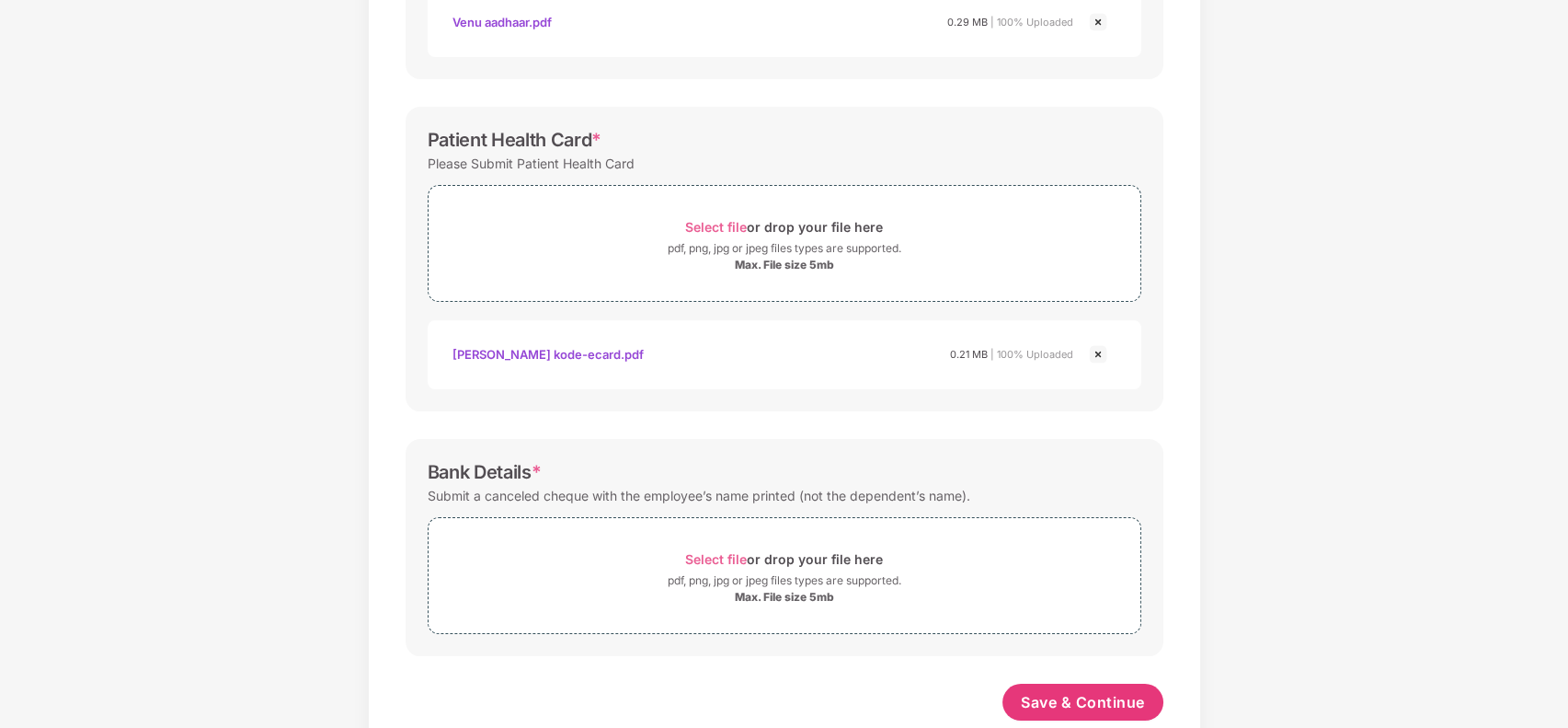
scroll to position [546, 0]
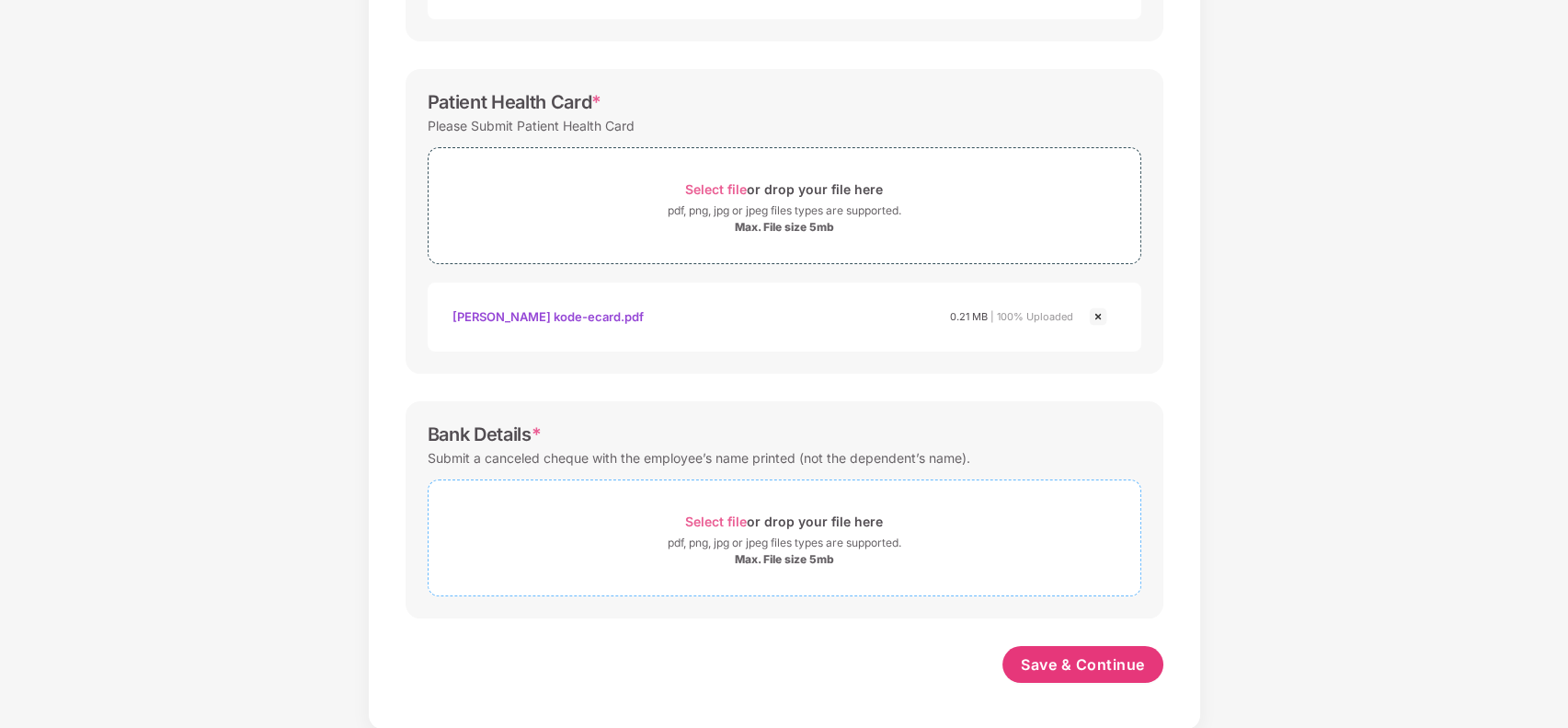
click at [721, 521] on span "Select file" at bounding box center [716, 521] width 61 height 16
click at [714, 524] on span "Select file" at bounding box center [716, 521] width 61 height 16
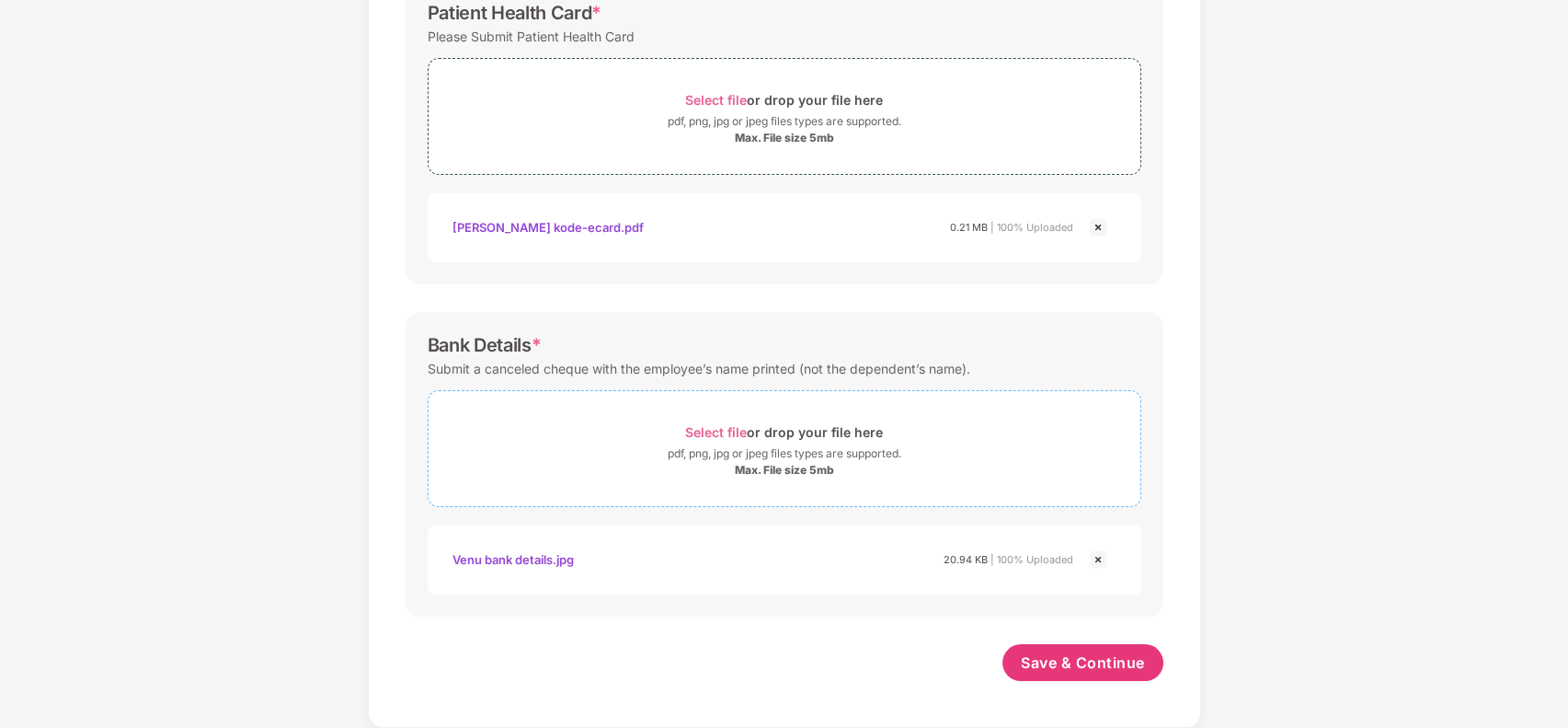
scroll to position [633, 0]
click at [1094, 663] on span "Save & Continue" at bounding box center [1083, 664] width 124 height 20
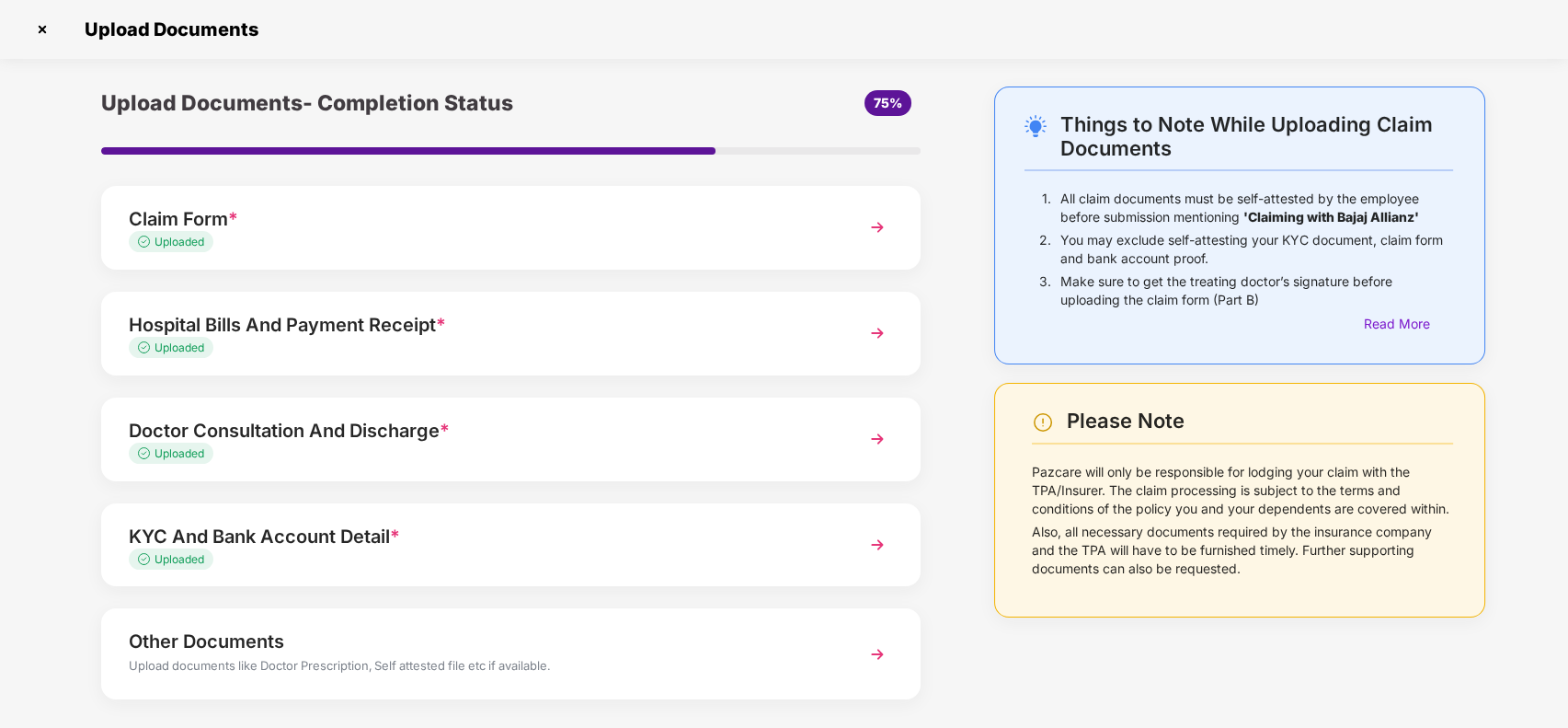
scroll to position [84, 0]
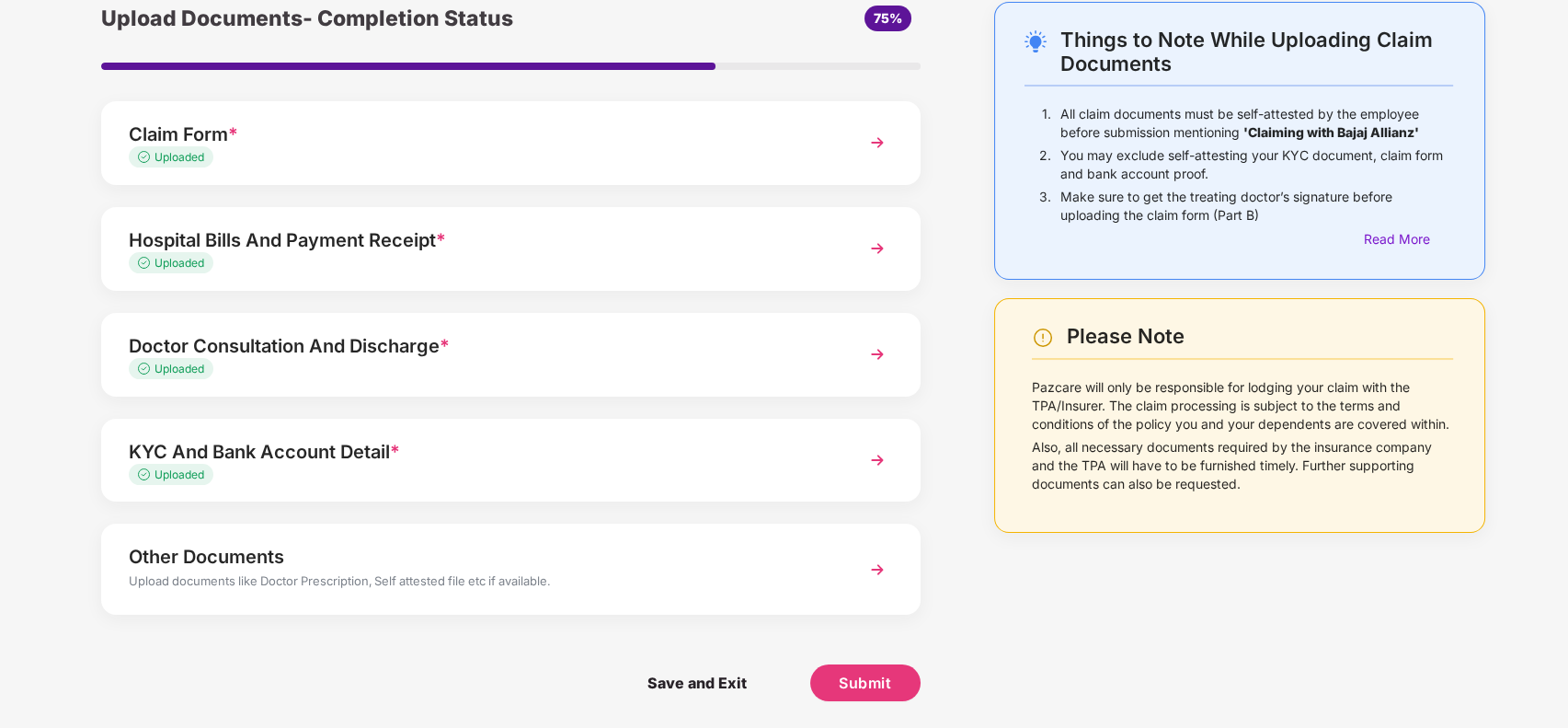
click at [573, 554] on div "Other Documents" at bounding box center [478, 557] width 700 height 30
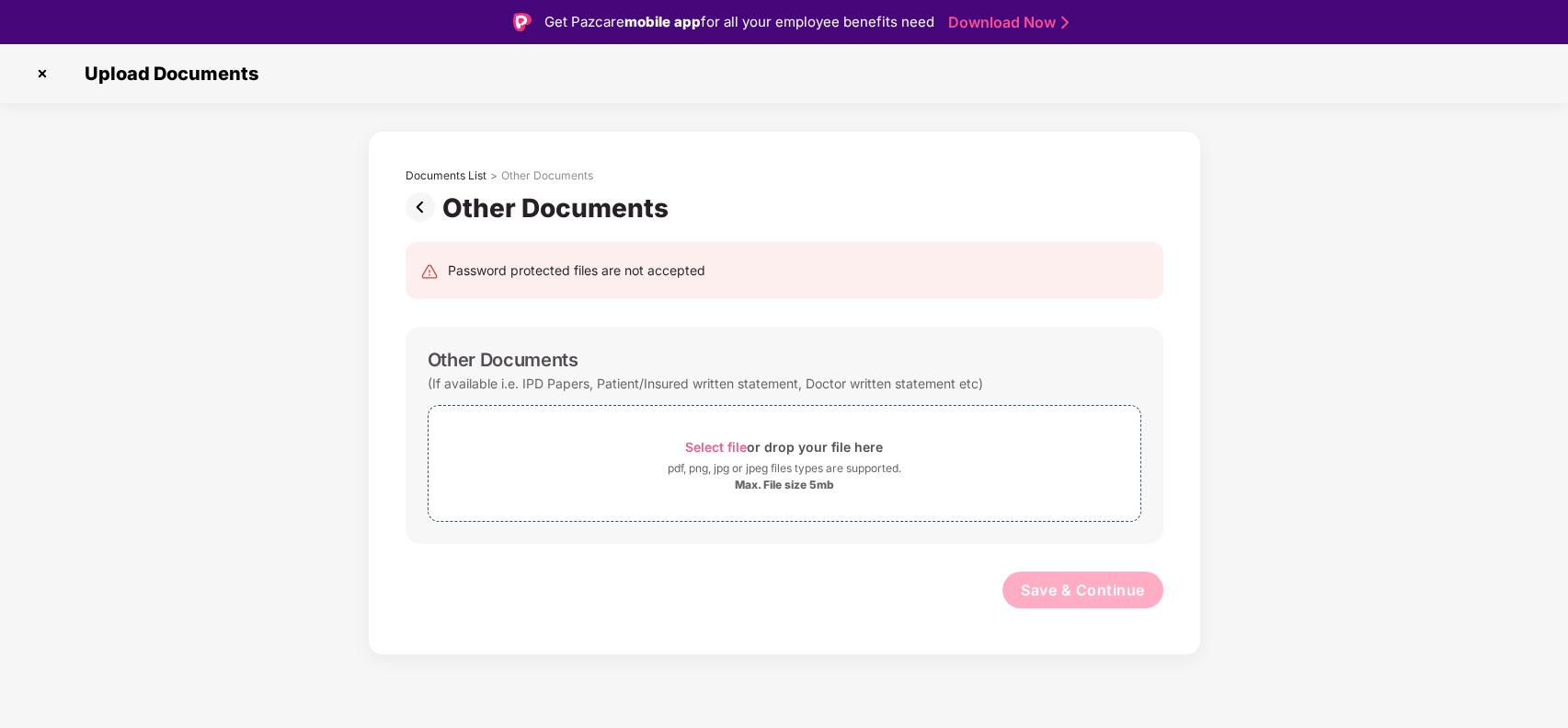
scroll to position [0, 0]
click at [728, 439] on span "Select file" at bounding box center [716, 447] width 61 height 16
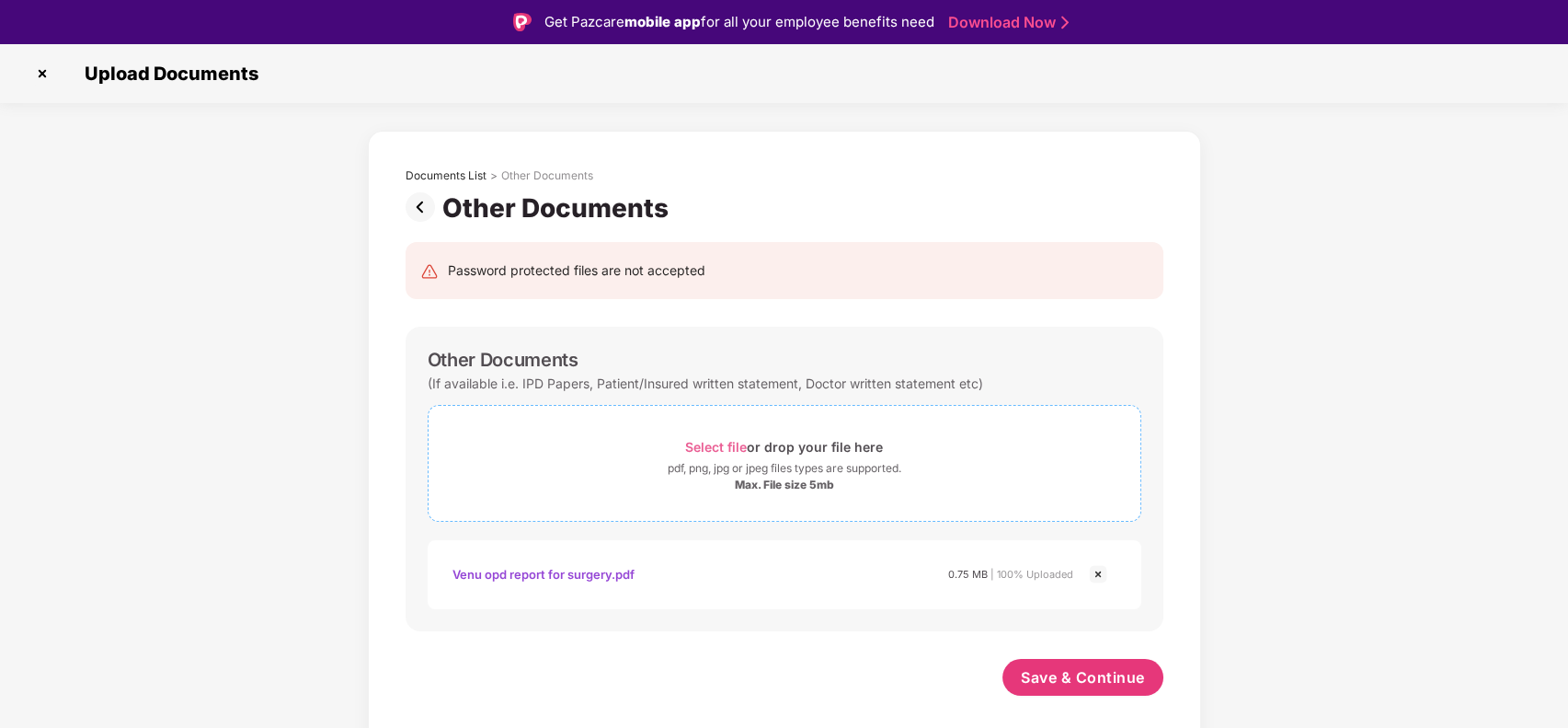
click at [726, 443] on span "Select file" at bounding box center [716, 447] width 61 height 16
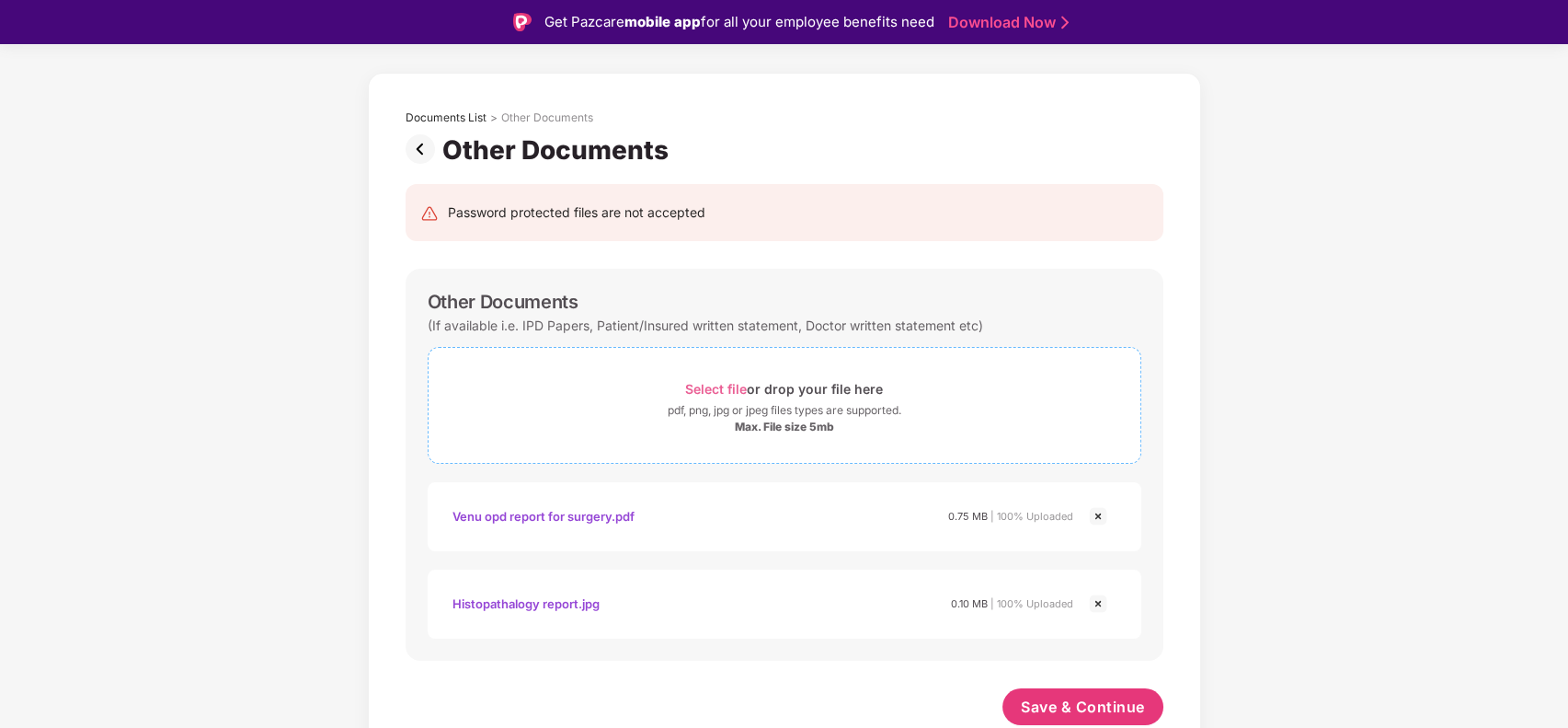
click at [706, 367] on span "Select file or drop your file here pdf, png, jpg or jpeg files types are suppor…" at bounding box center [784, 405] width 712 height 87
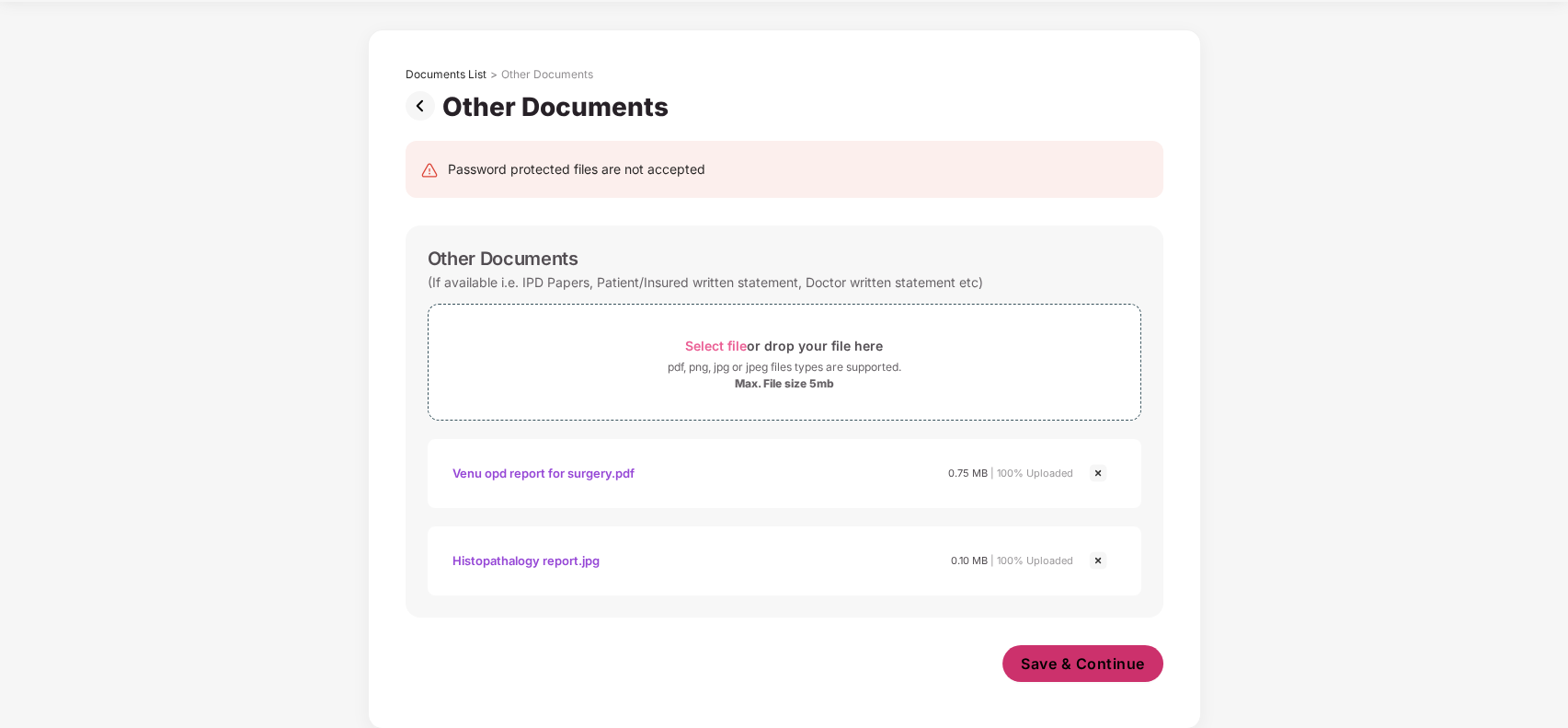
click at [1061, 648] on button "Save & Continue" at bounding box center [1083, 663] width 161 height 37
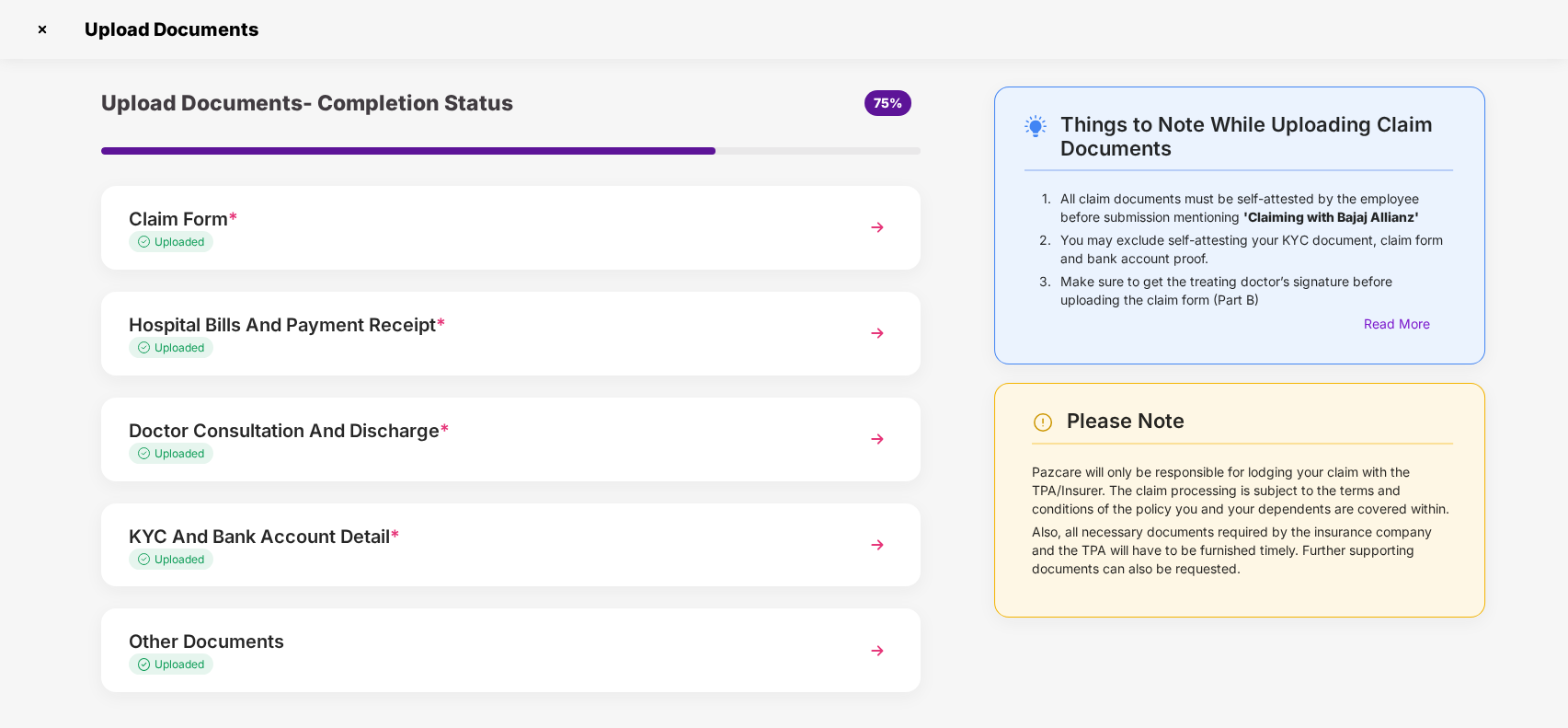
scroll to position [78, 0]
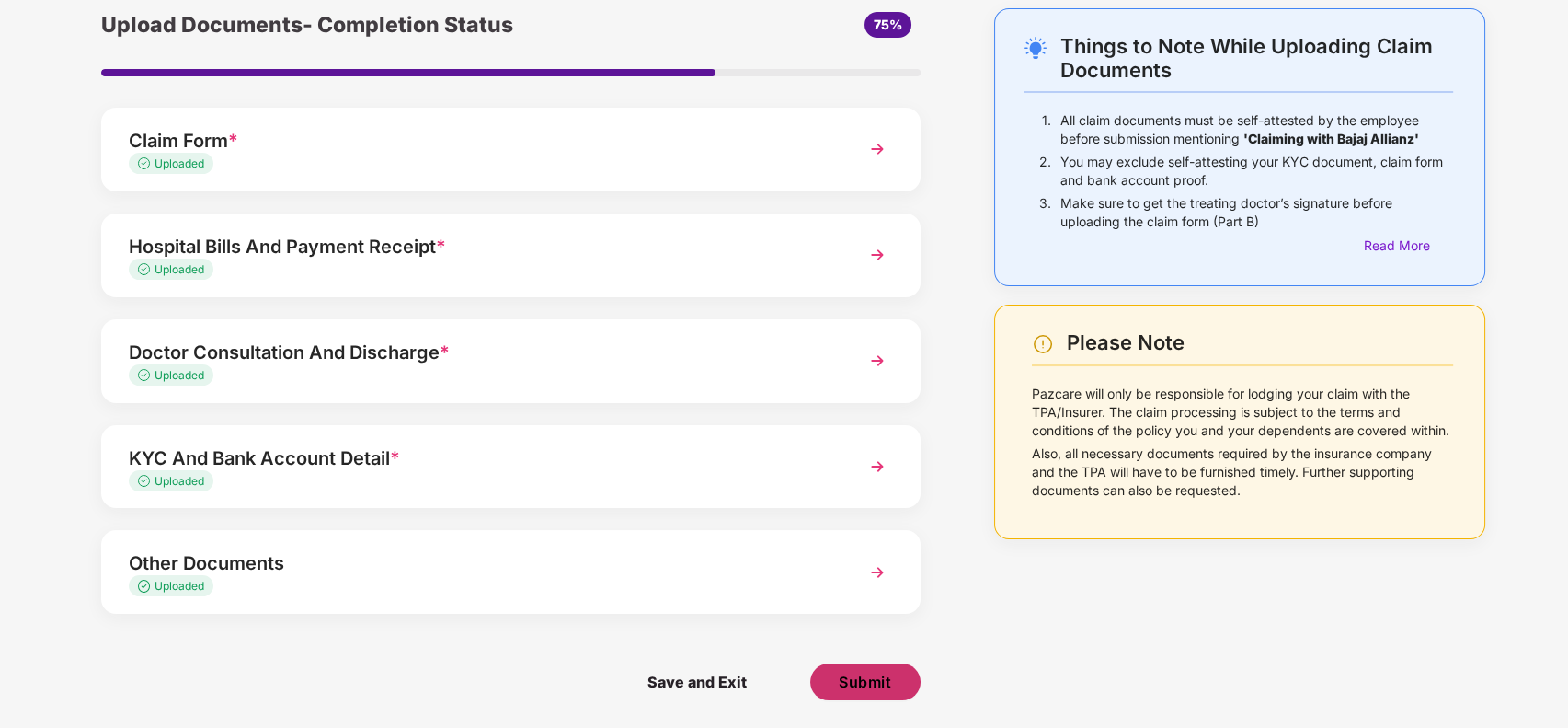
click at [871, 677] on span "Submit" at bounding box center [865, 681] width 52 height 20
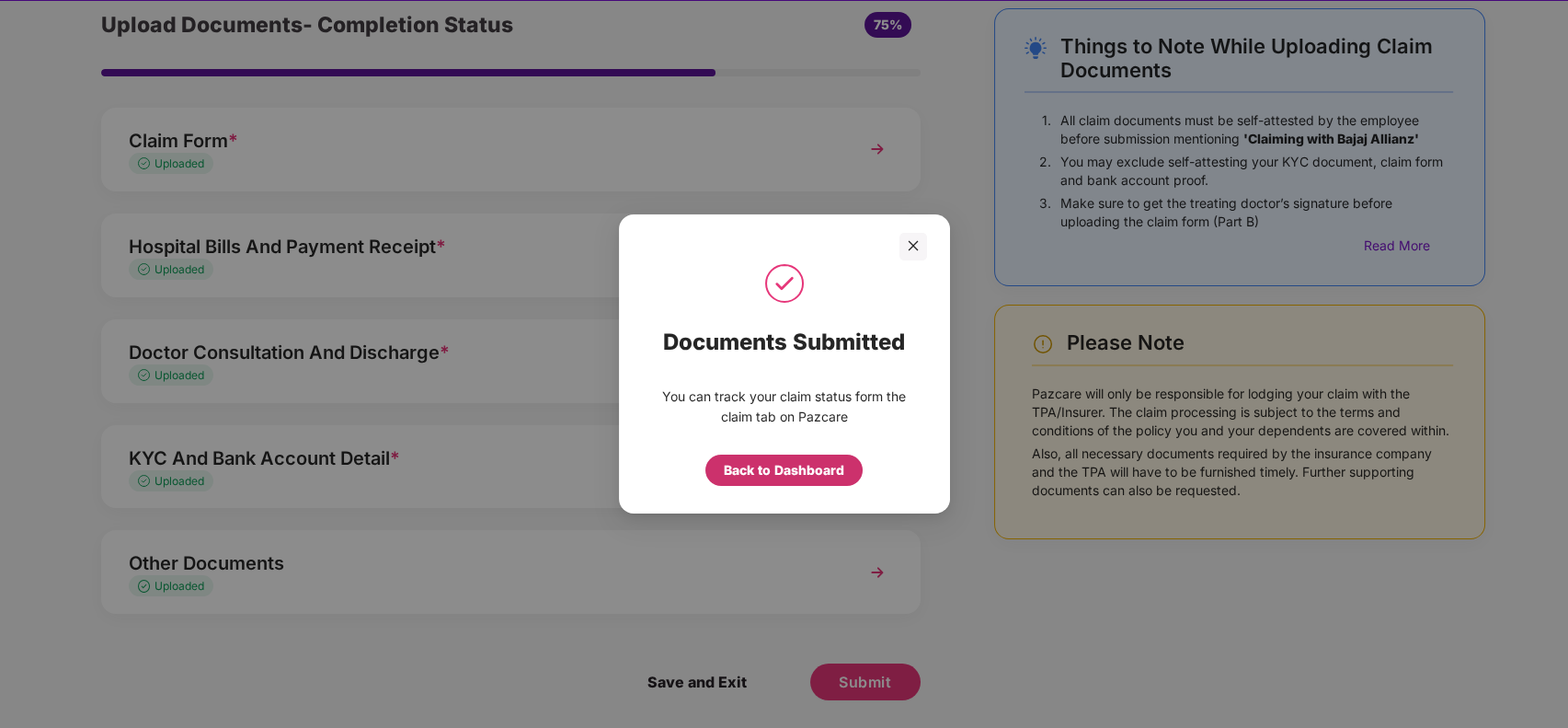
click at [797, 468] on div "Back to Dashboard" at bounding box center [784, 469] width 121 height 20
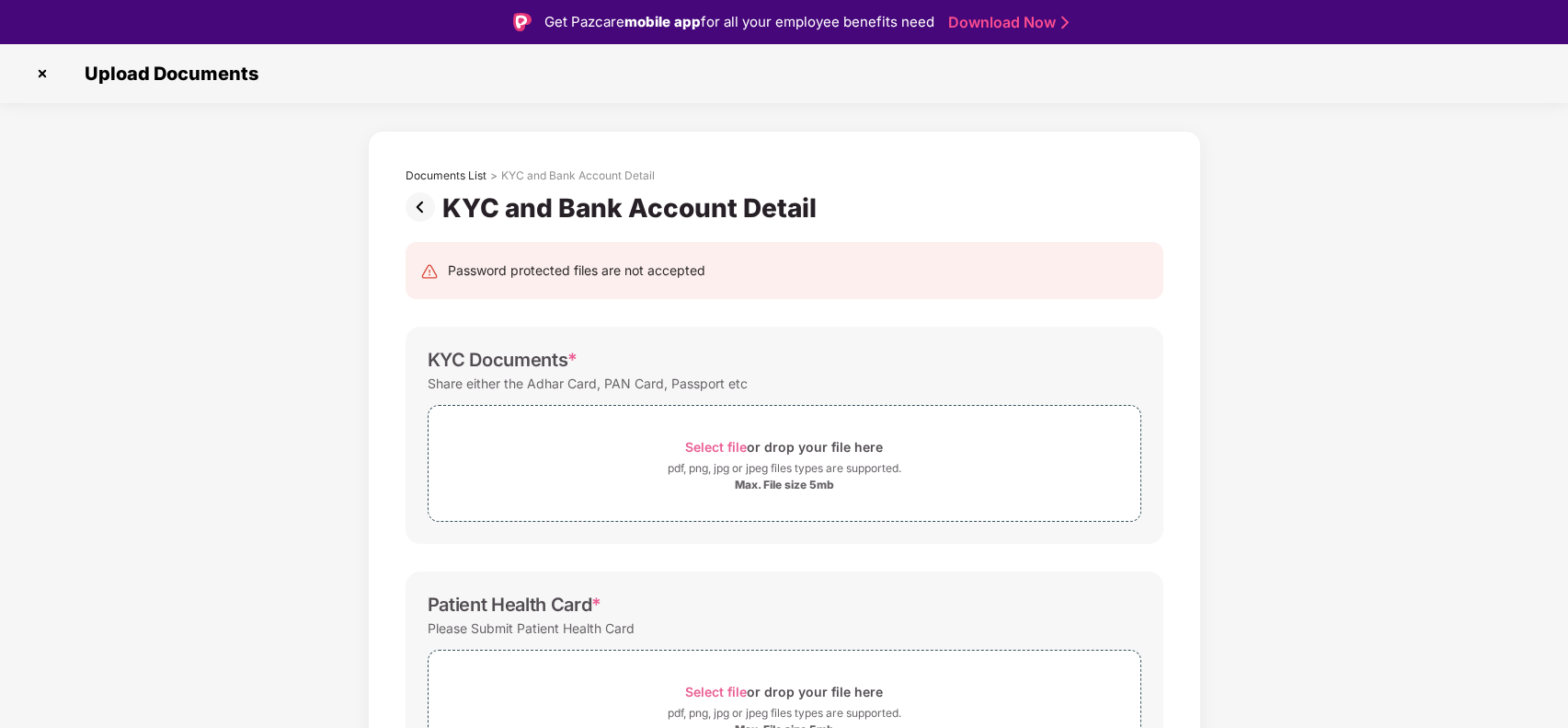
click at [35, 74] on img at bounding box center [43, 73] width 30 height 30
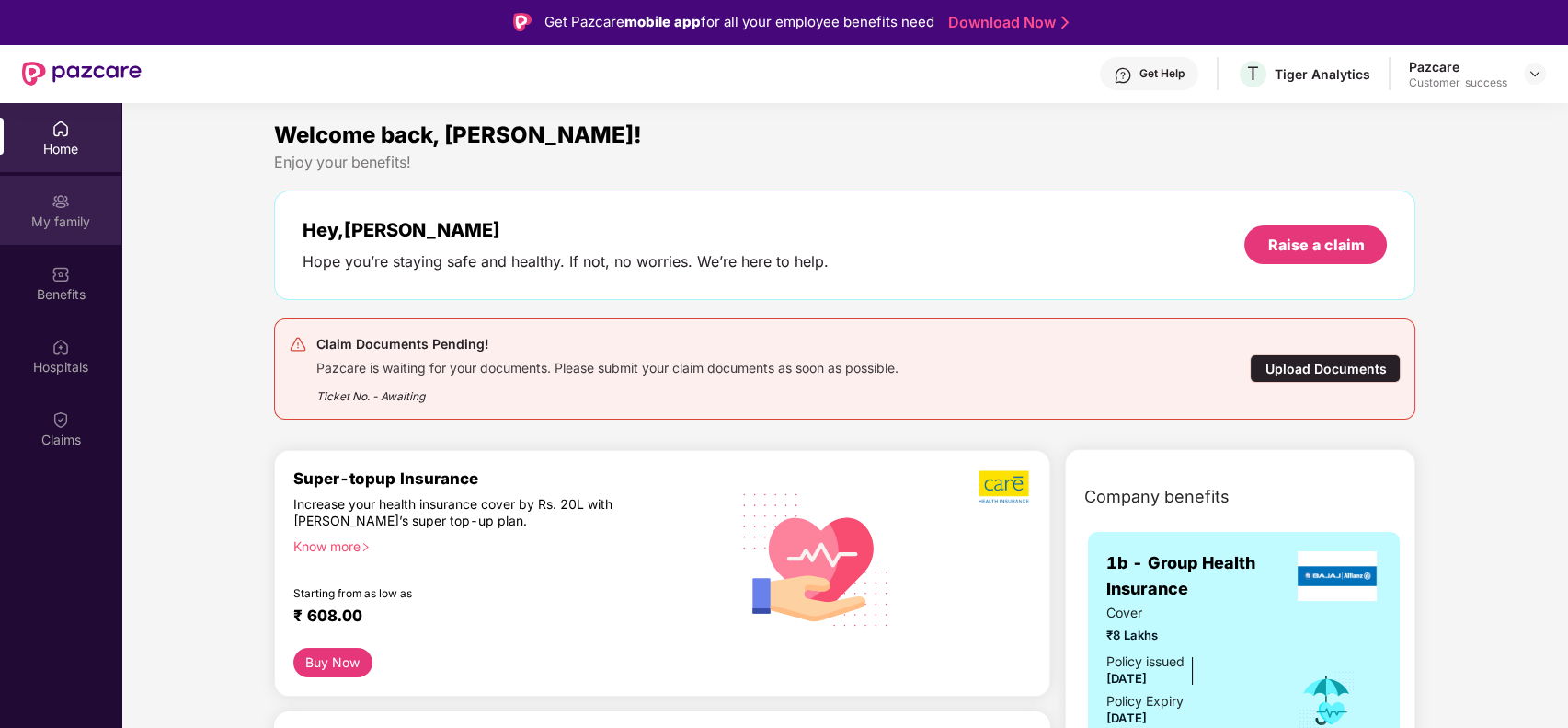
click at [76, 214] on div "My family" at bounding box center [60, 222] width 122 height 19
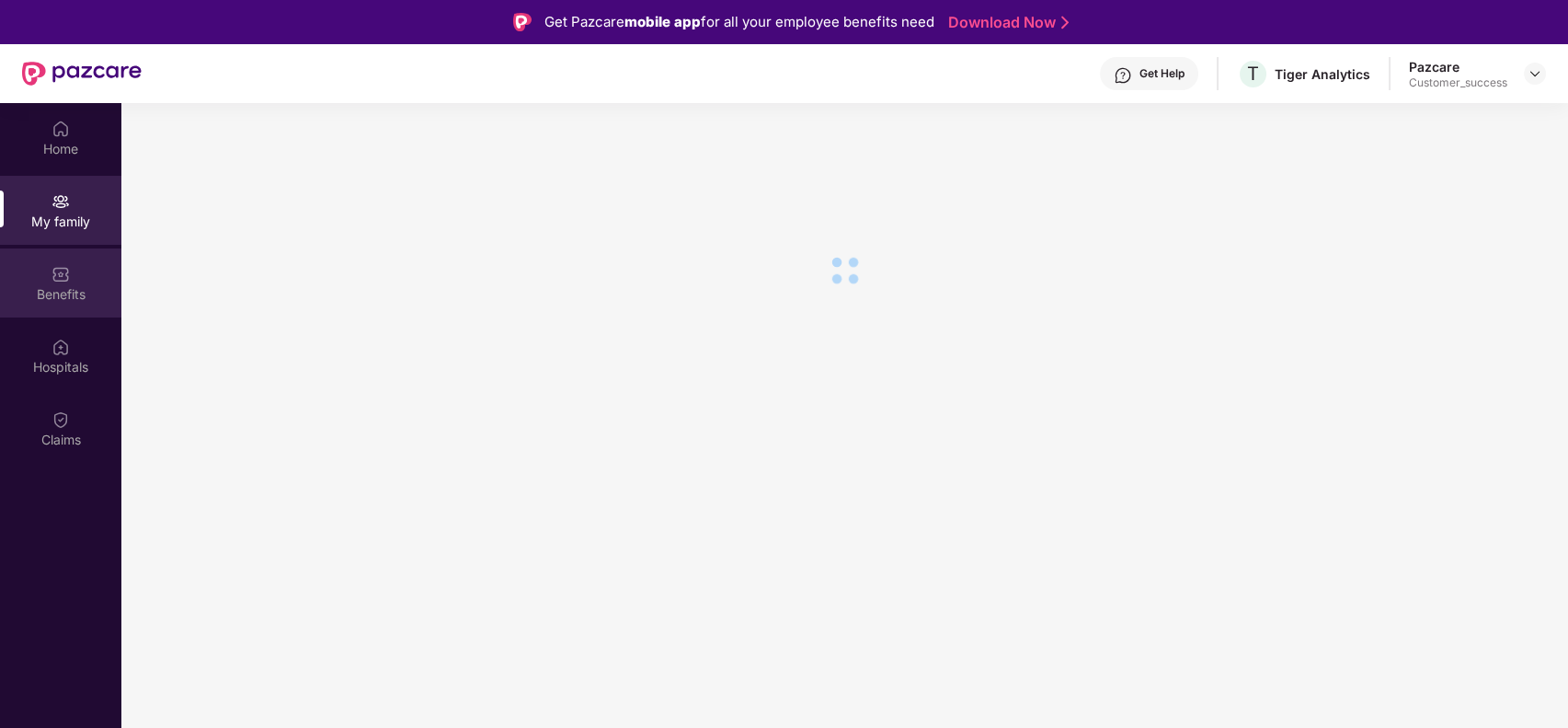
click at [81, 280] on div "Benefits" at bounding box center [60, 283] width 122 height 69
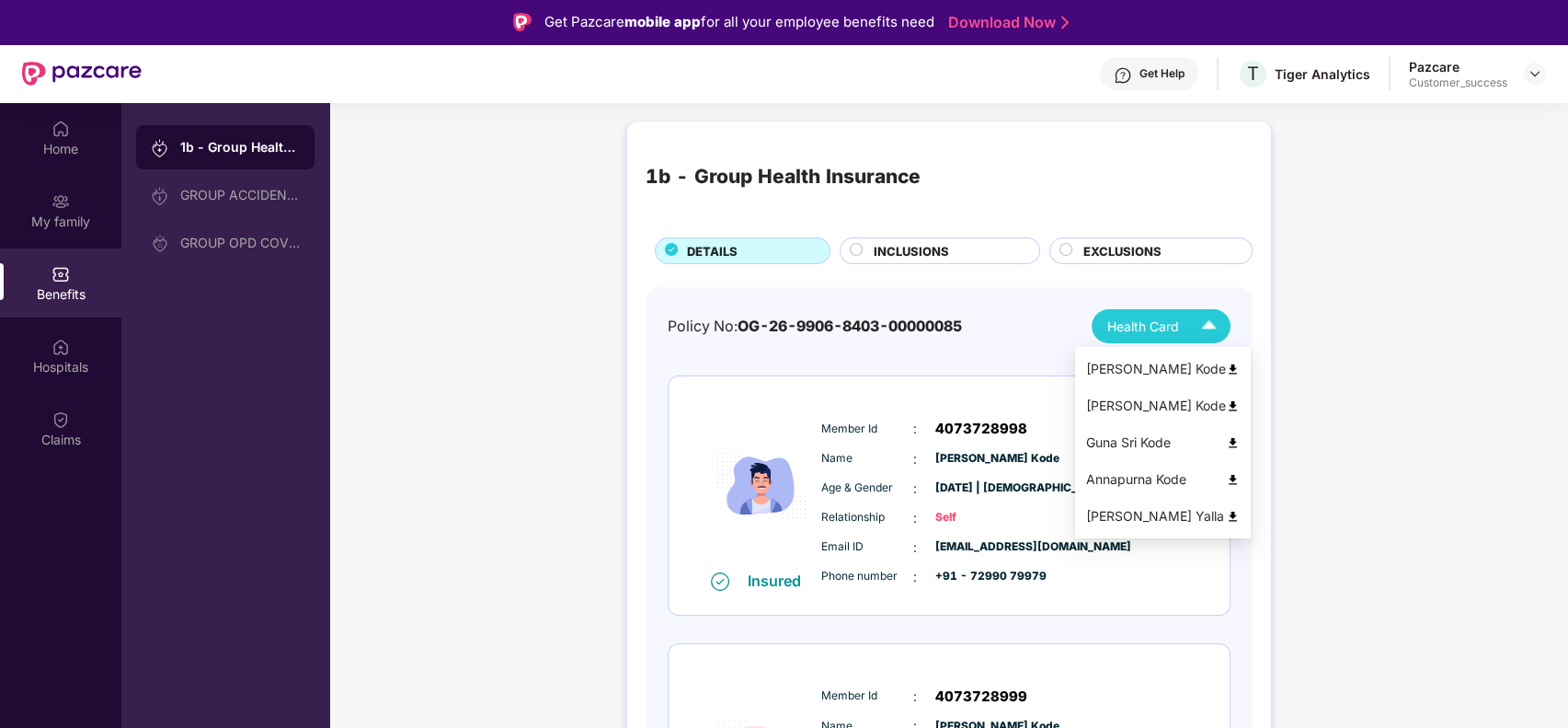
click at [1150, 323] on span "Health Card" at bounding box center [1143, 326] width 71 height 20
click at [1160, 363] on div "Venugopala Rao Kode" at bounding box center [1163, 368] width 154 height 20
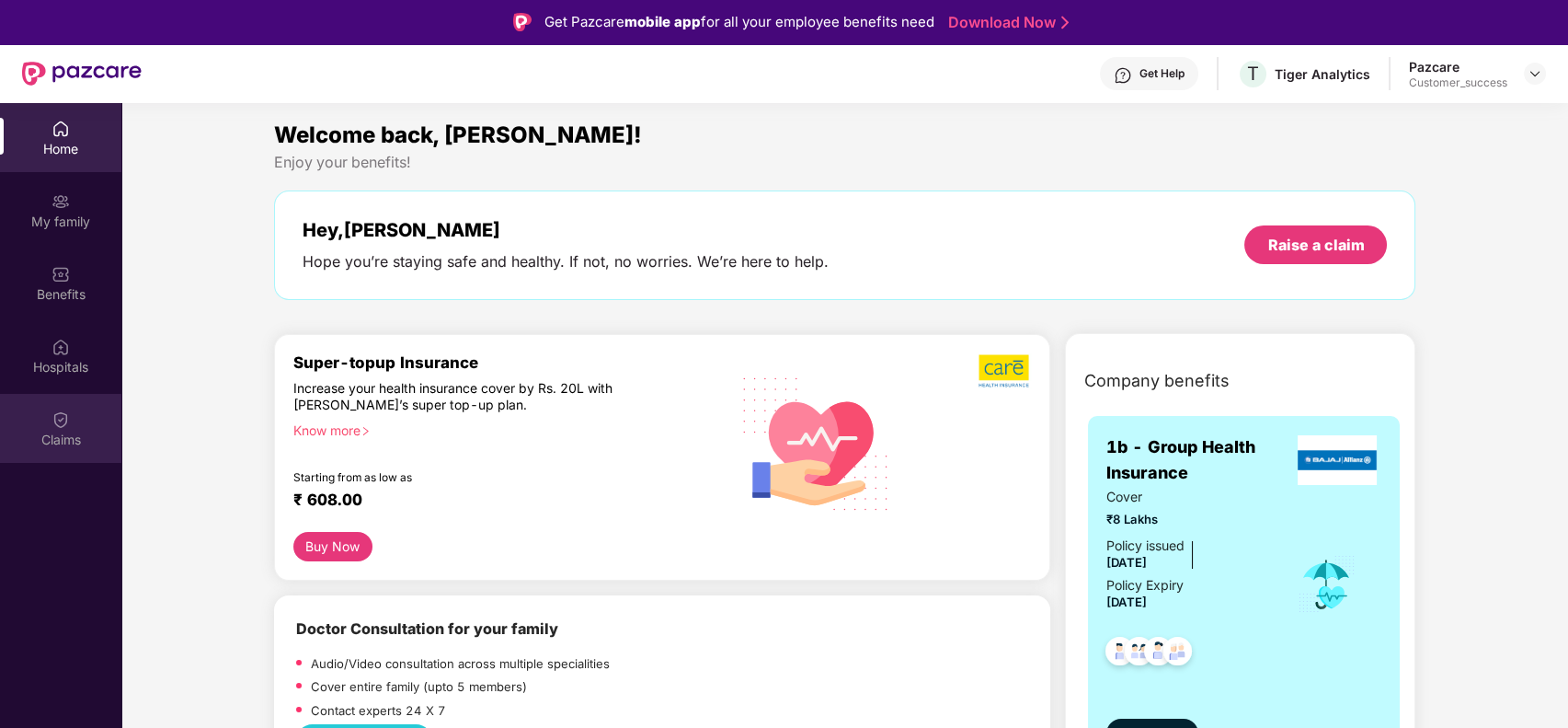
click at [61, 416] on img at bounding box center [60, 419] width 19 height 19
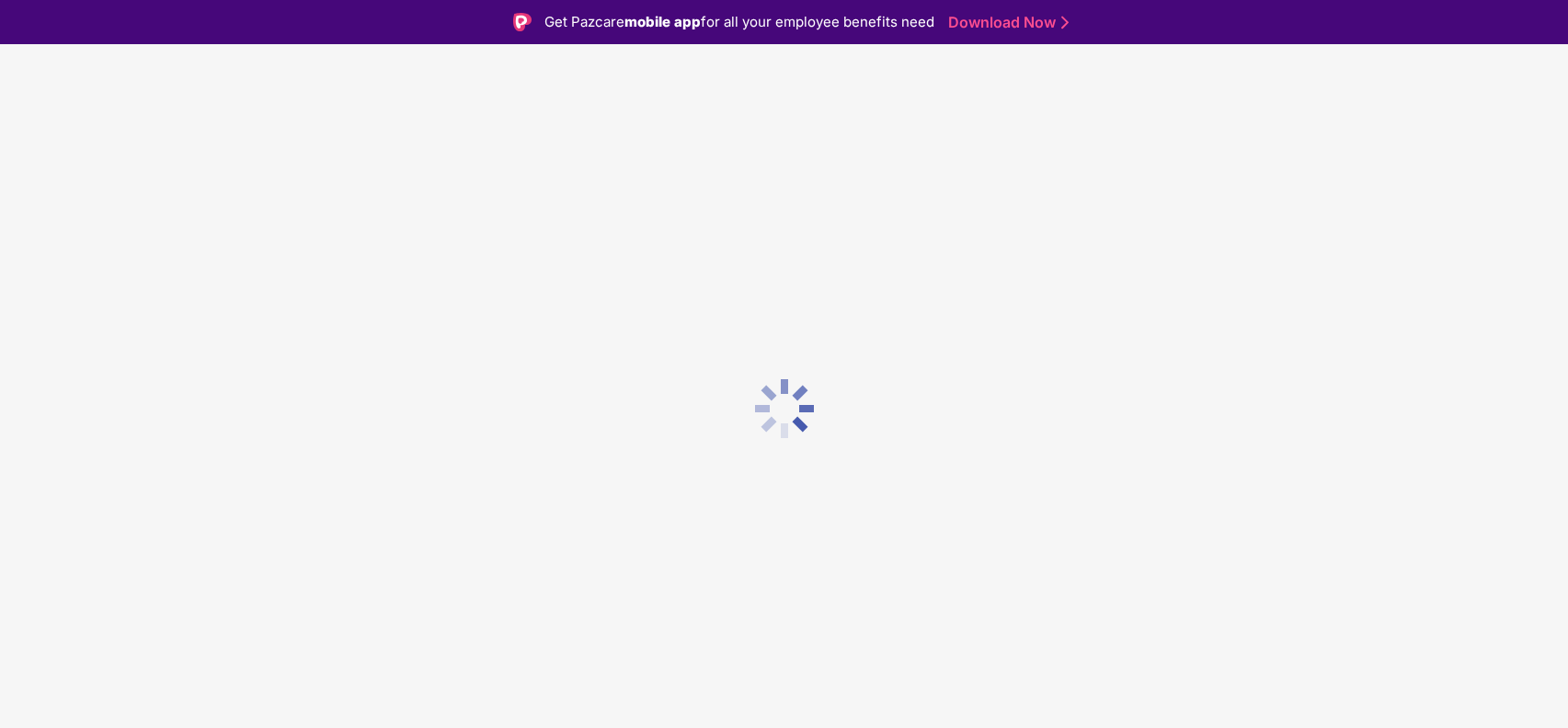
scroll to position [45, 0]
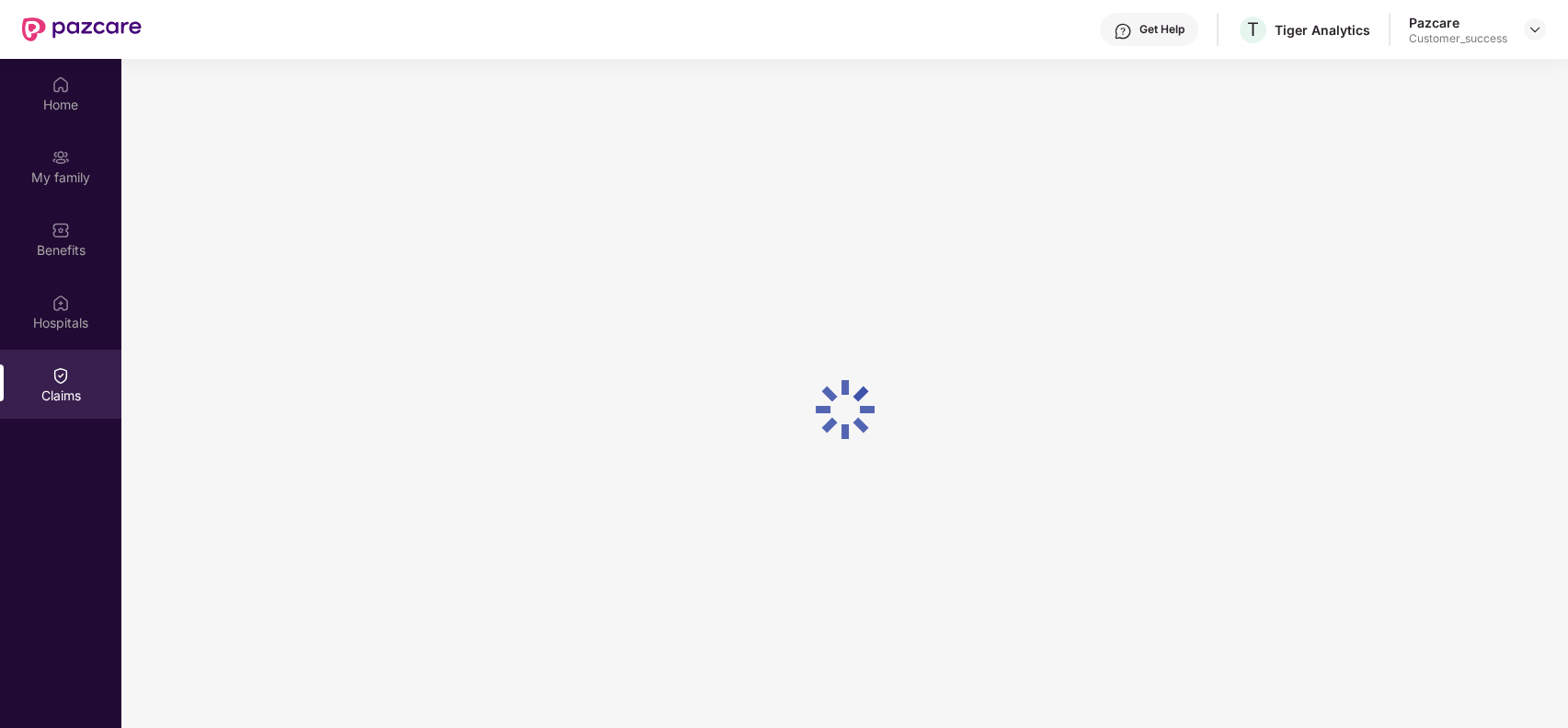
scroll to position [103, 0]
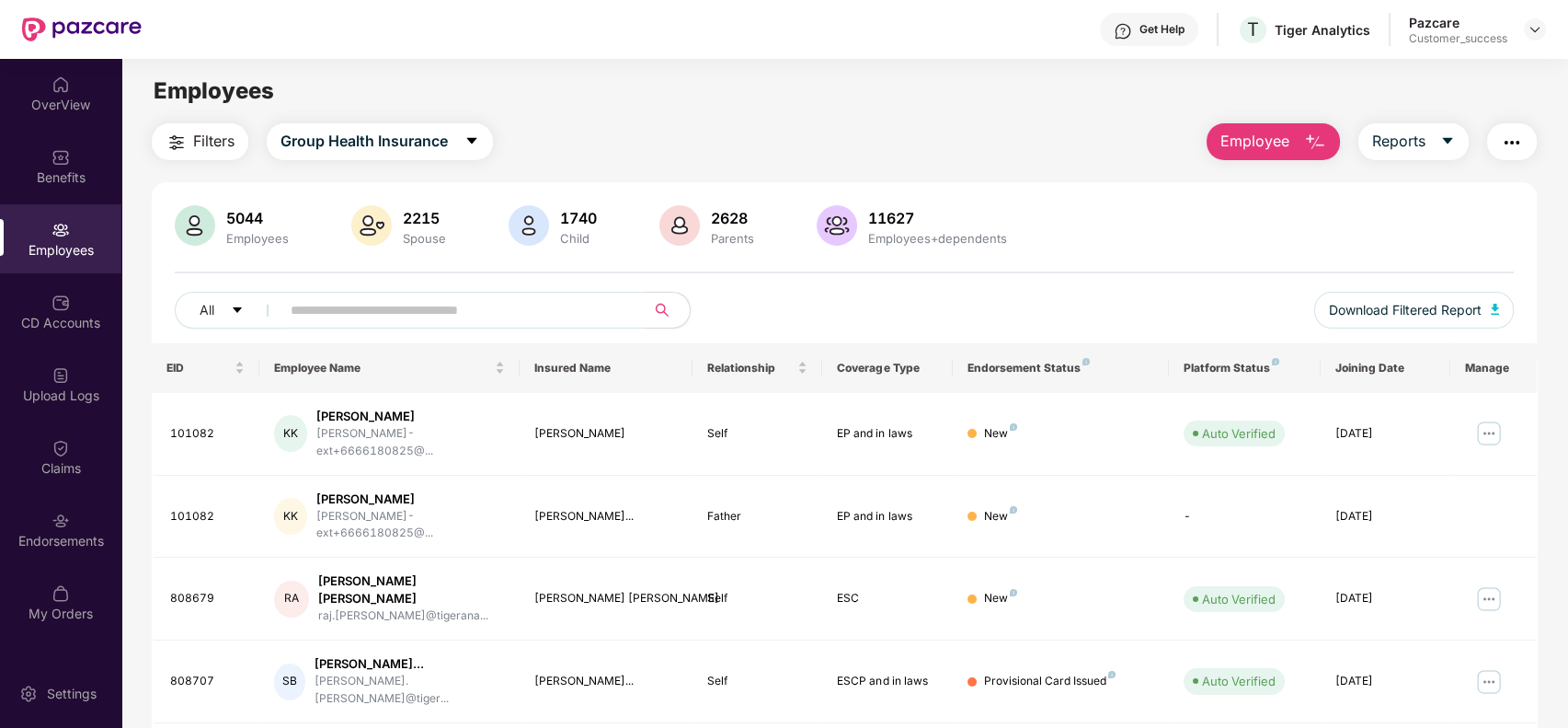
click at [369, 297] on input "text" at bounding box center [455, 310] width 330 height 28
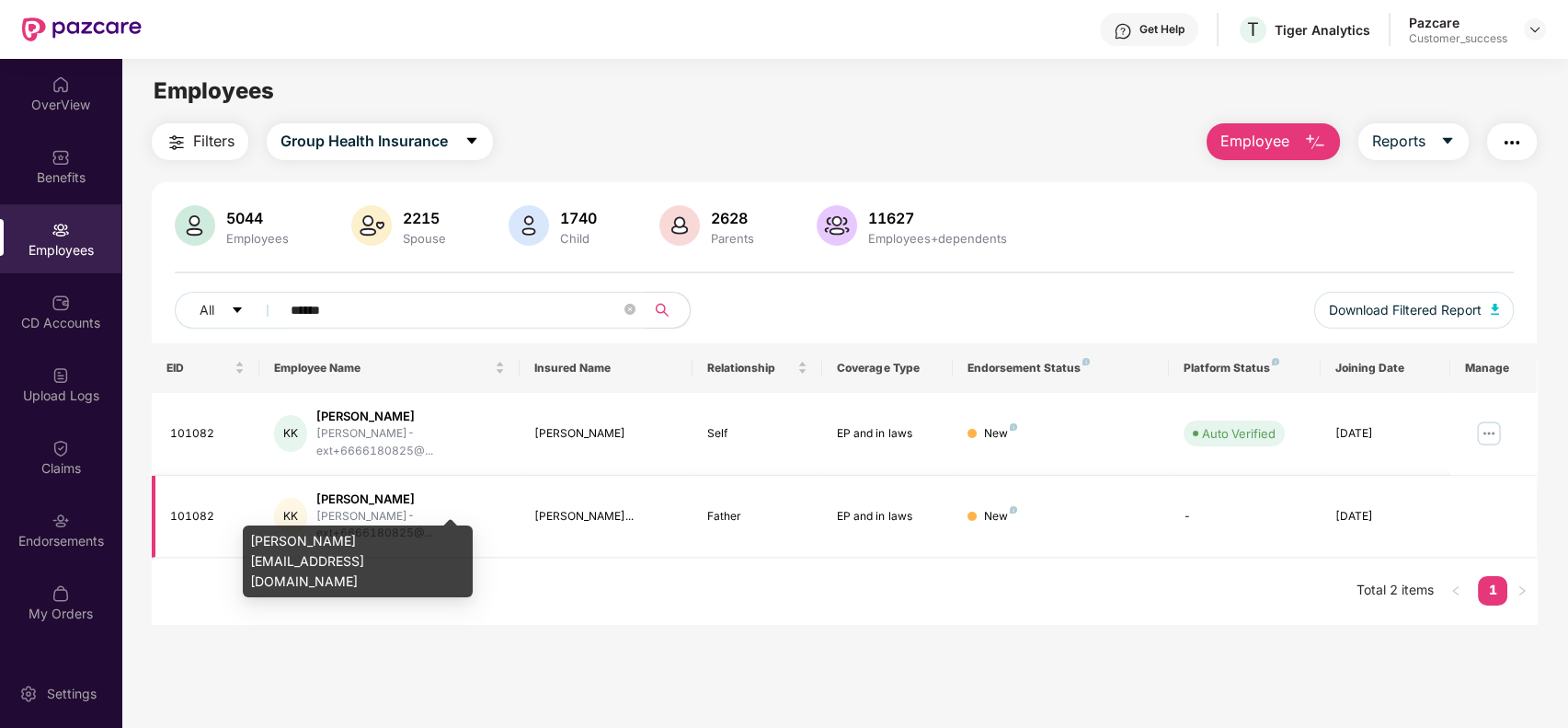
type input "******"
